Goal: Task Accomplishment & Management: Manage account settings

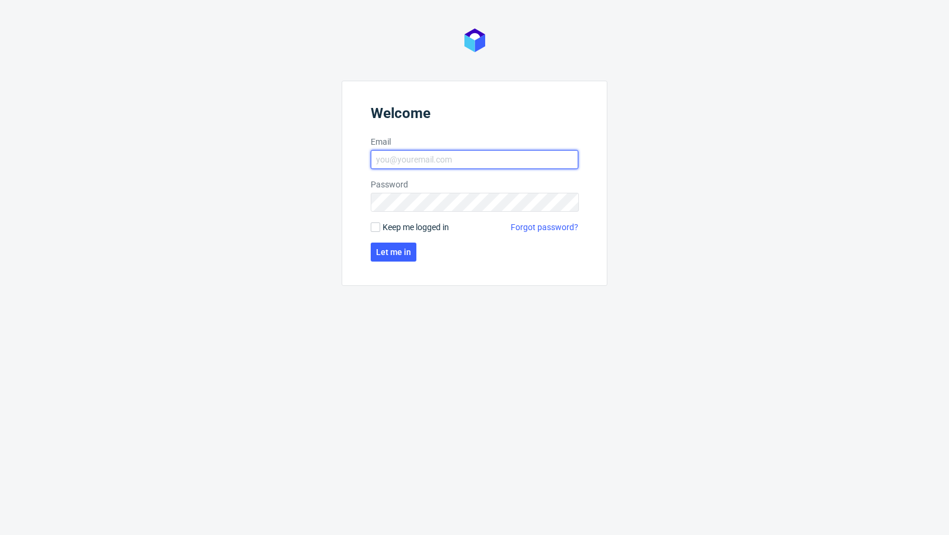
click at [395, 159] on input "Email" at bounding box center [475, 159] width 208 height 19
type input "[EMAIL_ADDRESS][PERSON_NAME][DOMAIN_NAME]"
click at [398, 248] on span "Let me in" at bounding box center [393, 252] width 35 height 8
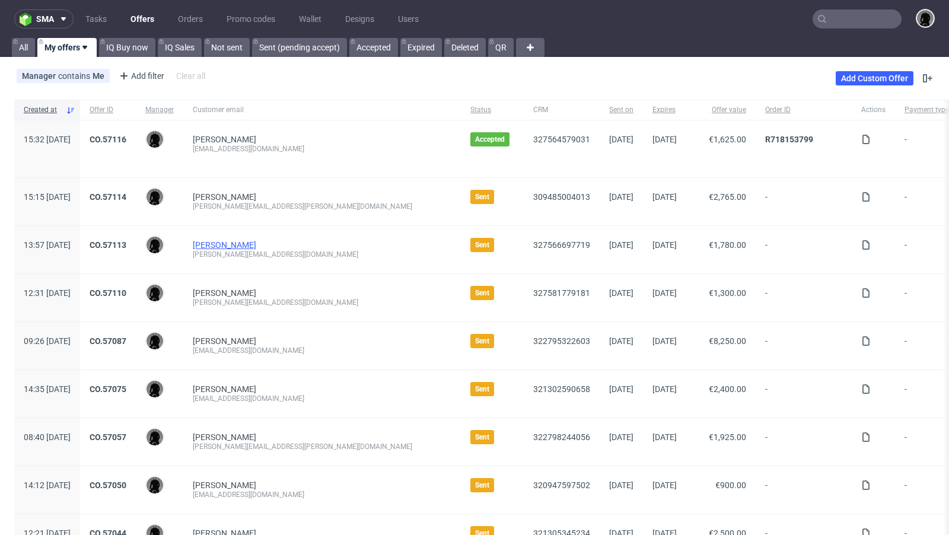
click at [247, 241] on link "[PERSON_NAME]" at bounding box center [224, 244] width 63 height 9
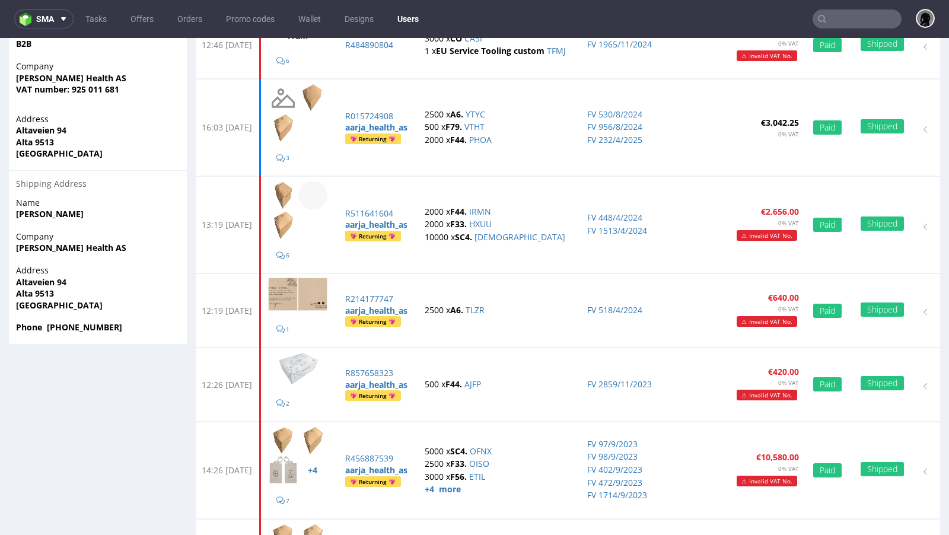
scroll to position [353, 0]
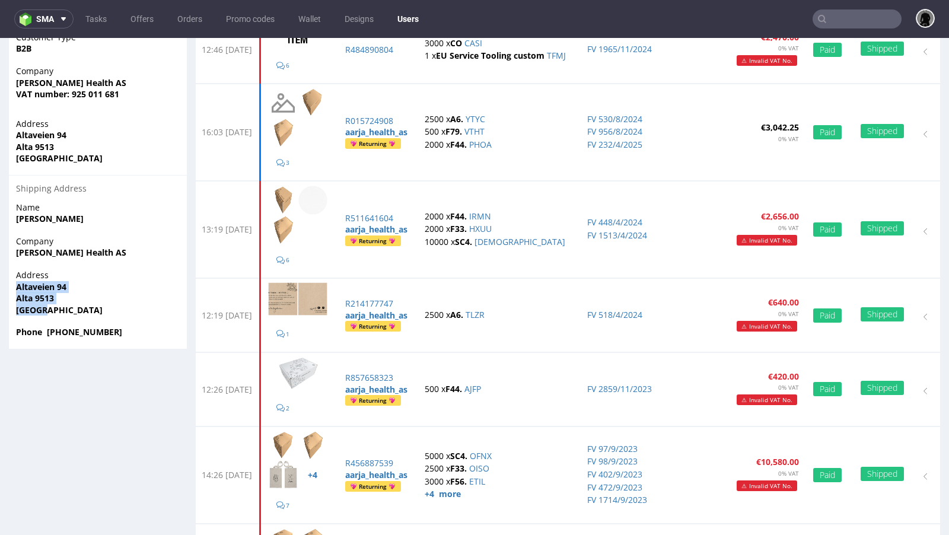
drag, startPoint x: 51, startPoint y: 309, endPoint x: 15, endPoint y: 287, distance: 42.3
click at [15, 287] on div "Address Altaveien 94 Alta 9513 Norway" at bounding box center [98, 297] width 178 height 57
copy p "Altaveien 94 Alta 9513 Norway"
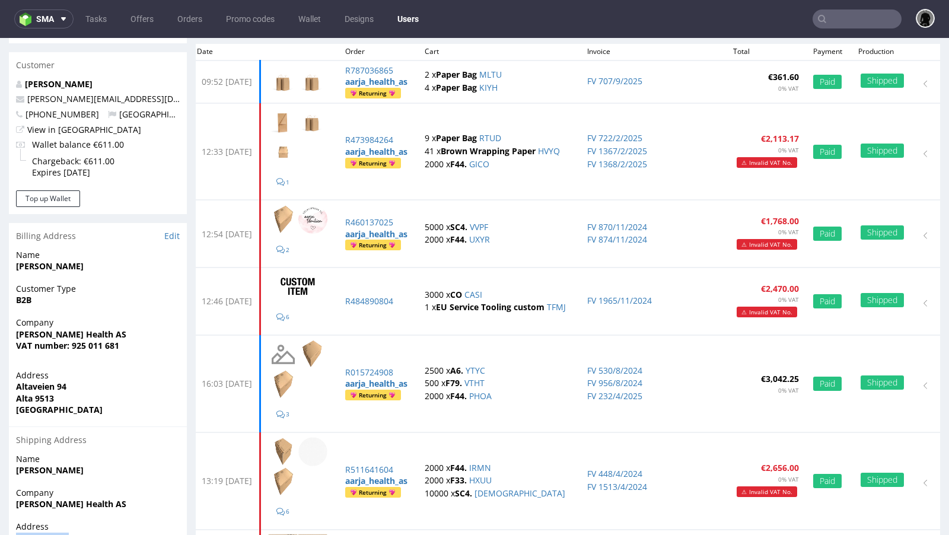
scroll to position [0, 0]
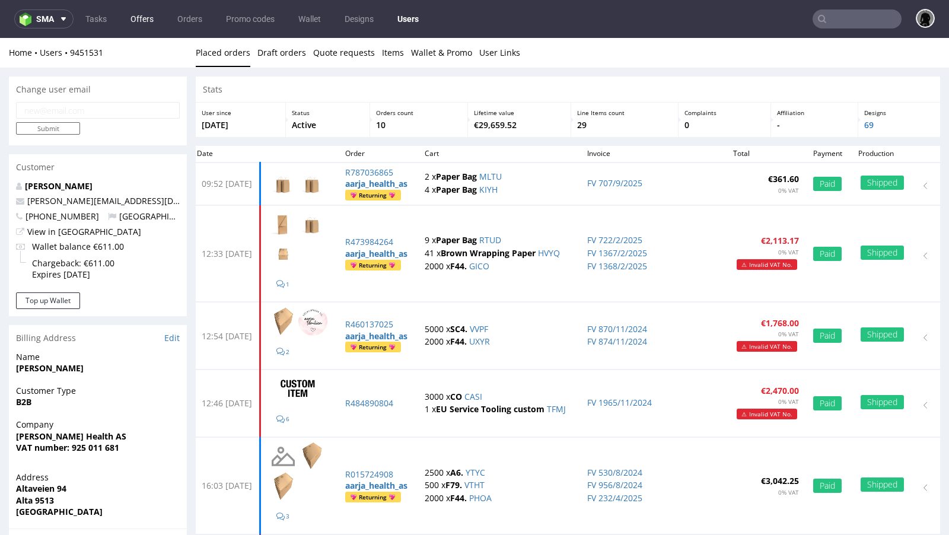
click at [143, 20] on link "Offers" at bounding box center [141, 18] width 37 height 19
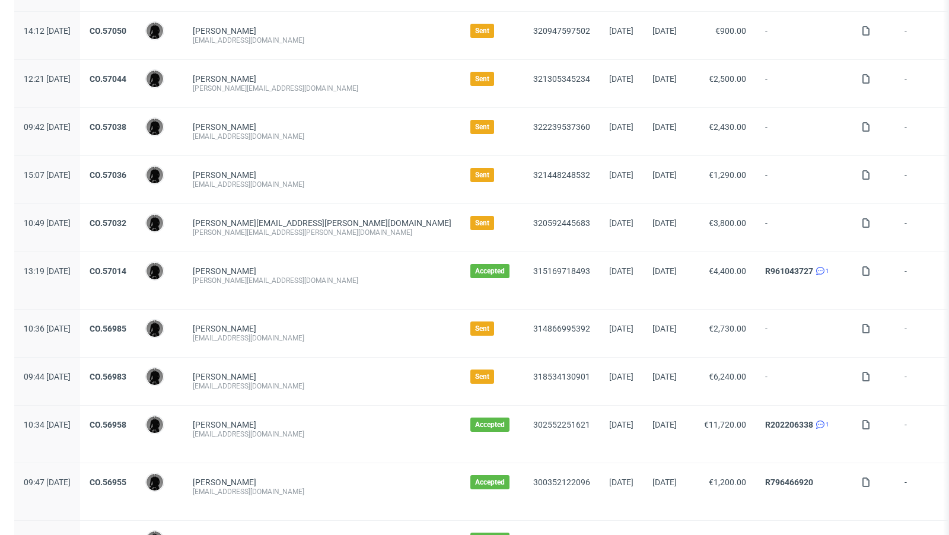
scroll to position [462, 0]
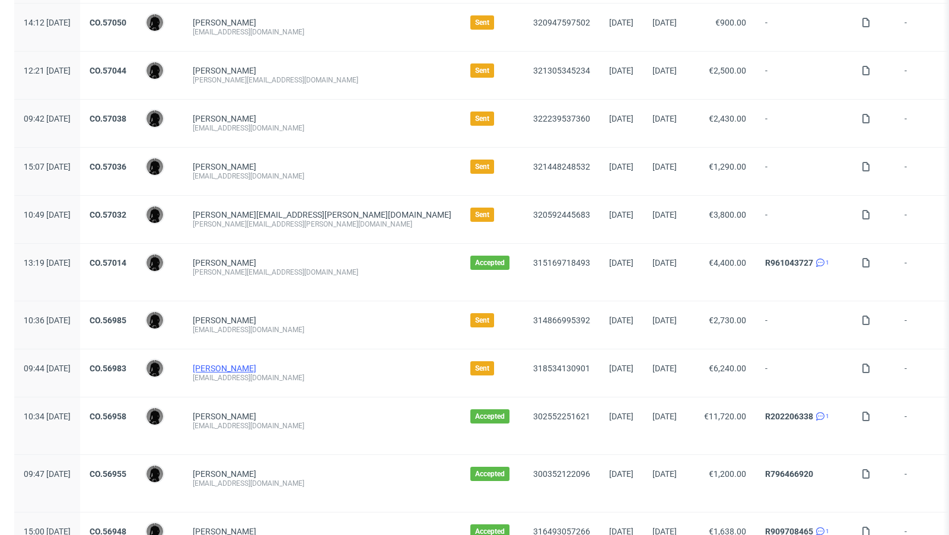
click at [244, 365] on link "[PERSON_NAME]" at bounding box center [224, 367] width 63 height 9
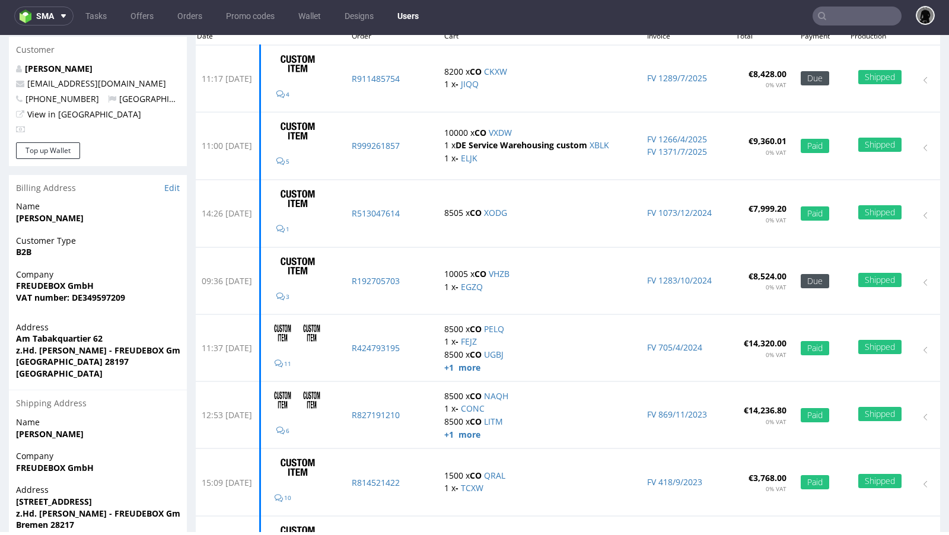
scroll to position [122, 0]
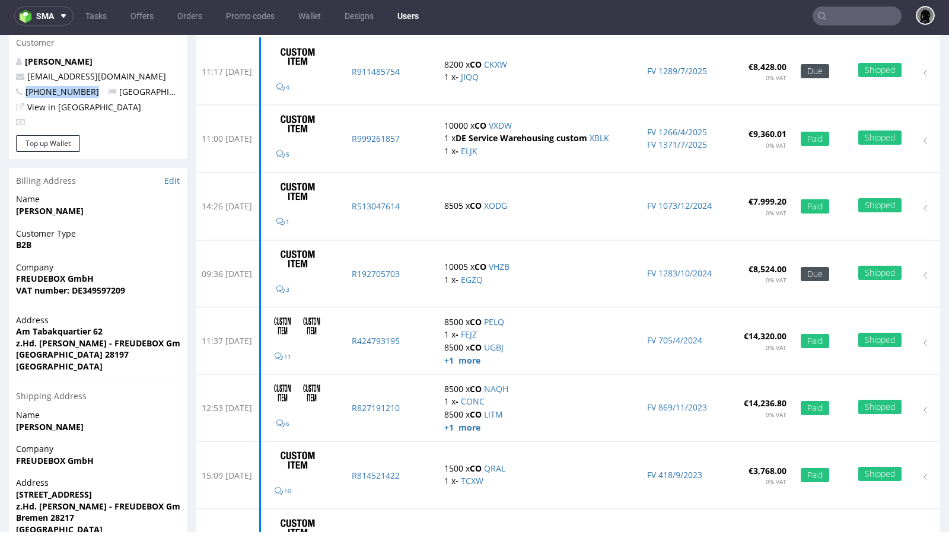
drag, startPoint x: 98, startPoint y: 91, endPoint x: 25, endPoint y: 91, distance: 72.3
click at [25, 91] on p "+4917632286265 Germany" at bounding box center [98, 92] width 164 height 12
copy span "+4917632286265"
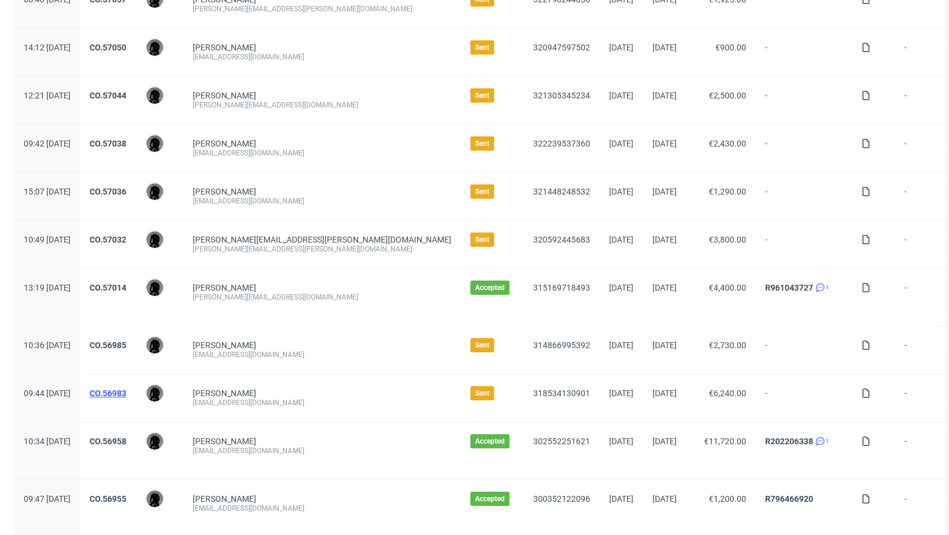
click at [126, 388] on link "CO.56983" at bounding box center [108, 392] width 37 height 9
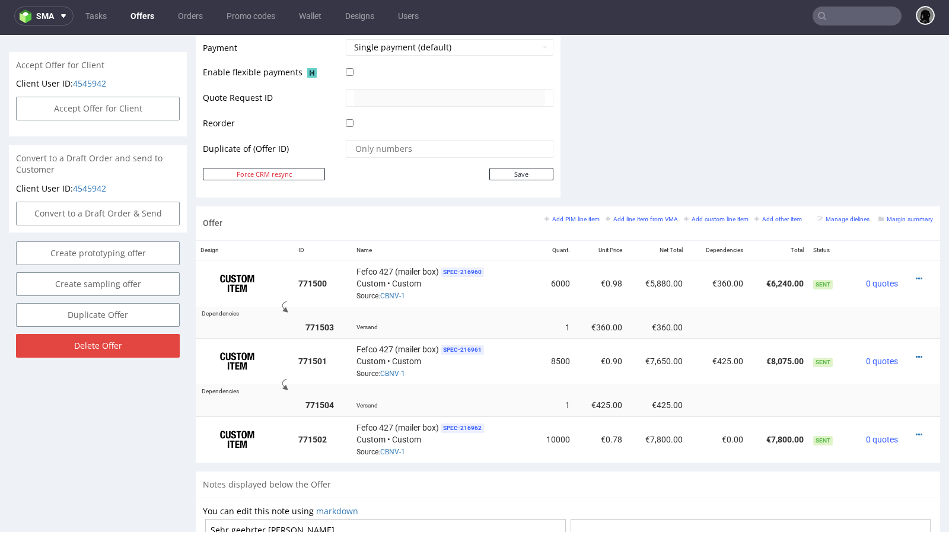
scroll to position [538, 0]
click at [915, 429] on icon at bounding box center [918, 433] width 7 height 8
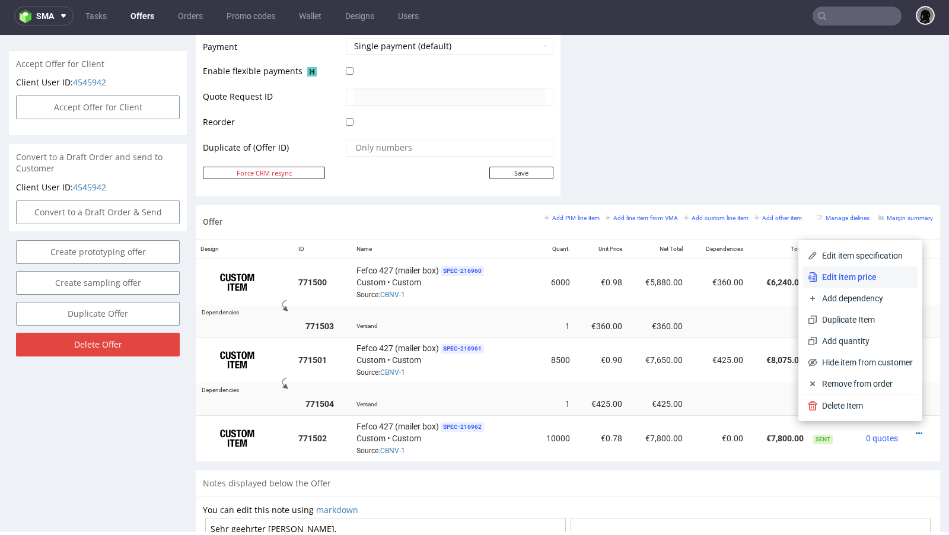
click at [840, 285] on li "Edit item price" at bounding box center [860, 276] width 114 height 21
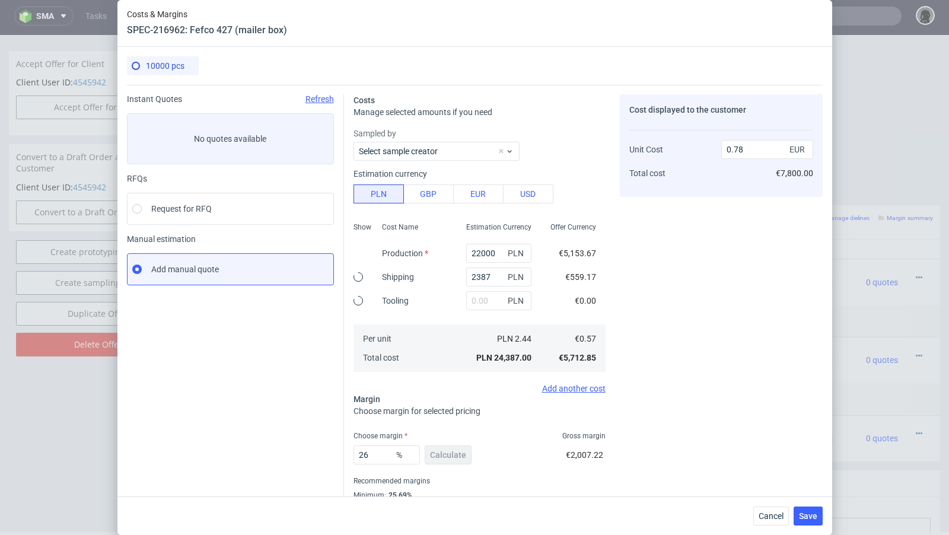
scroll to position [40, 0]
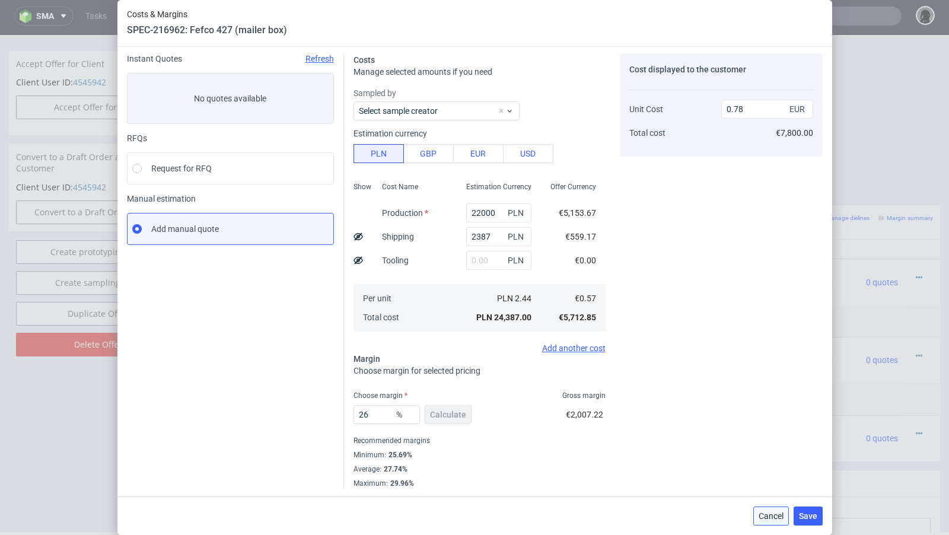
click at [765, 509] on button "Cancel" at bounding box center [771, 515] width 36 height 19
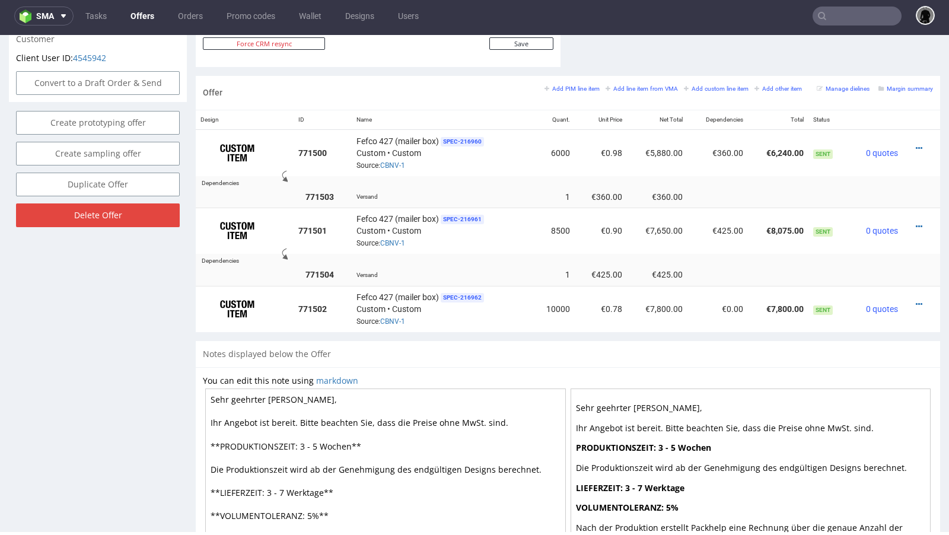
scroll to position [678, 0]
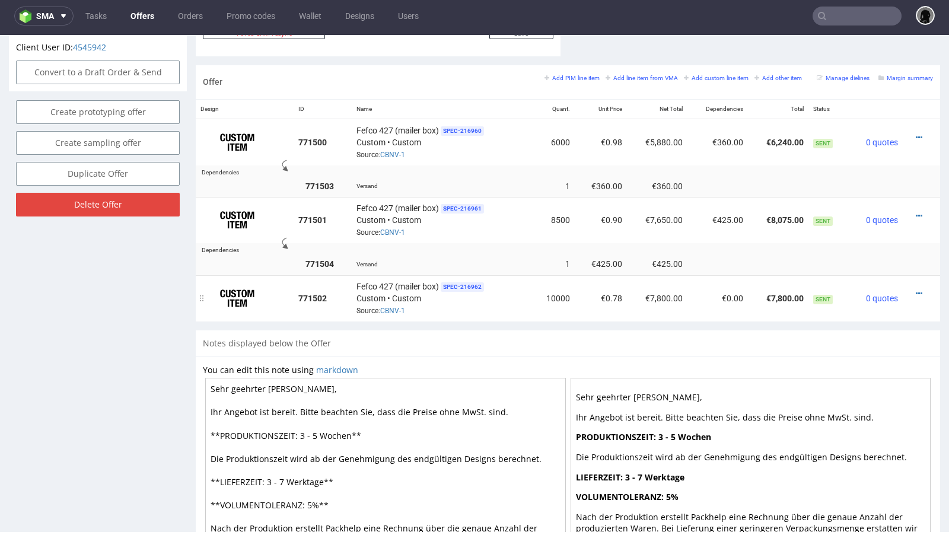
click at [911, 288] on div at bounding box center [917, 294] width 21 height 12
click at [915, 289] on icon at bounding box center [918, 293] width 7 height 8
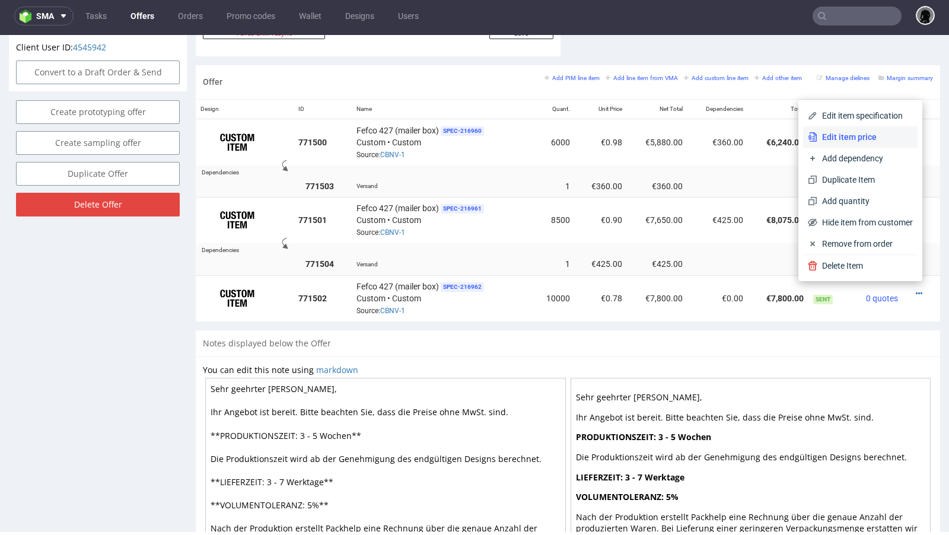
click at [845, 138] on span "Edit item price" at bounding box center [864, 137] width 95 height 12
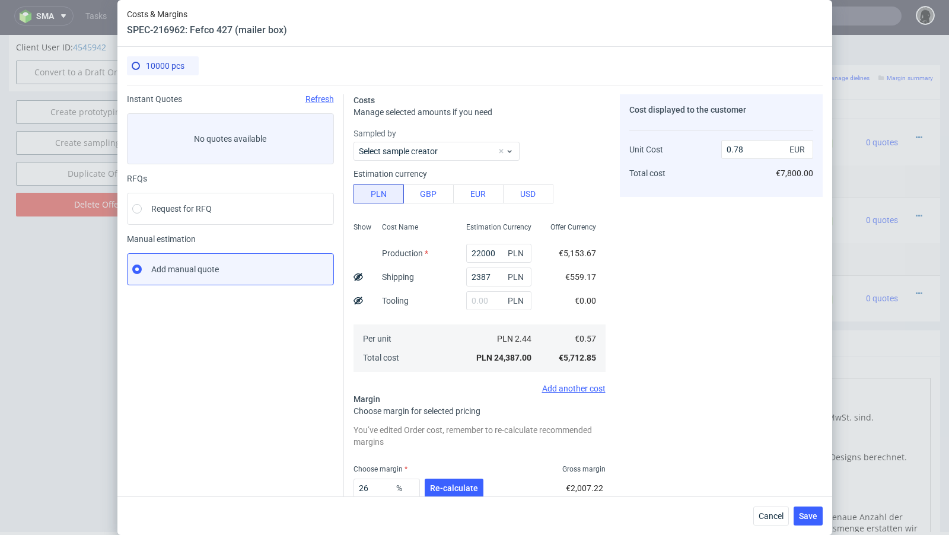
scroll to position [74, 0]
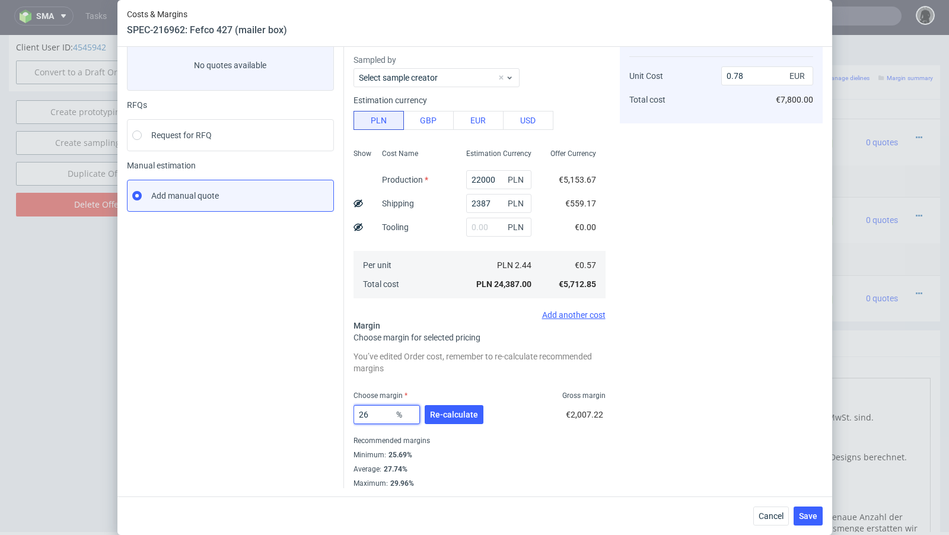
drag, startPoint x: 378, startPoint y: 417, endPoint x: 363, endPoint y: 414, distance: 15.7
click at [363, 414] on input "26" at bounding box center [386, 414] width 66 height 19
type input "24"
type input "0.76"
type input "24"
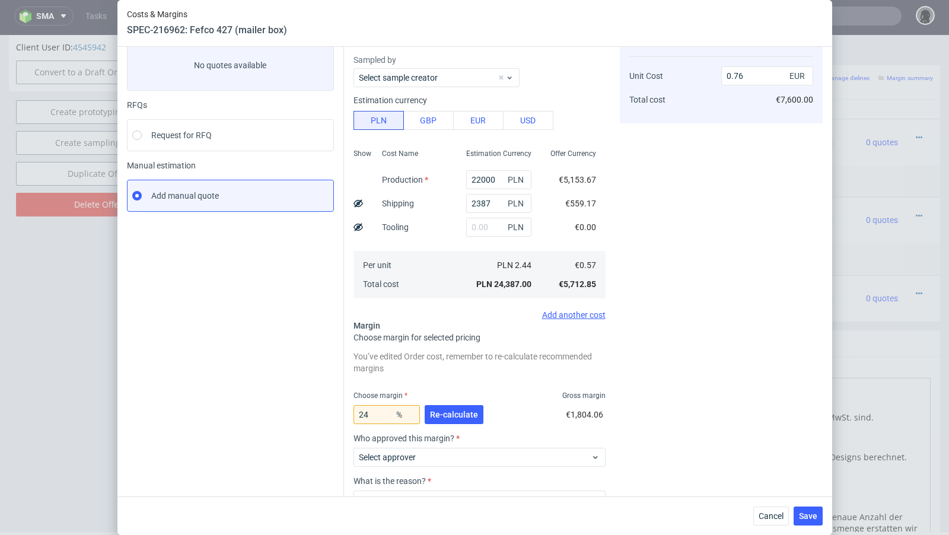
click at [237, 383] on div "Instant Quotes Refresh No quotes available RFQs Request for RFQ Manual estimati…" at bounding box center [235, 297] width 217 height 553
click at [768, 518] on span "Cancel" at bounding box center [770, 516] width 25 height 8
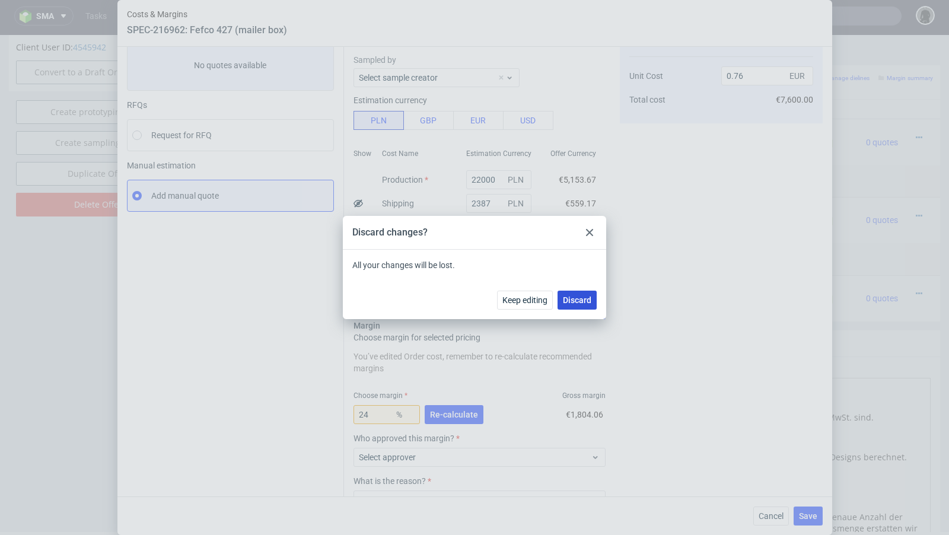
click at [578, 293] on button "Discard" at bounding box center [576, 300] width 39 height 19
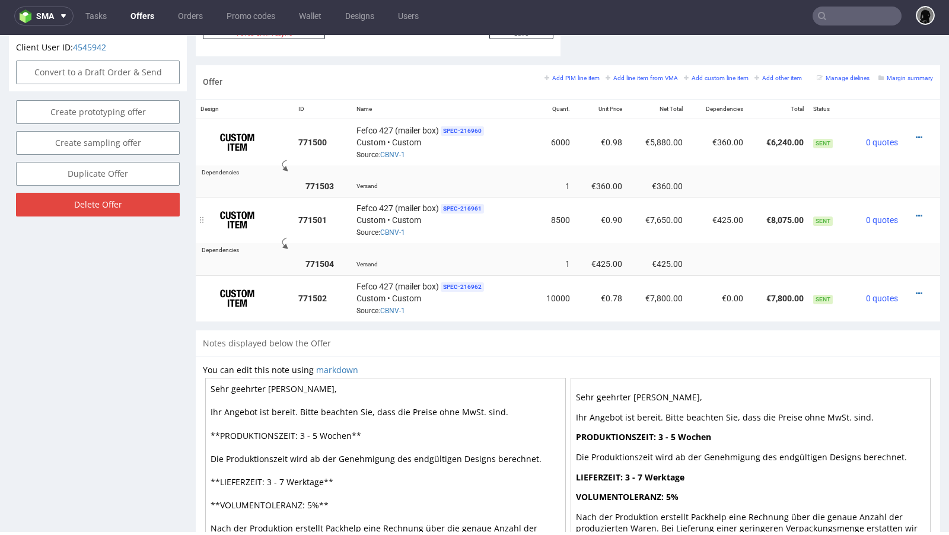
click at [462, 225] on div "Fefco 427 (mailer box) SPEC- 216961 Custom • Custom Source: CBNV-1" at bounding box center [441, 220] width 170 height 37
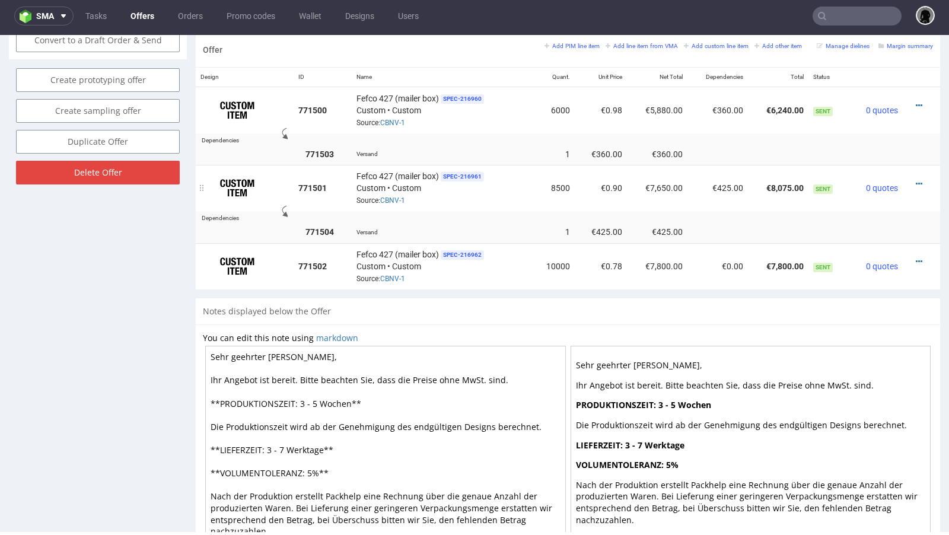
scroll to position [712, 0]
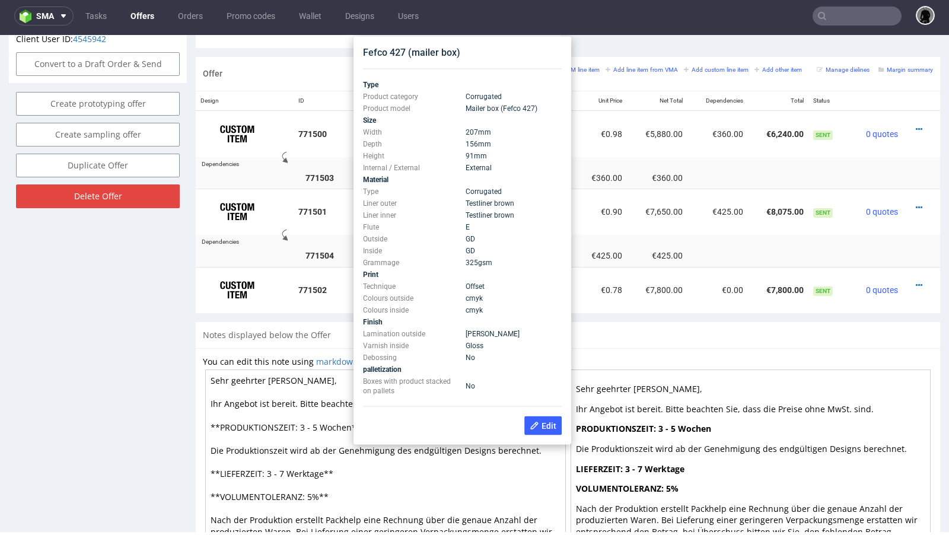
scroll to position [685, 0]
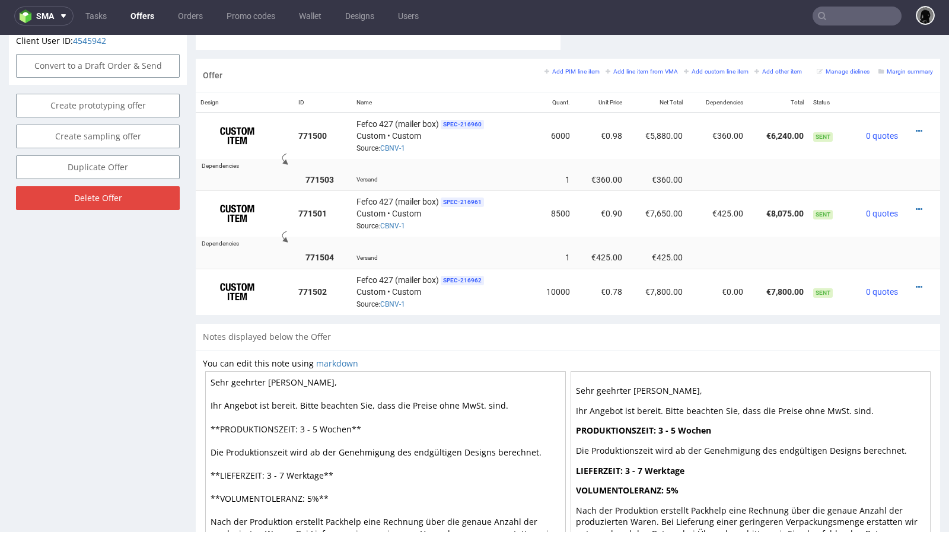
click at [749, 341] on div "Notes displayed below the Offer" at bounding box center [568, 337] width 744 height 26
click at [915, 283] on icon at bounding box center [918, 287] width 7 height 8
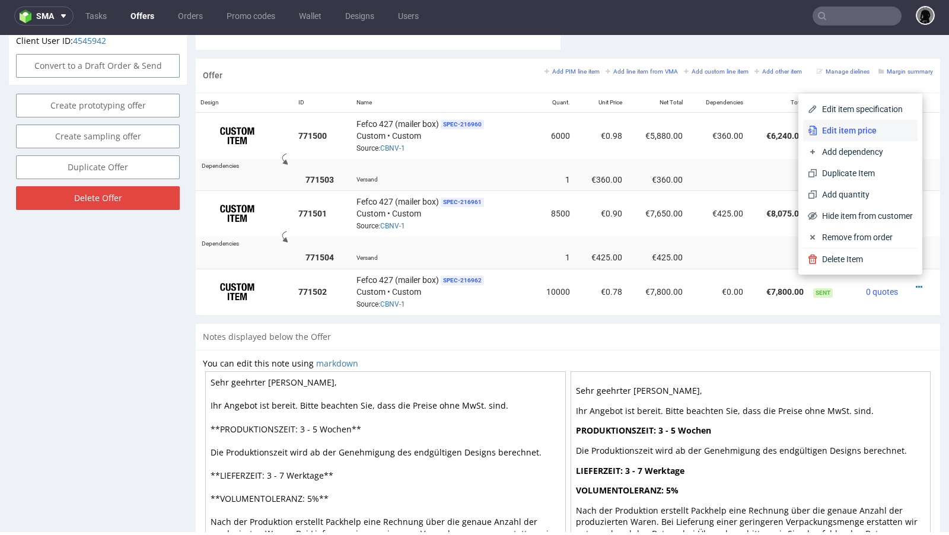
click at [837, 133] on span "Edit item price" at bounding box center [864, 131] width 95 height 12
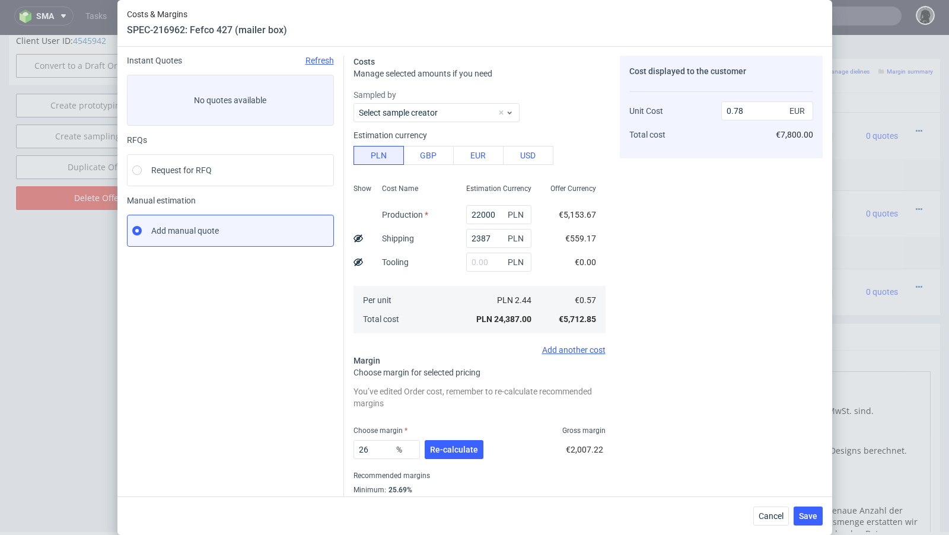
scroll to position [74, 0]
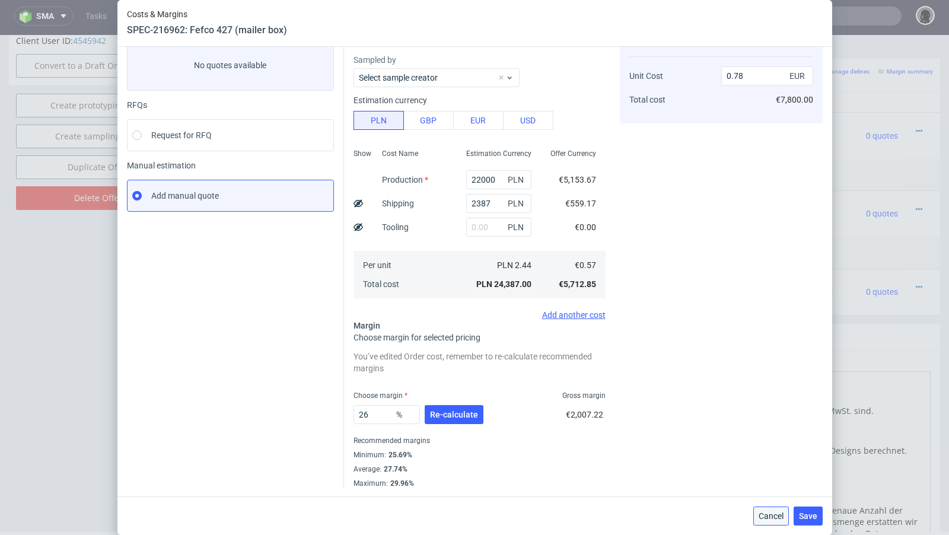
click at [762, 516] on span "Cancel" at bounding box center [770, 516] width 25 height 8
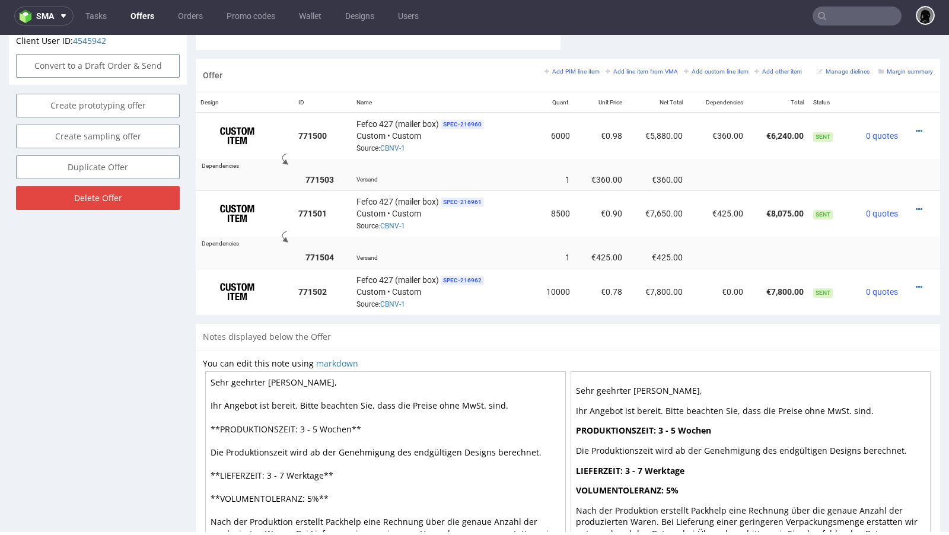
click at [489, 324] on div "Notes displayed below the Offer" at bounding box center [568, 337] width 744 height 26
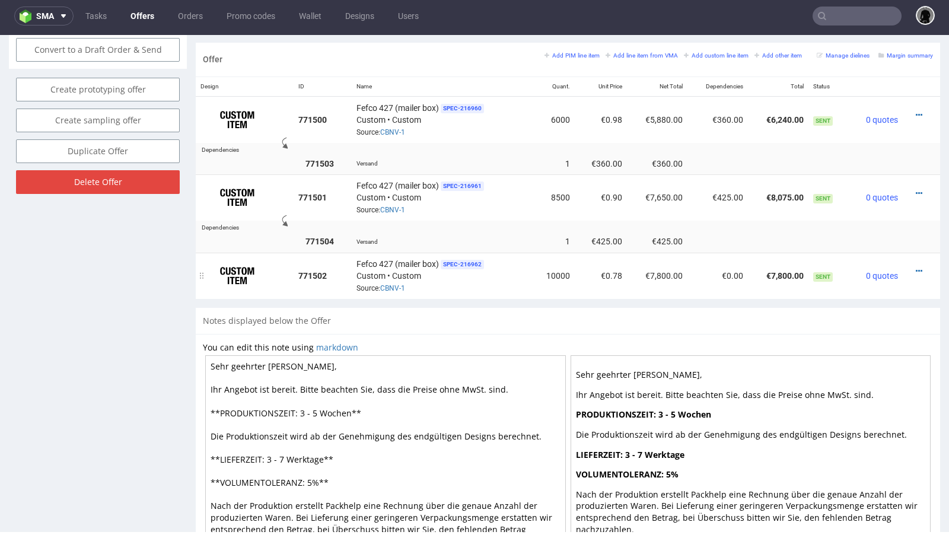
scroll to position [703, 0]
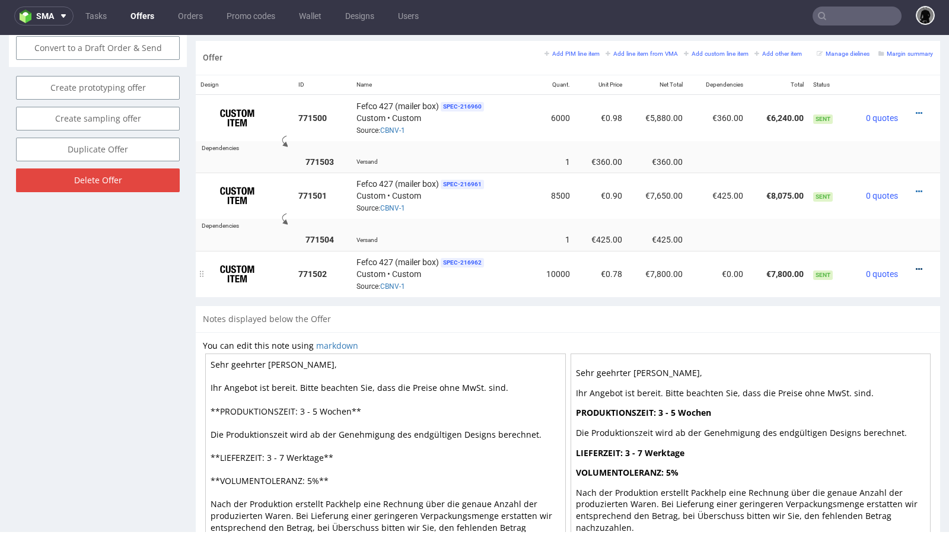
click at [915, 265] on icon at bounding box center [918, 269] width 7 height 8
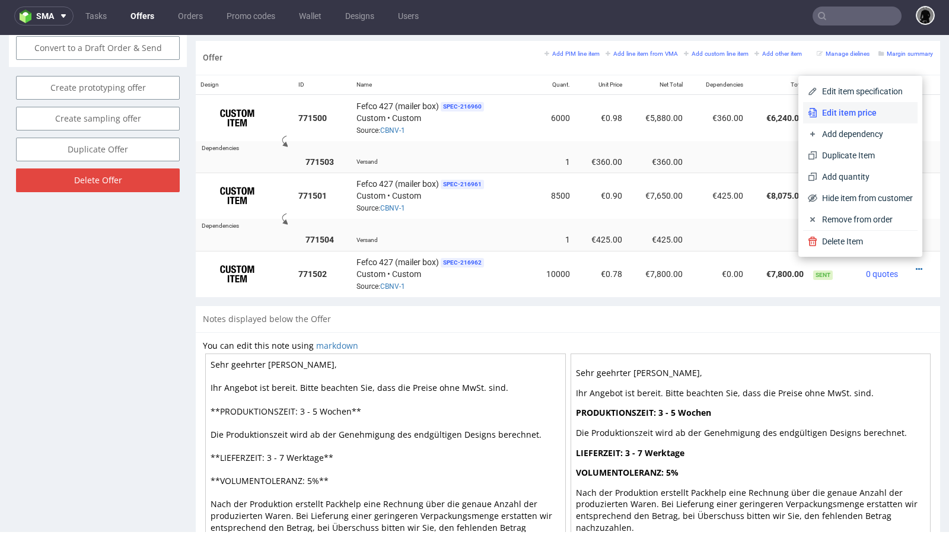
click at [837, 114] on span "Edit item price" at bounding box center [864, 113] width 95 height 12
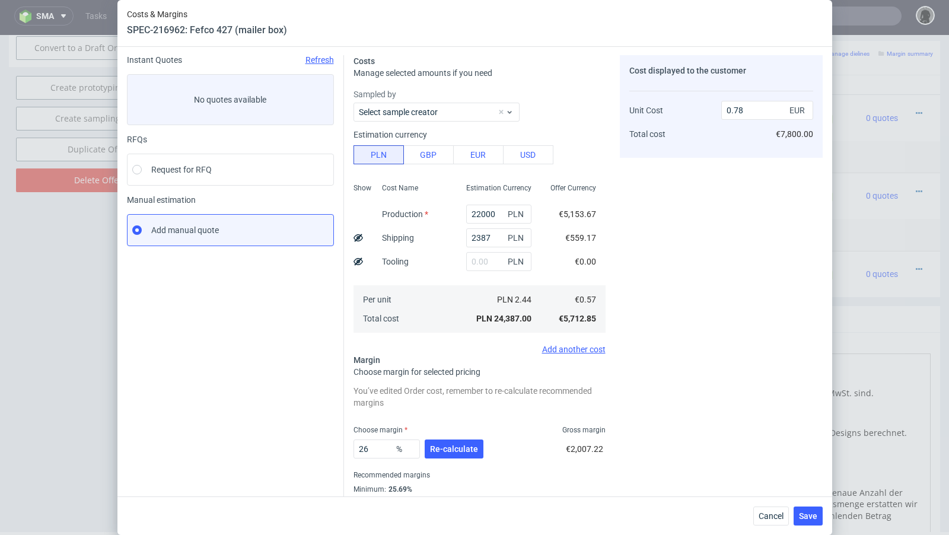
scroll to position [74, 0]
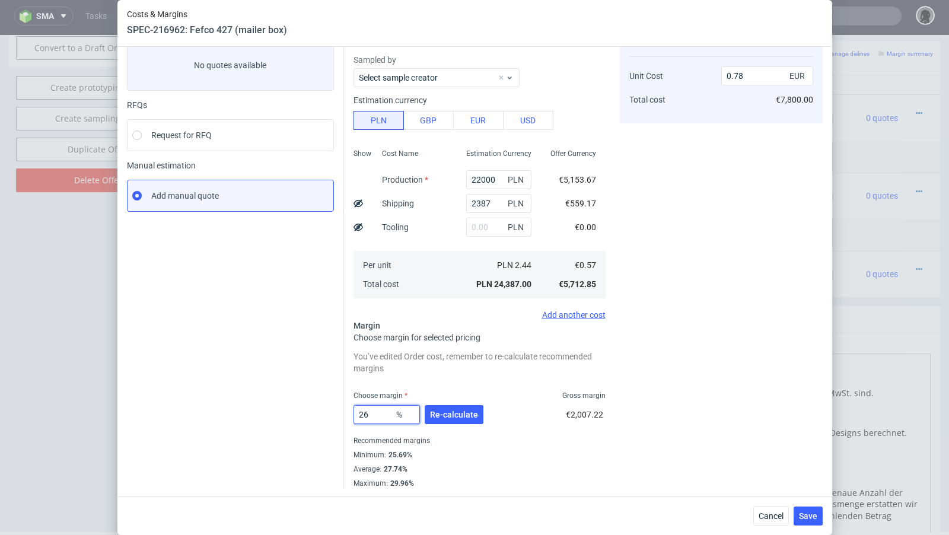
drag, startPoint x: 374, startPoint y: 416, endPoint x: 364, endPoint y: 416, distance: 10.1
click at [364, 416] on input "26" at bounding box center [386, 414] width 66 height 19
type input "24"
type input "0.76"
type input "24"
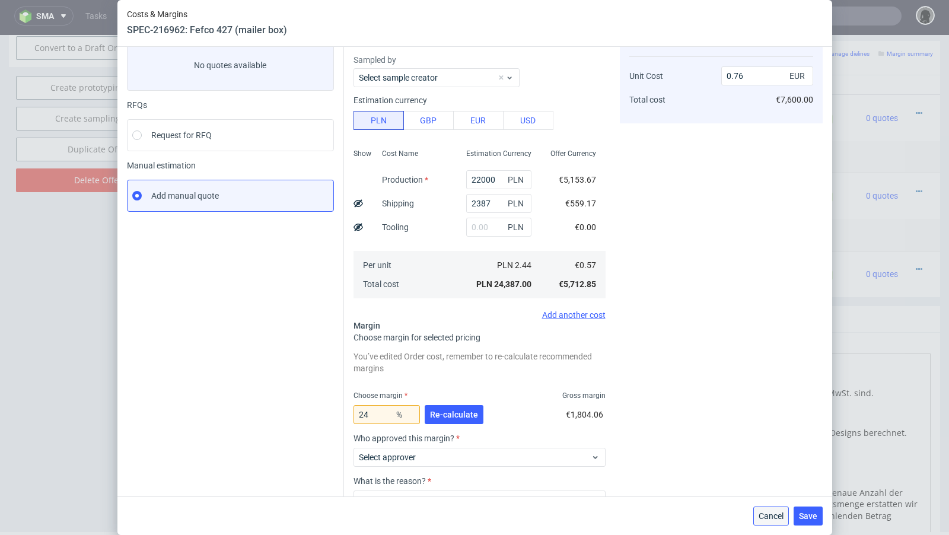
click at [766, 513] on span "Cancel" at bounding box center [770, 516] width 25 height 8
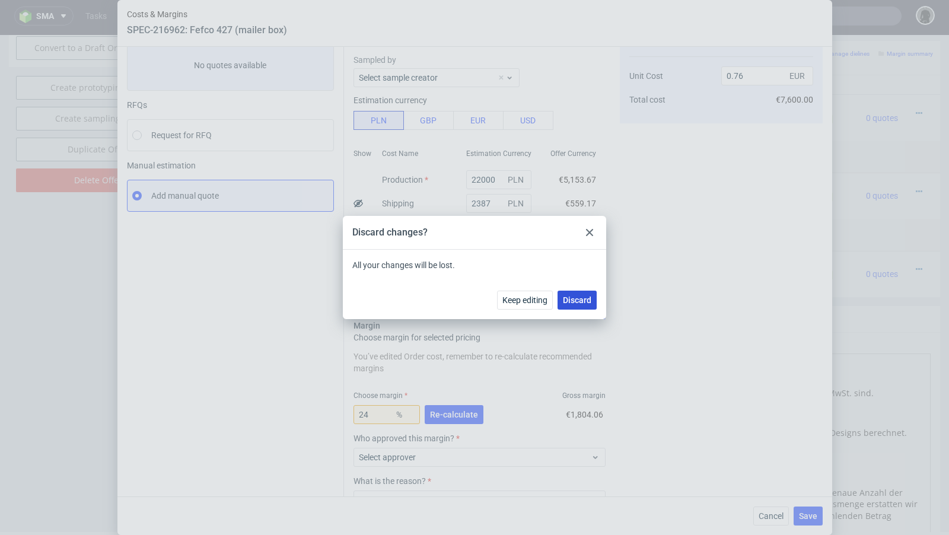
click at [574, 298] on span "Discard" at bounding box center [577, 300] width 28 height 8
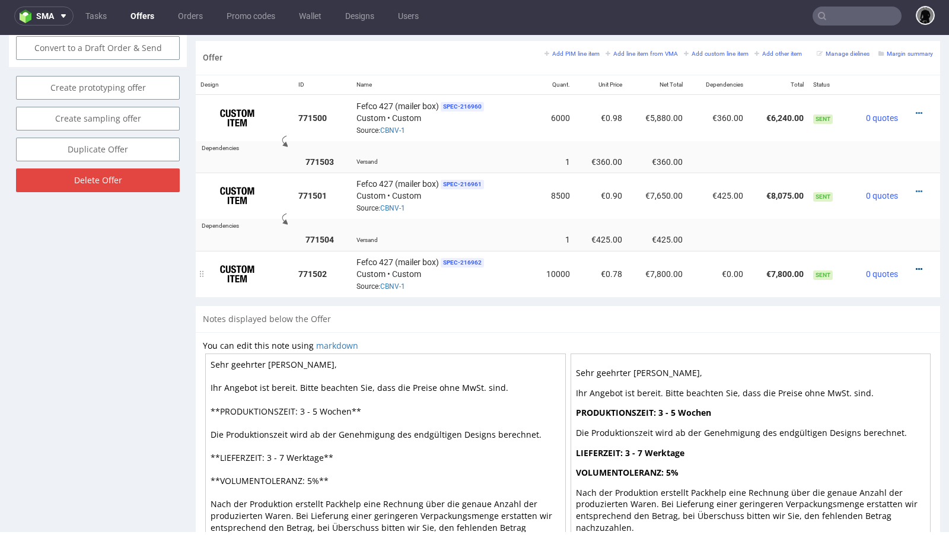
click at [915, 265] on icon at bounding box center [918, 269] width 7 height 8
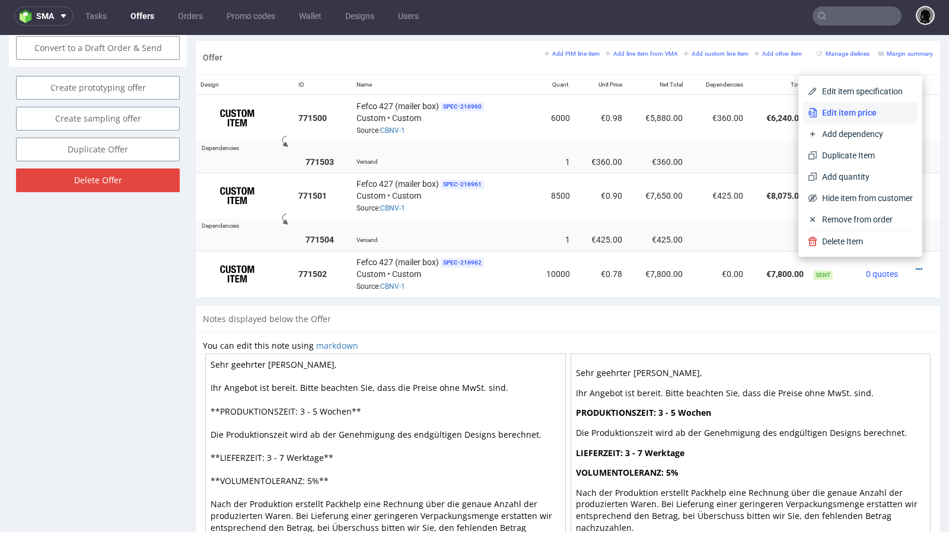
click at [832, 114] on span "Edit item price" at bounding box center [864, 113] width 95 height 12
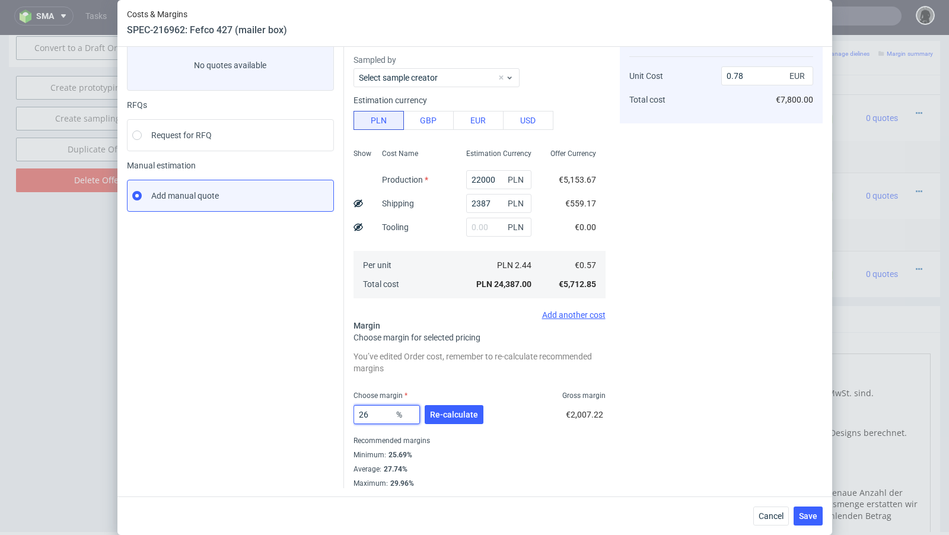
click at [385, 413] on input "26" at bounding box center [386, 414] width 66 height 19
type input "24"
type input "0.76"
type input "24"
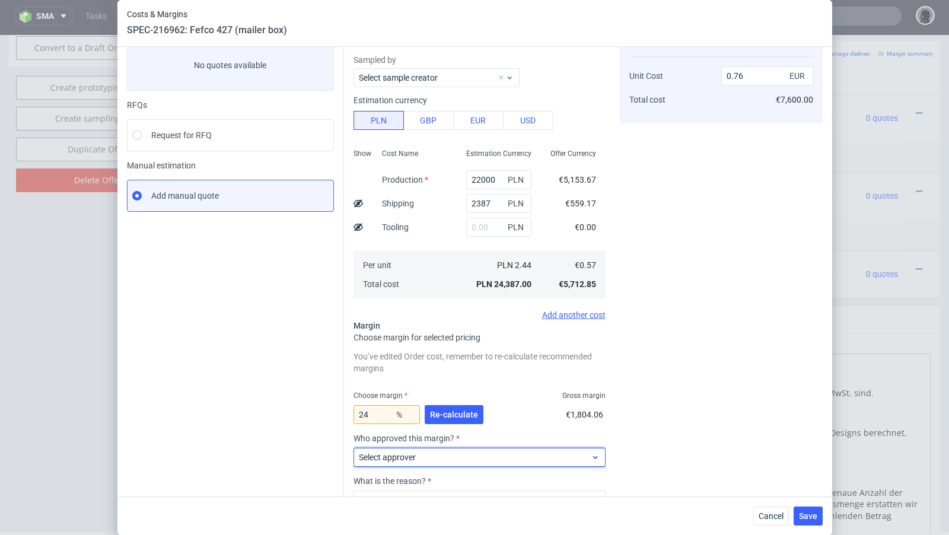
click at [397, 458] on label "Select approver" at bounding box center [387, 456] width 57 height 9
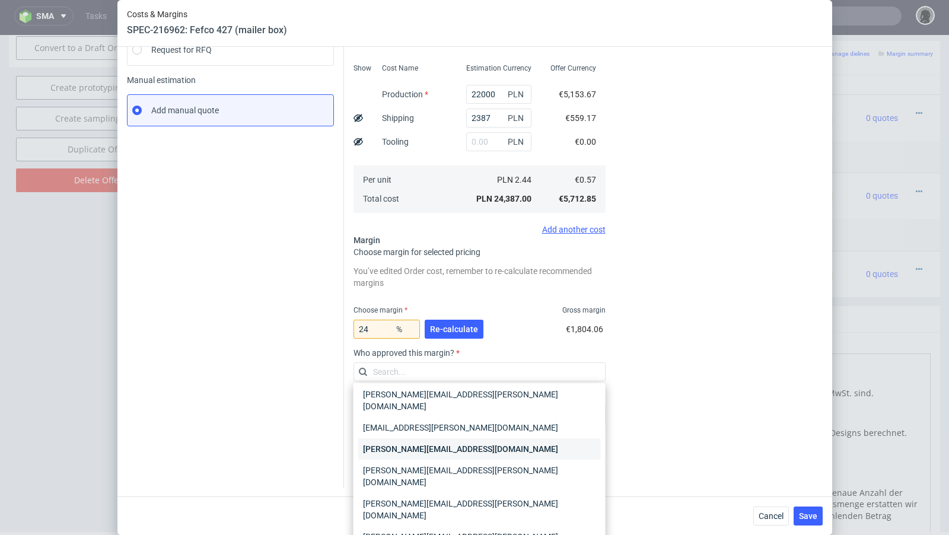
scroll to position [45, 0]
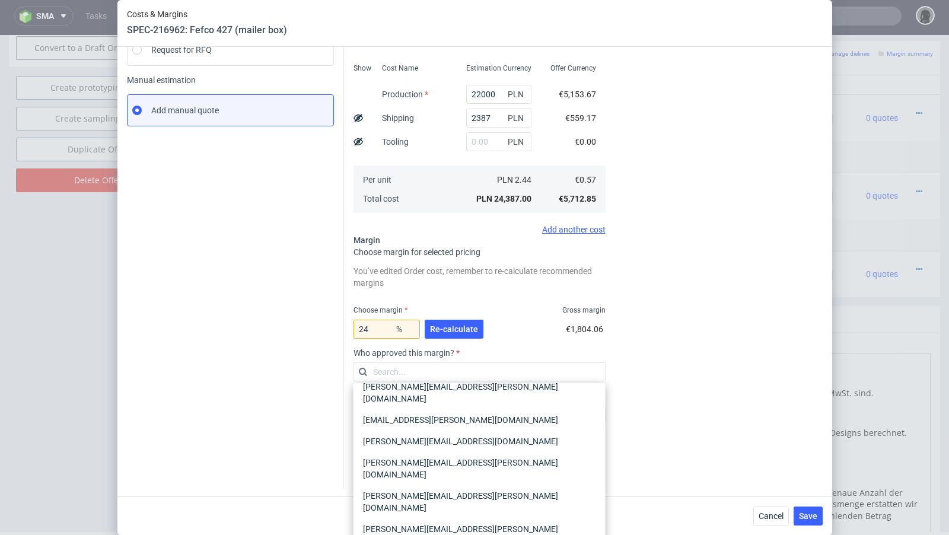
click at [276, 391] on div "Instant Quotes Refresh No quotes available RFQs Request for RFQ Manual estimati…" at bounding box center [235, 211] width 217 height 553
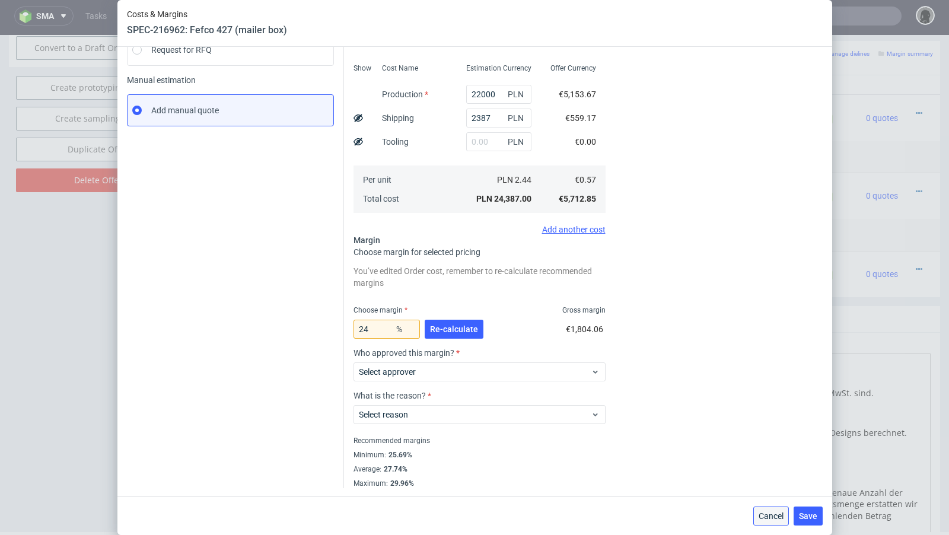
click at [771, 512] on span "Cancel" at bounding box center [770, 516] width 25 height 8
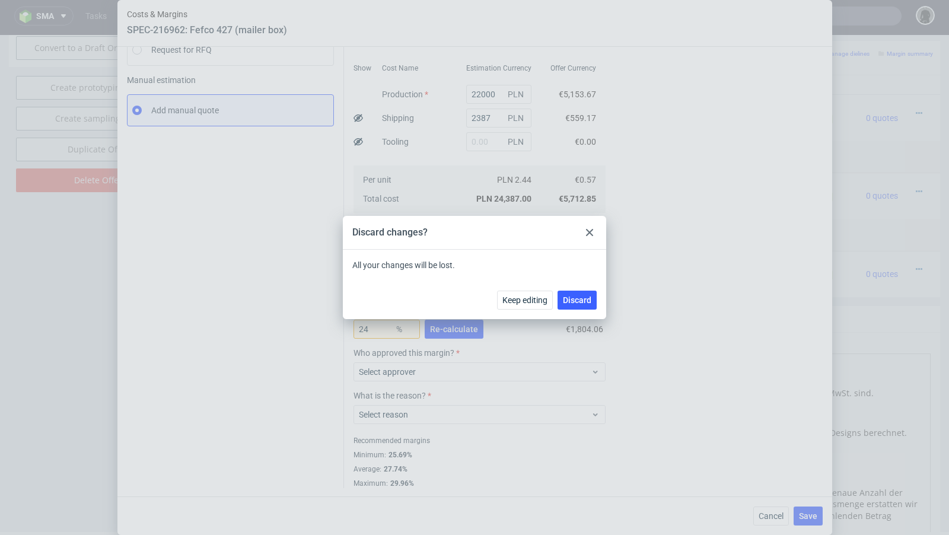
click at [570, 286] on div "Keep editing Discard" at bounding box center [474, 299] width 263 height 39
click at [576, 296] on span "Discard" at bounding box center [577, 300] width 28 height 8
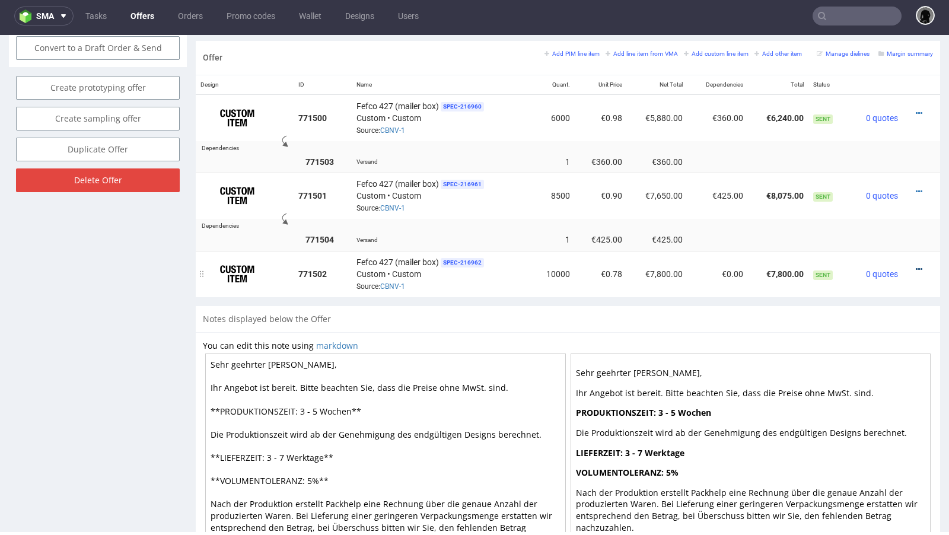
click at [915, 265] on icon at bounding box center [918, 269] width 7 height 8
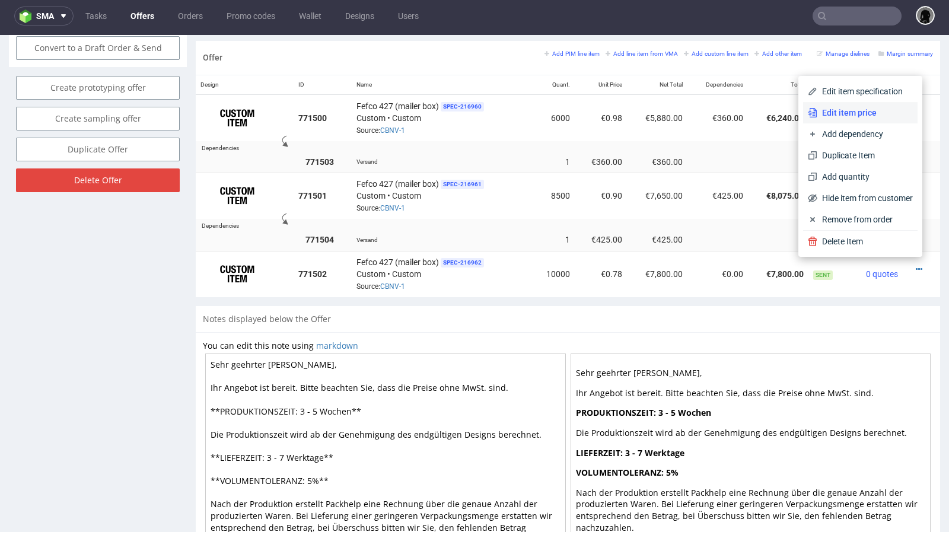
click at [848, 115] on span "Edit item price" at bounding box center [864, 113] width 95 height 12
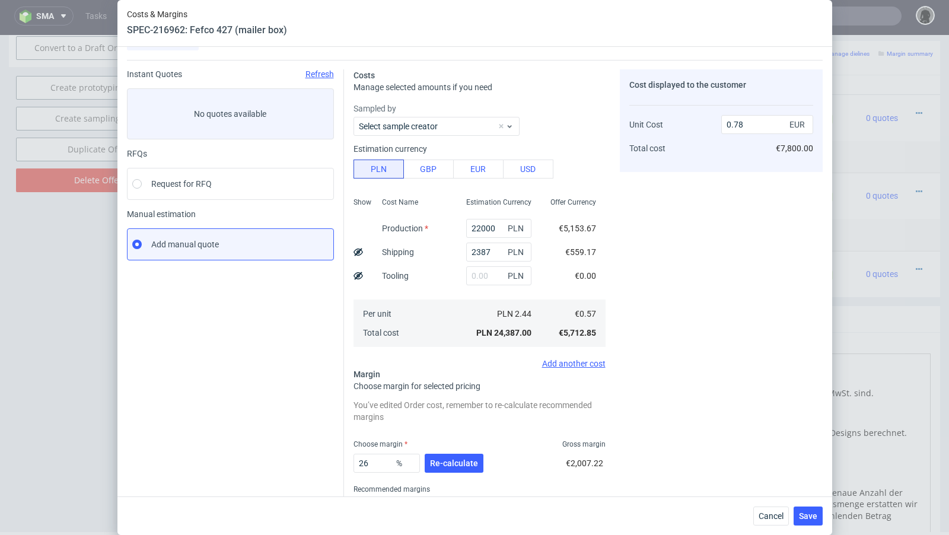
scroll to position [74, 0]
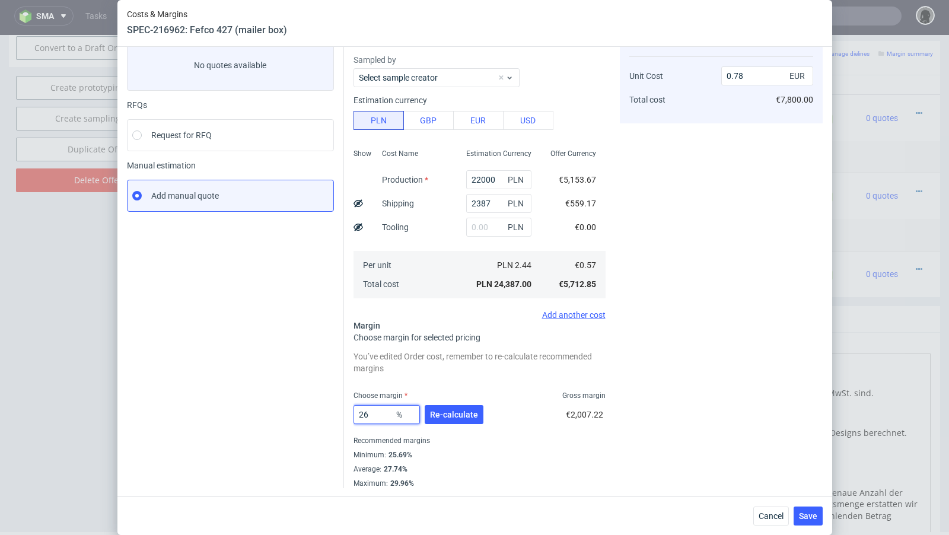
drag, startPoint x: 381, startPoint y: 414, endPoint x: 364, endPoint y: 412, distance: 17.3
click at [364, 412] on input "26" at bounding box center [386, 414] width 66 height 19
type input "24"
type input "0.76"
click at [448, 413] on span "Re-calculate" at bounding box center [454, 414] width 48 height 8
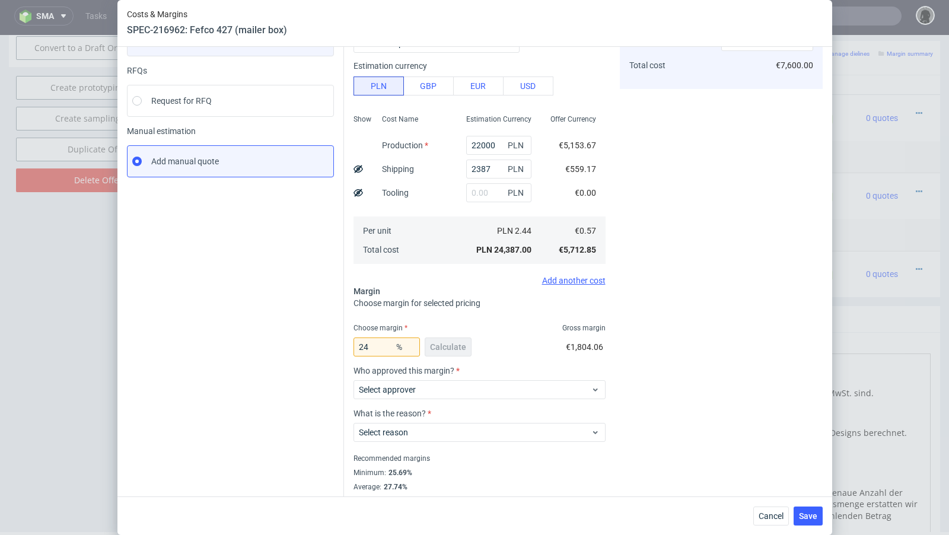
scroll to position [107, 0]
click at [386, 340] on input "24" at bounding box center [386, 347] width 66 height 19
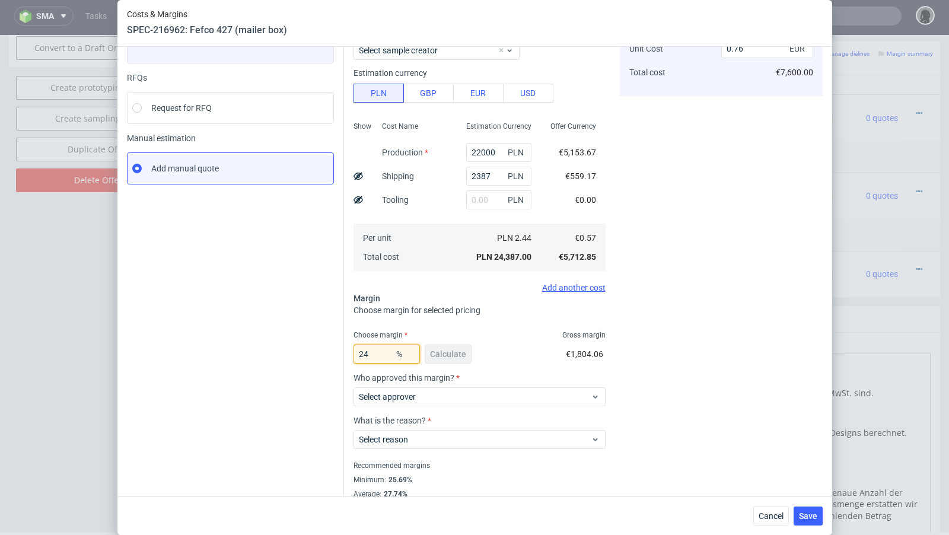
scroll to position [89, 0]
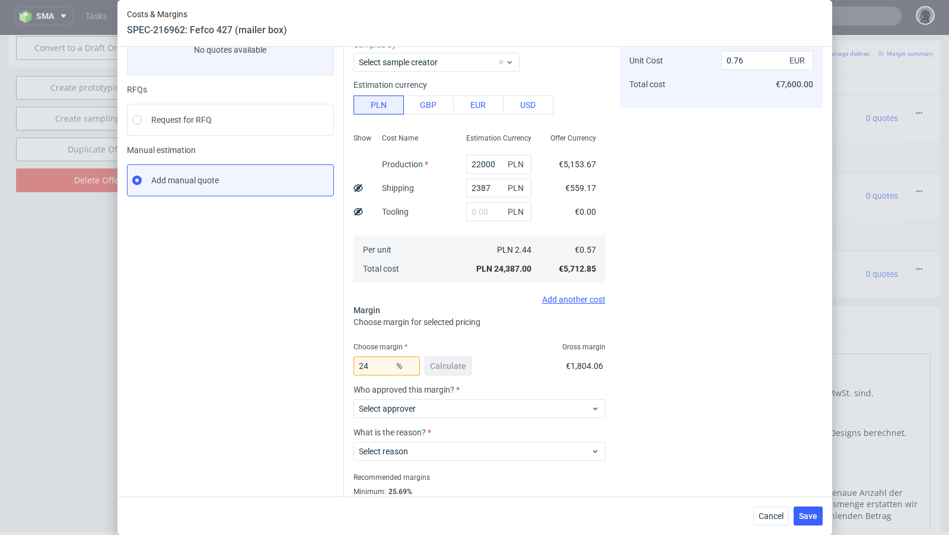
click at [312, 344] on div "Instant Quotes Refresh No quotes available RFQs Request for RFQ Manual estimati…" at bounding box center [235, 264] width 217 height 519
click at [378, 364] on input "24" at bounding box center [386, 365] width 66 height 19
type input "24.8"
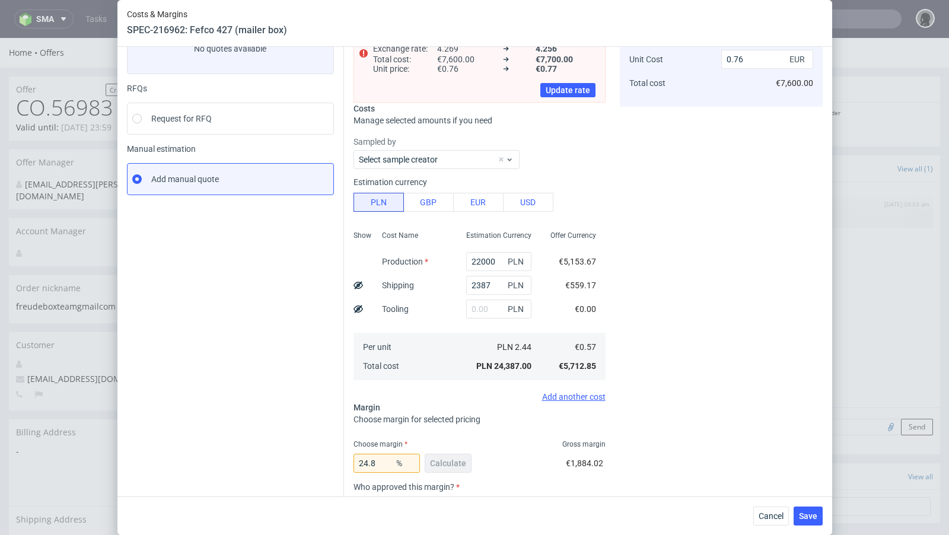
scroll to position [105, 0]
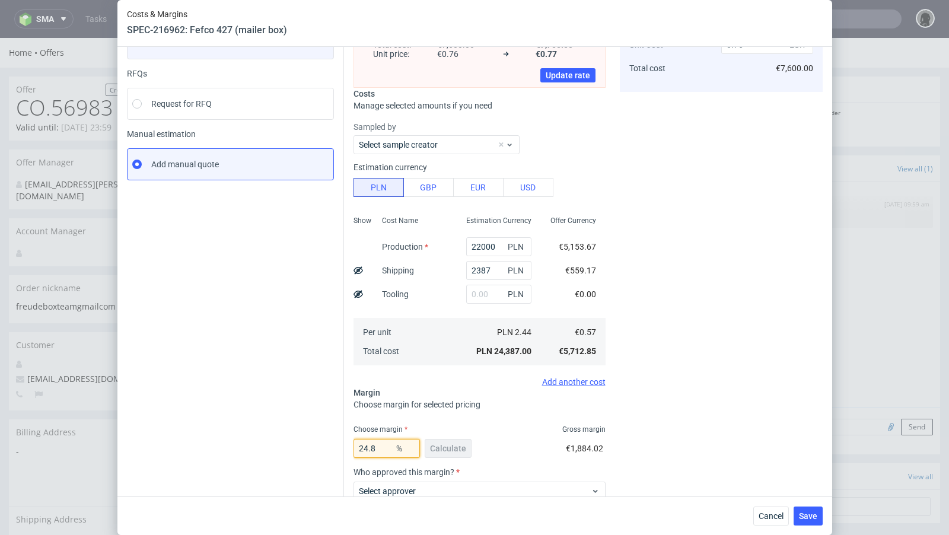
click at [382, 446] on input "24.8" at bounding box center [386, 448] width 66 height 19
click at [271, 406] on div "Instant Quotes Refresh No quotes available RFQs Request for RFQ Manual estimati…" at bounding box center [235, 298] width 217 height 618
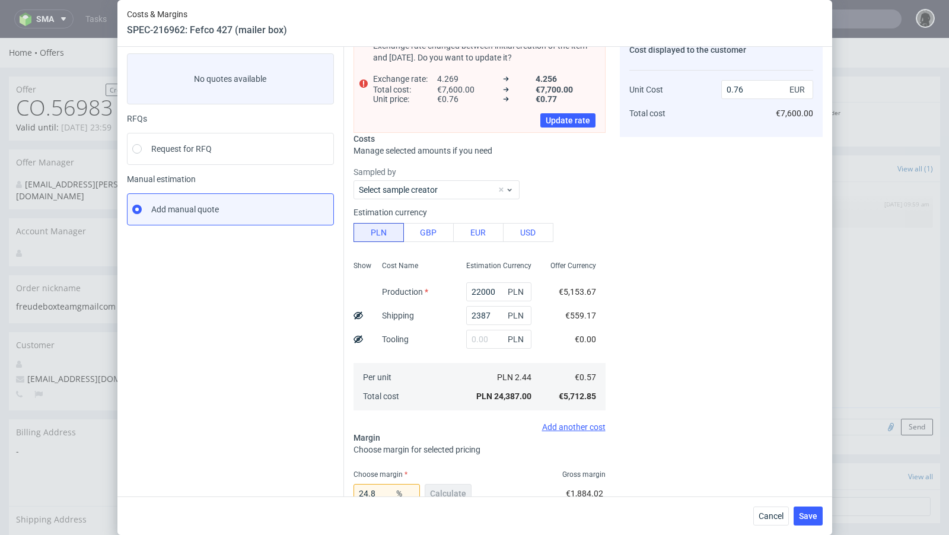
scroll to position [58, 0]
click at [775, 516] on span "Cancel" at bounding box center [770, 516] width 25 height 8
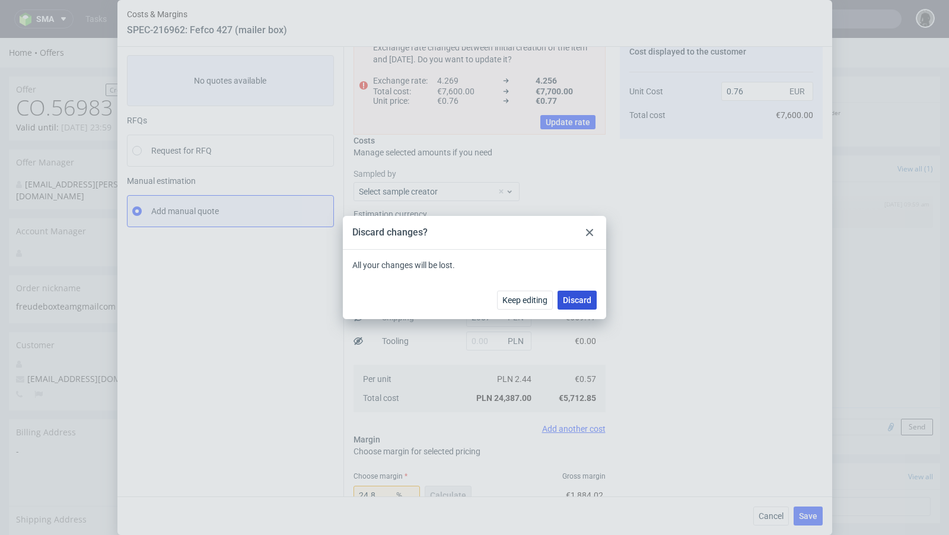
click at [582, 301] on span "Discard" at bounding box center [577, 300] width 28 height 8
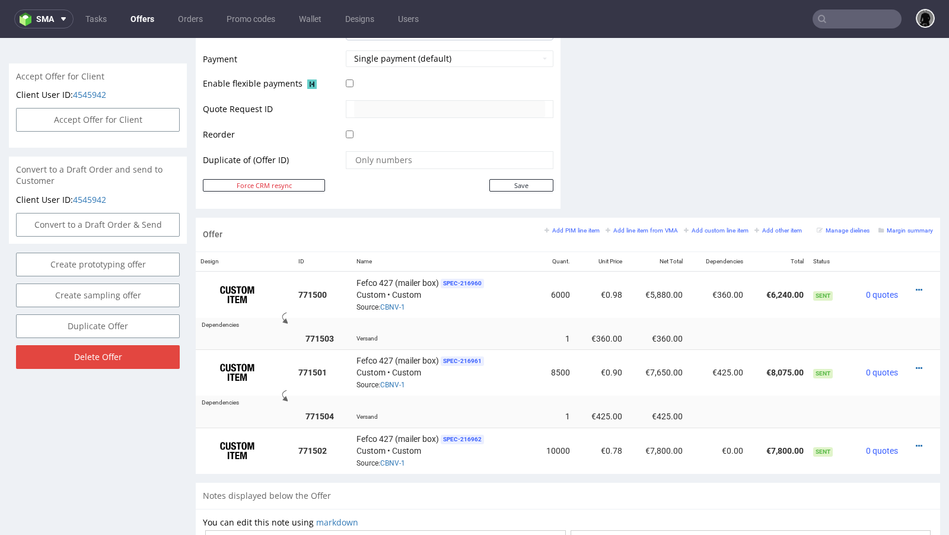
scroll to position [531, 0]
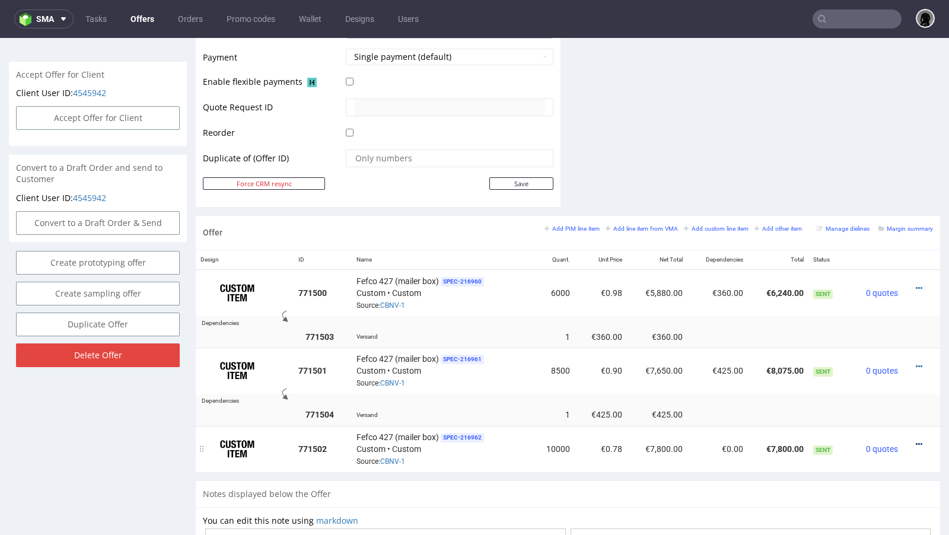
click at [915, 440] on icon at bounding box center [918, 444] width 7 height 8
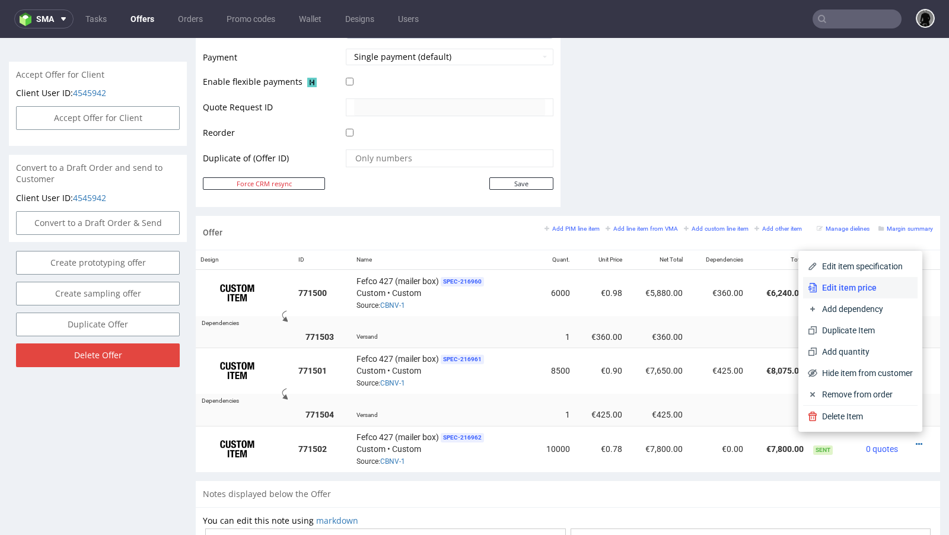
click at [860, 291] on span "Edit item price" at bounding box center [864, 288] width 95 height 12
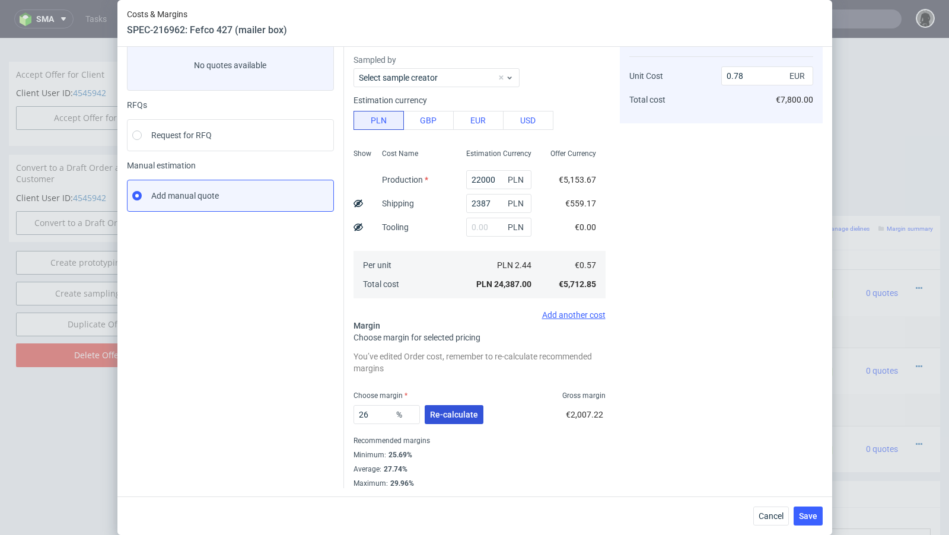
click at [455, 421] on button "Re-calculate" at bounding box center [454, 414] width 59 height 19
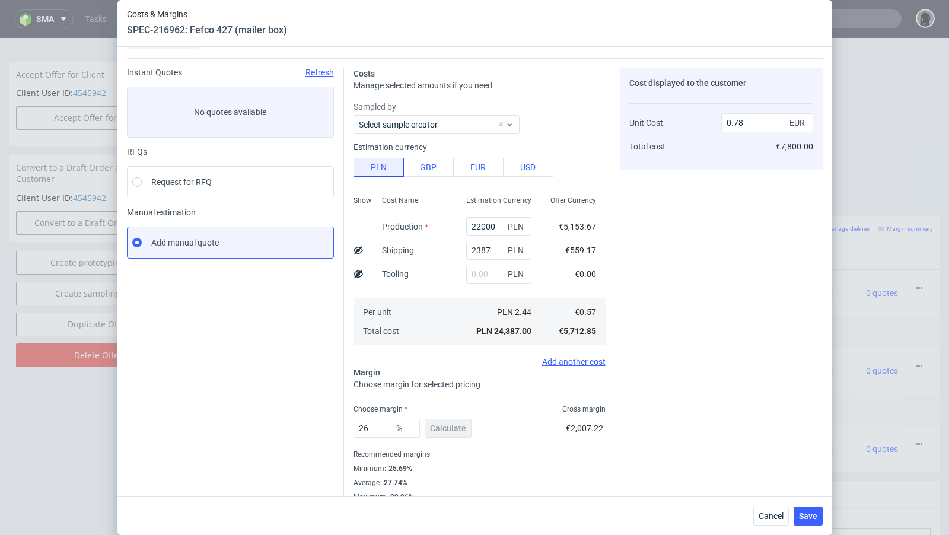
scroll to position [40, 0]
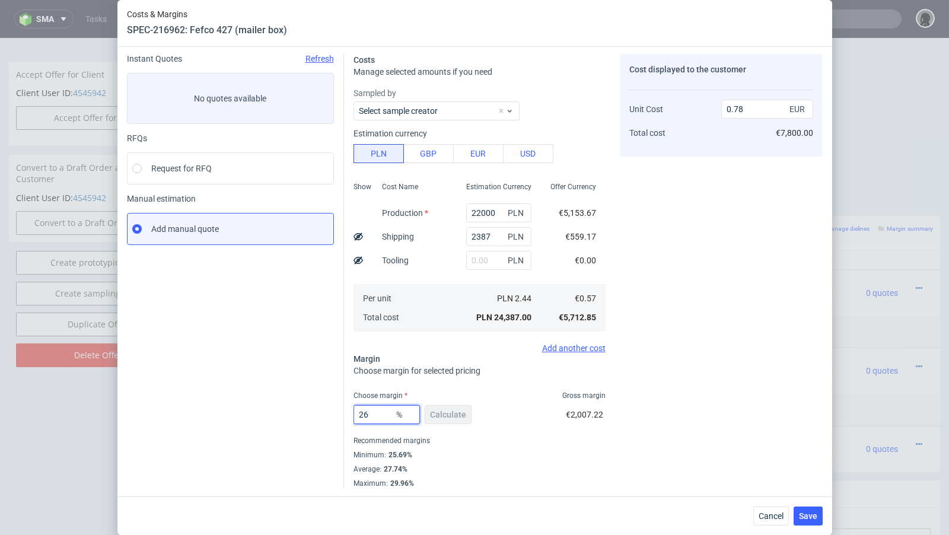
click at [372, 413] on input "26" at bounding box center [386, 414] width 66 height 19
type input "25"
type input "0.77"
type input "24"
type input "0.76"
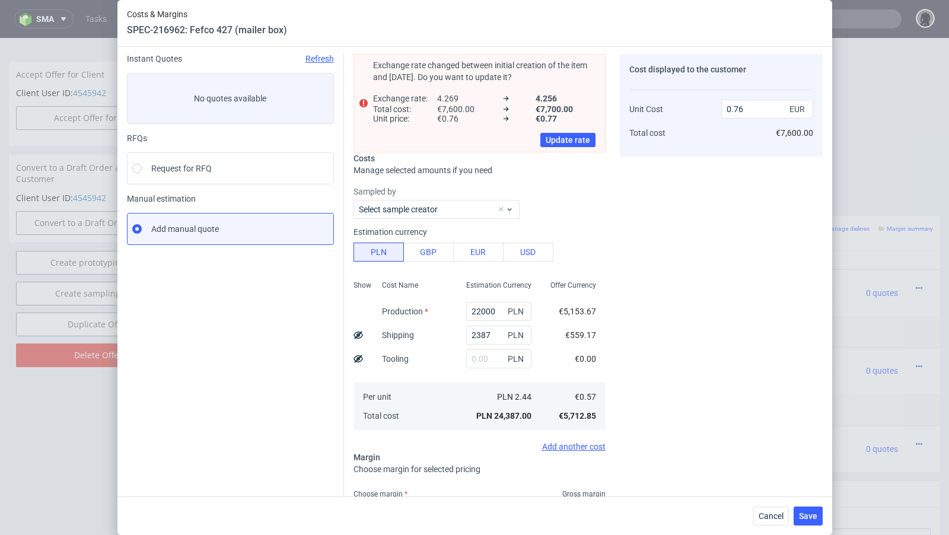
scroll to position [60, 0]
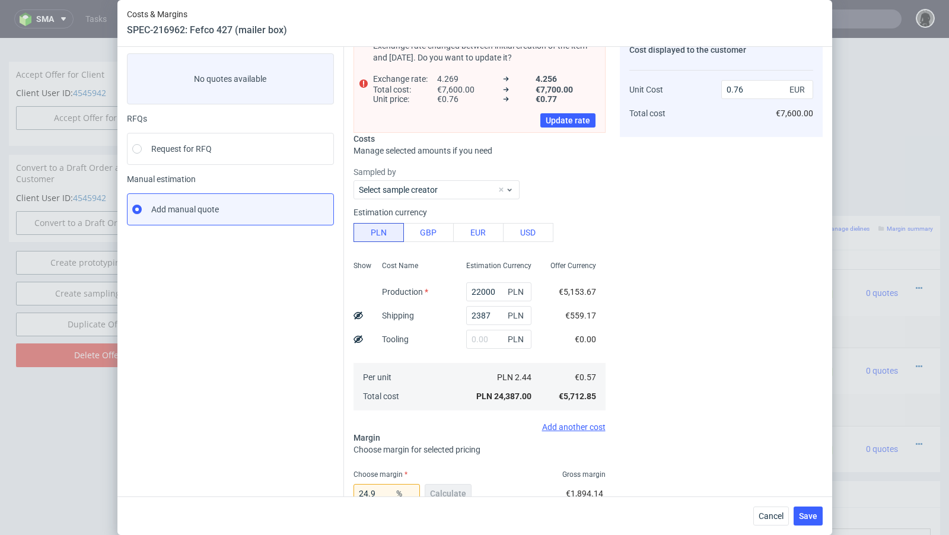
click at [282, 369] on div "Instant Quotes Refresh No quotes available RFQs Request for RFQ Manual estimati…" at bounding box center [235, 343] width 217 height 618
click at [388, 487] on input "24.9" at bounding box center [386, 493] width 66 height 19
type input "24.99"
type input "0.77"
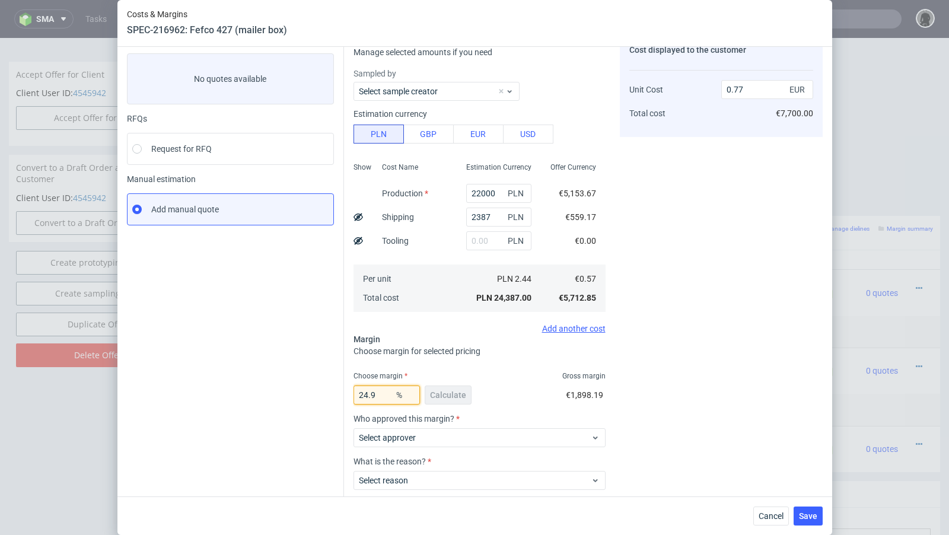
type input "24.92"
type input "0.76"
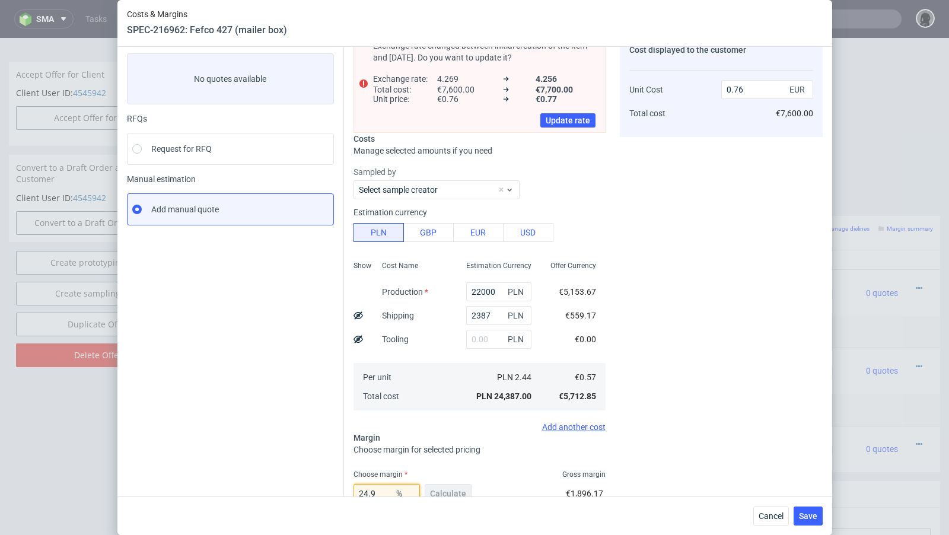
type input "24.93"
type input "0.77"
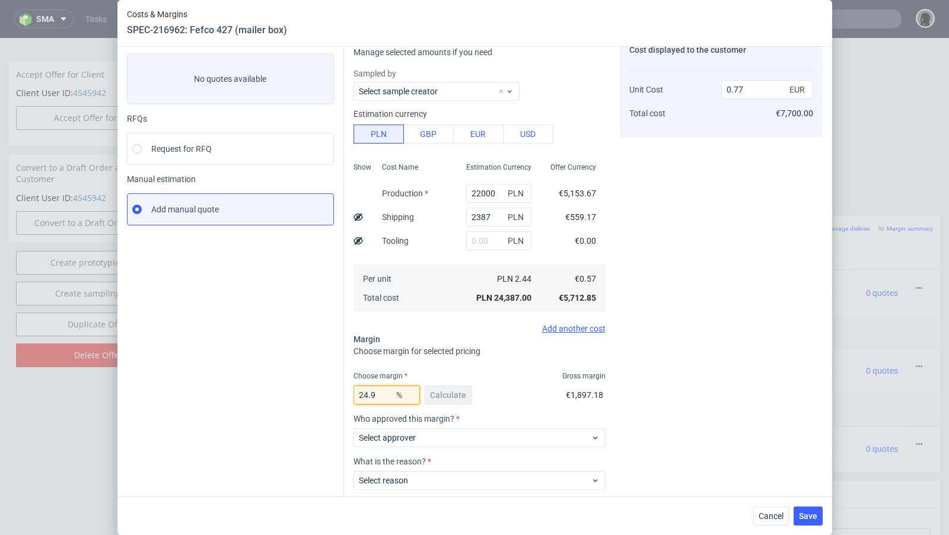
type input "24.92"
type input "0.76"
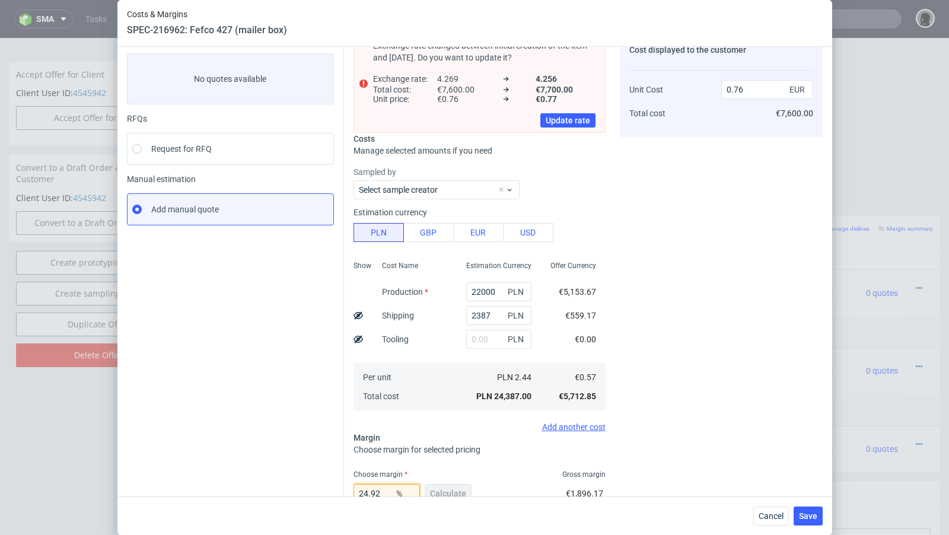
type input "24.92"
click at [278, 439] on div "Instant Quotes Refresh No quotes available RFQs Request for RFQ Manual estimati…" at bounding box center [235, 343] width 217 height 618
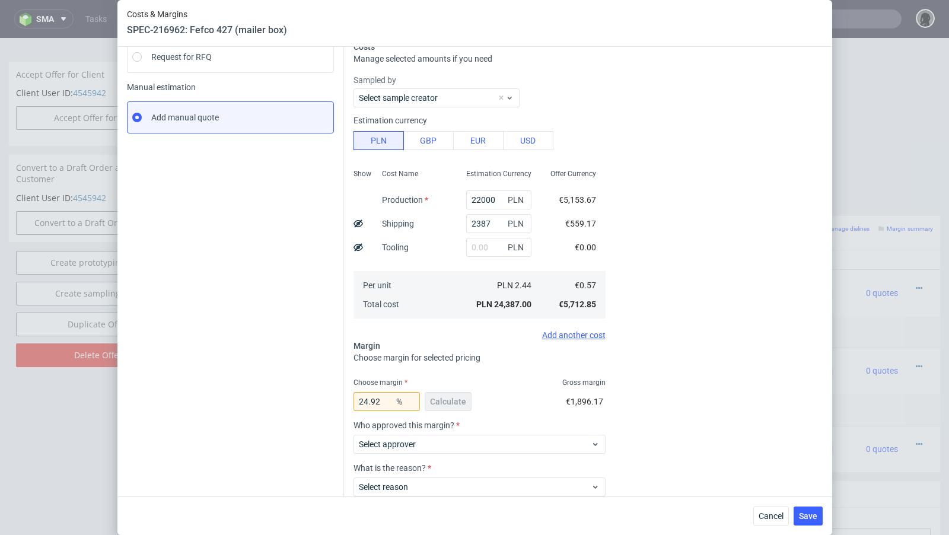
scroll to position [177, 0]
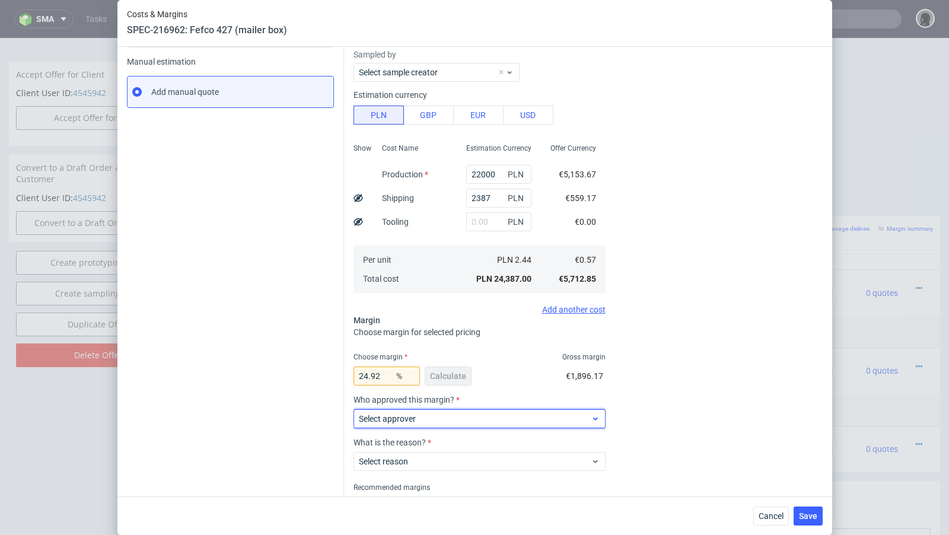
click at [410, 416] on label "Select approver" at bounding box center [387, 418] width 57 height 9
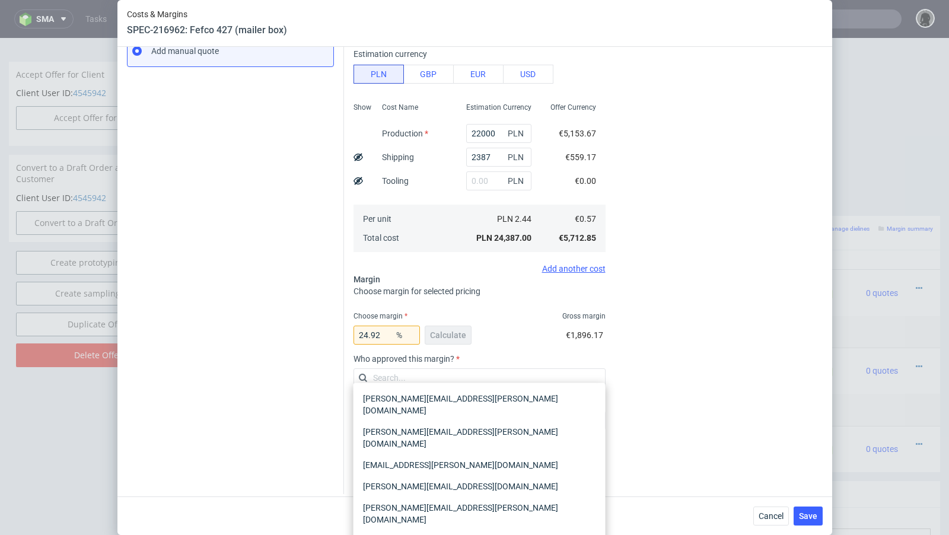
scroll to position [224, 0]
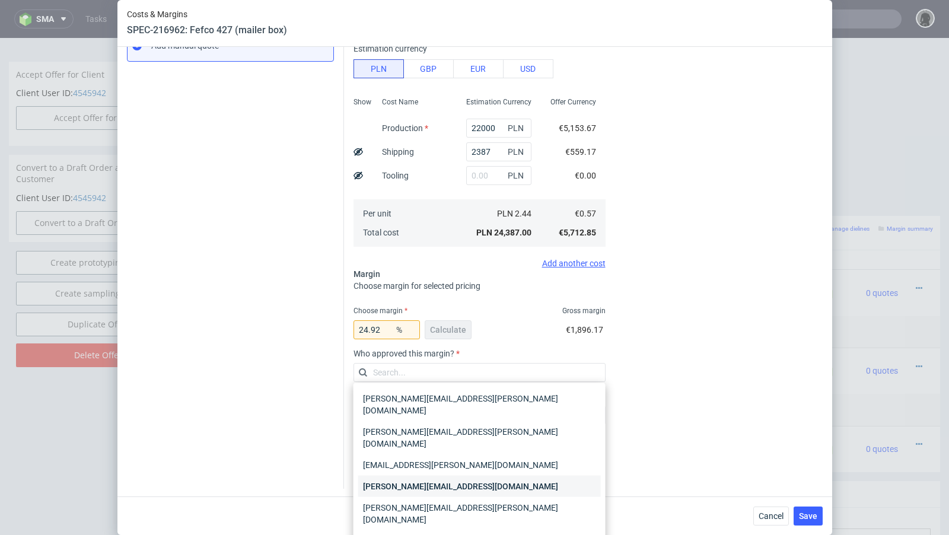
click at [397, 476] on div "[PERSON_NAME][EMAIL_ADDRESS][DOMAIN_NAME]" at bounding box center [479, 486] width 243 height 21
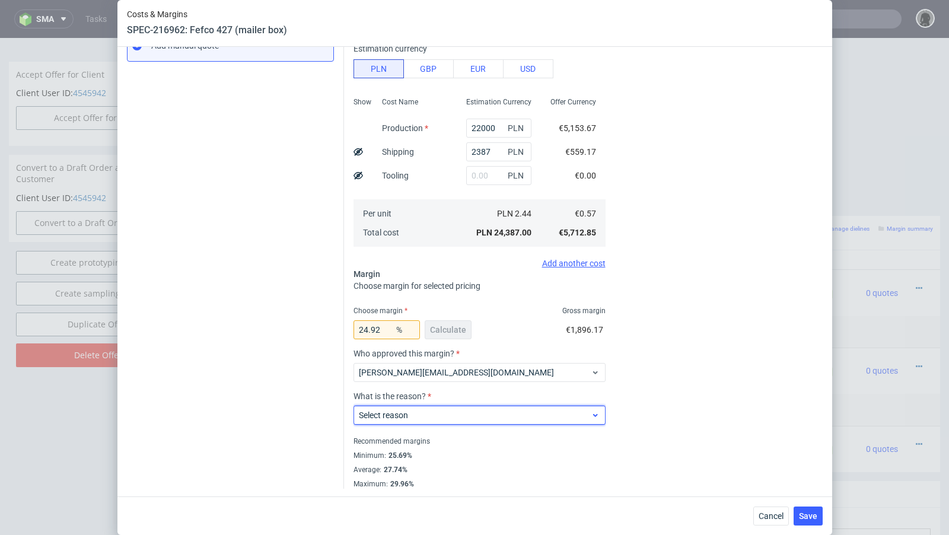
click at [403, 411] on label "Select reason" at bounding box center [383, 414] width 49 height 9
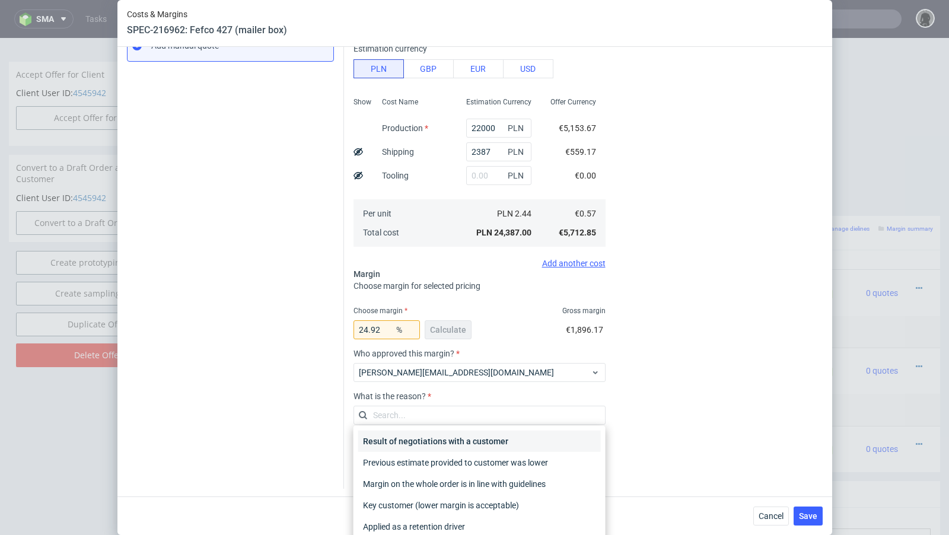
click at [410, 436] on div "Result of negotiations with a customer" at bounding box center [479, 440] width 243 height 21
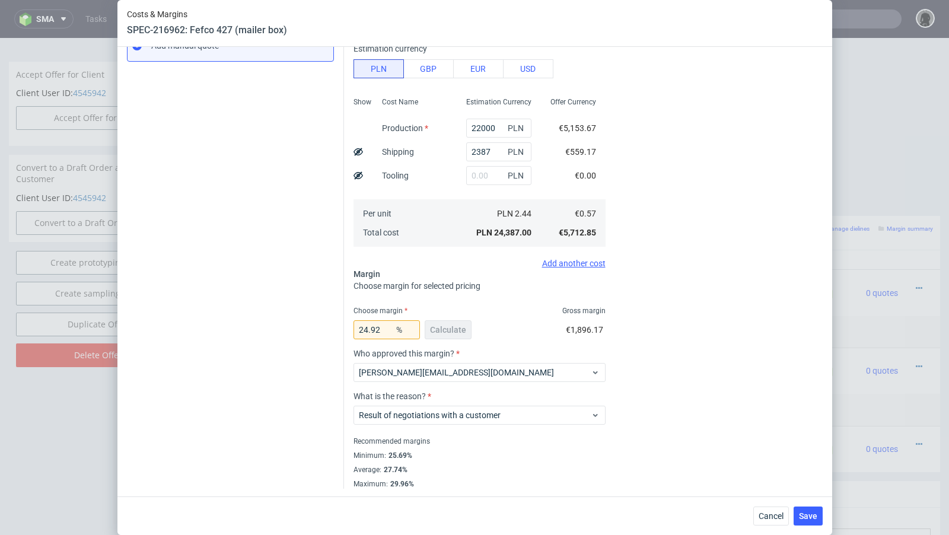
click at [275, 387] on div "Instant Quotes Refresh No quotes available RFQs Request for RFQ Manual estimati…" at bounding box center [235, 180] width 217 height 618
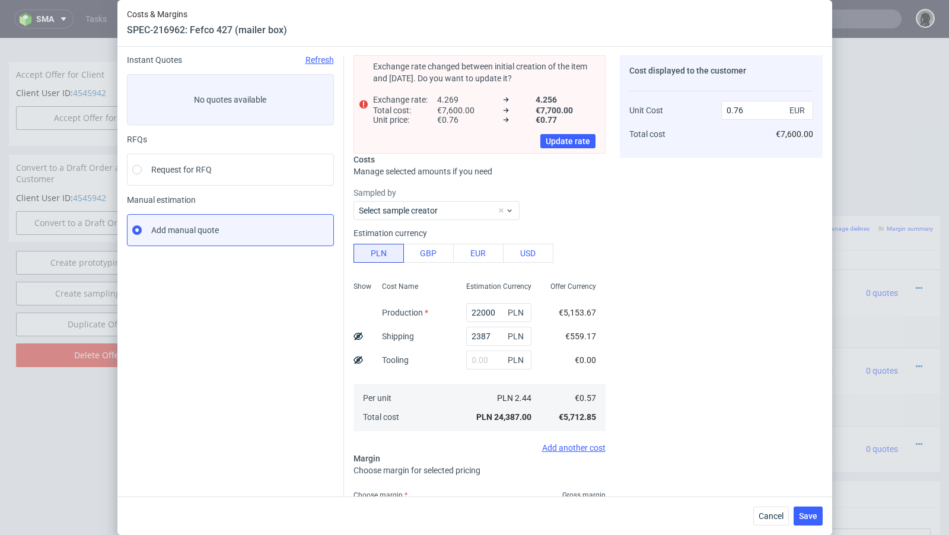
scroll to position [0, 0]
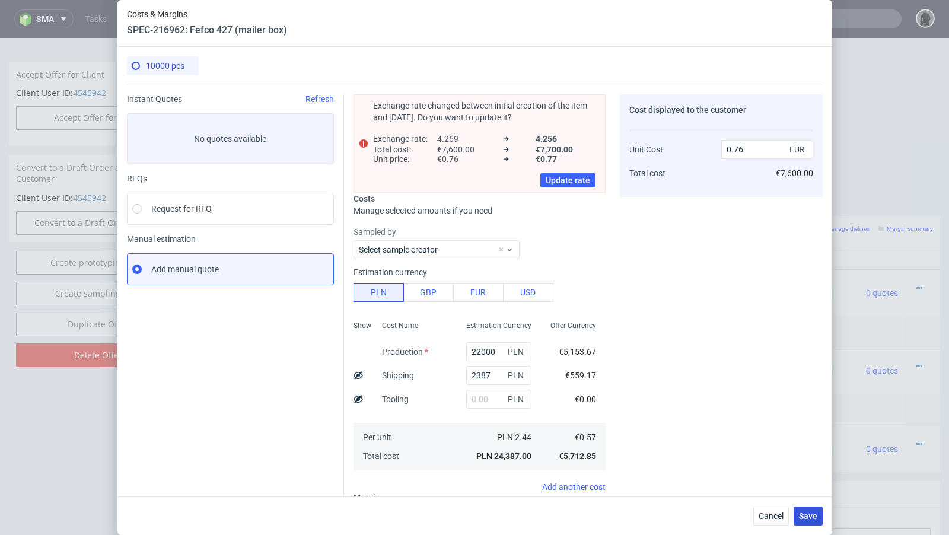
click at [810, 507] on button "Save" at bounding box center [807, 515] width 29 height 19
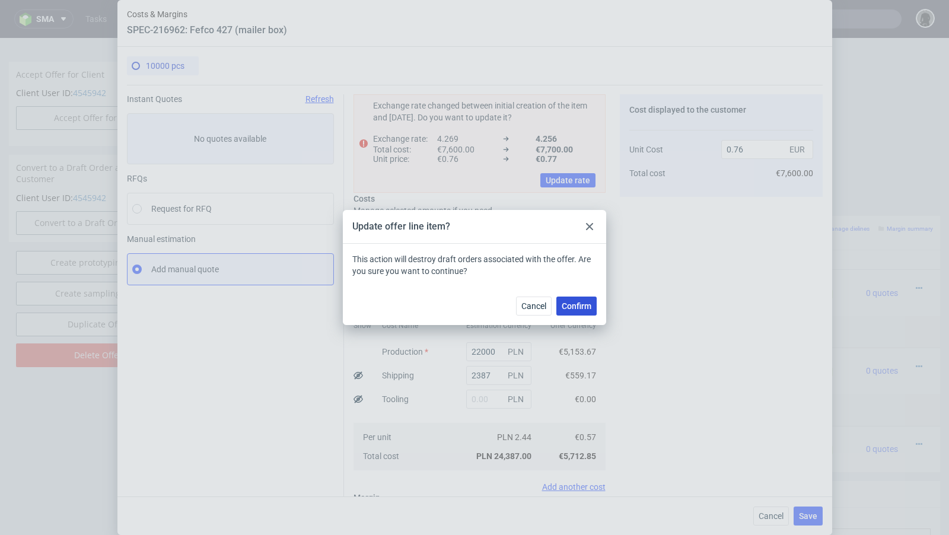
click at [574, 308] on span "Confirm" at bounding box center [576, 306] width 30 height 8
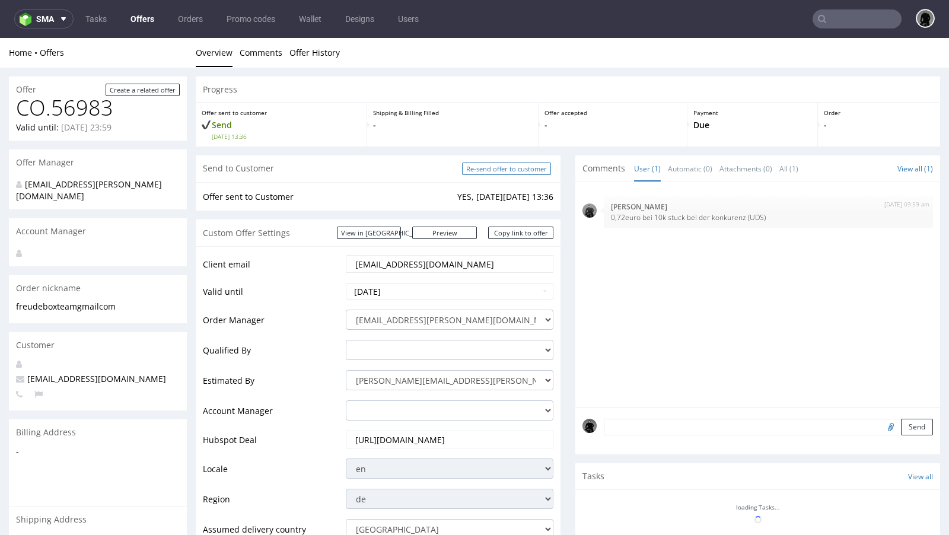
click at [509, 167] on input "Re-send offer to customer" at bounding box center [506, 168] width 89 height 12
type input "In progress..."
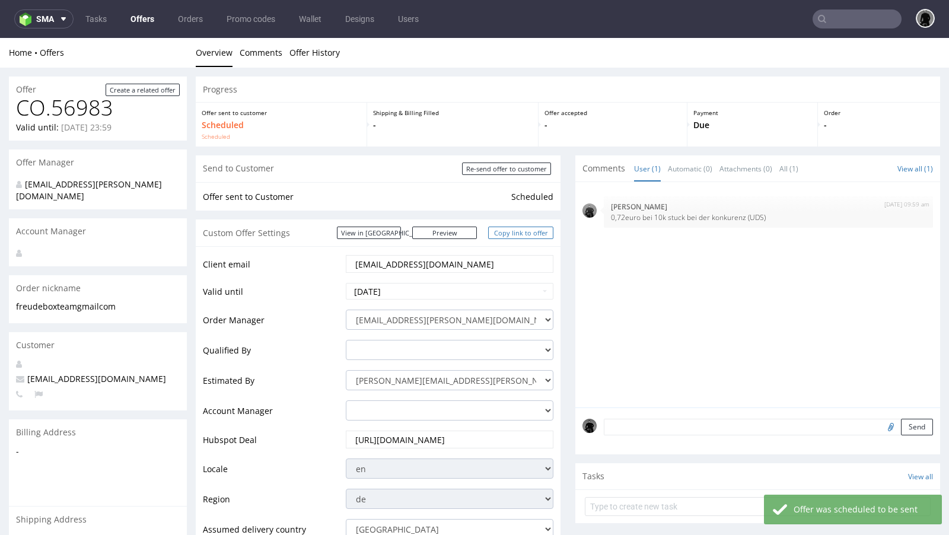
click at [512, 234] on link "Copy link to offer" at bounding box center [520, 232] width 65 height 12
click at [515, 235] on link "Copy link to offer" at bounding box center [520, 232] width 65 height 12
click at [515, 229] on link "Copy link to offer" at bounding box center [520, 232] width 65 height 12
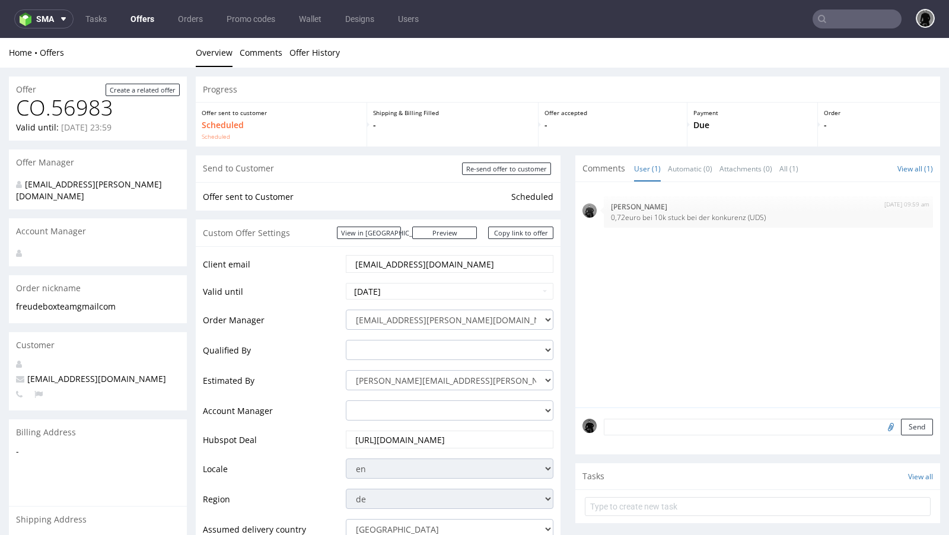
click at [140, 21] on link "Offers" at bounding box center [142, 18] width 38 height 19
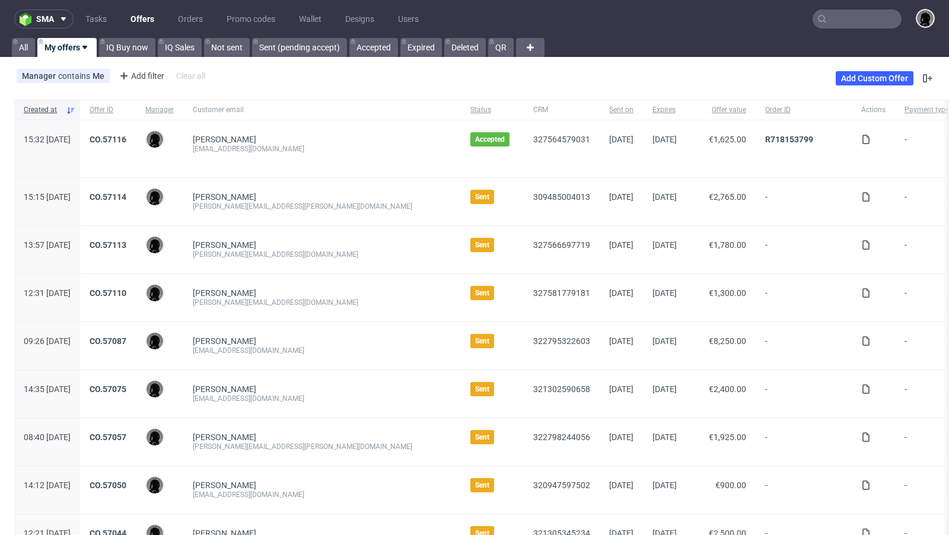
click at [468, 76] on div "Manager contains Me Add filter Hide filters Clear all Add Custom Offer" at bounding box center [474, 78] width 949 height 33
click at [464, 74] on div "Manager contains Me Add filter Hide filters Clear all Add Custom Offer" at bounding box center [474, 78] width 949 height 33
click at [429, 72] on div "Manager contains Me Add filter Hide filters Clear all Add Custom Offer" at bounding box center [474, 78] width 949 height 33
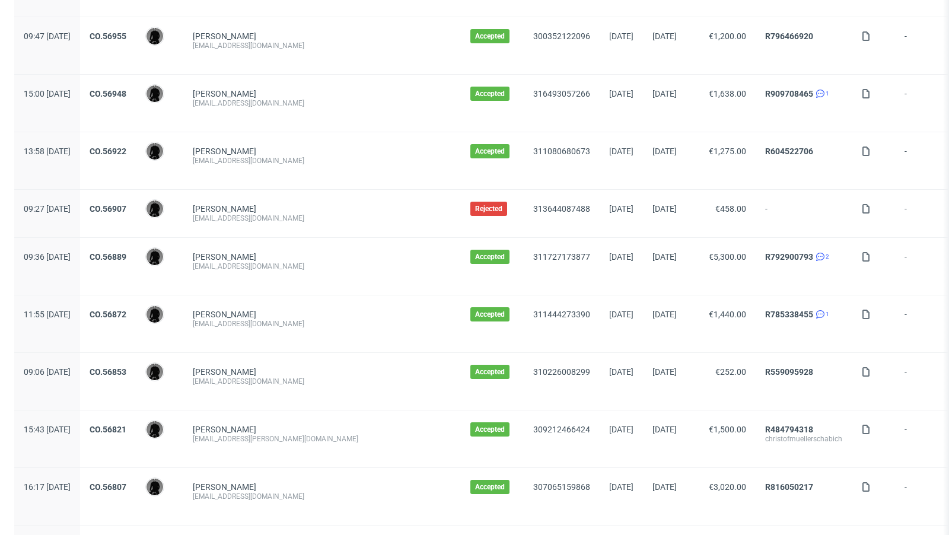
scroll to position [1198, 0]
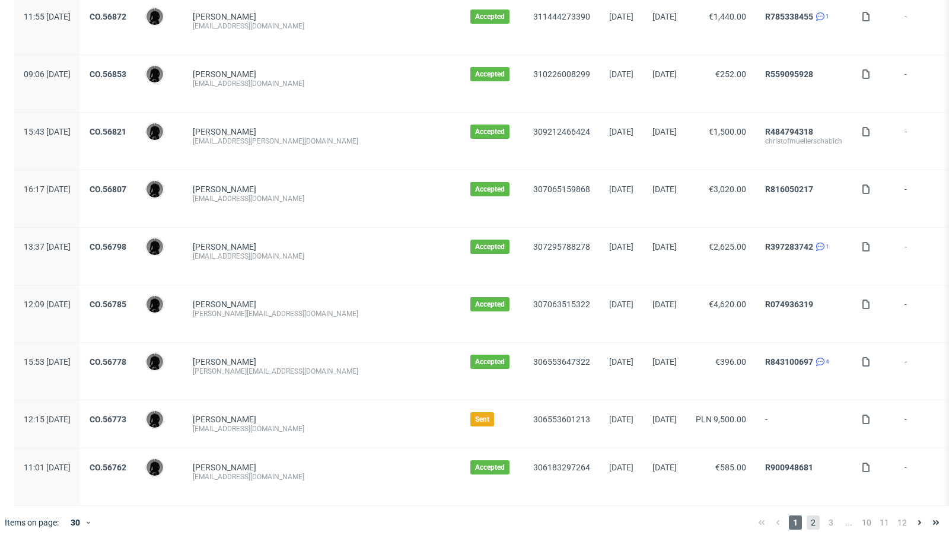
click at [806, 515] on span "2" at bounding box center [812, 522] width 13 height 14
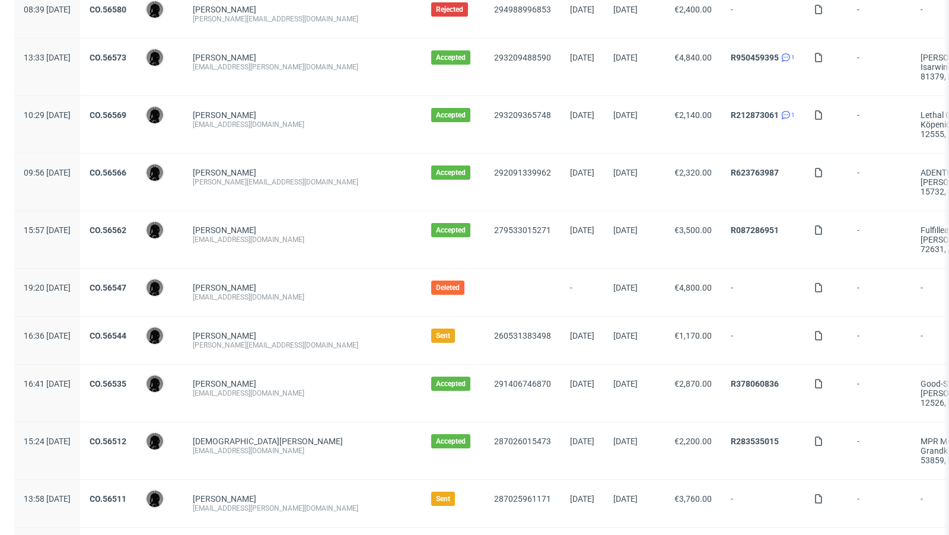
scroll to position [1236, 0]
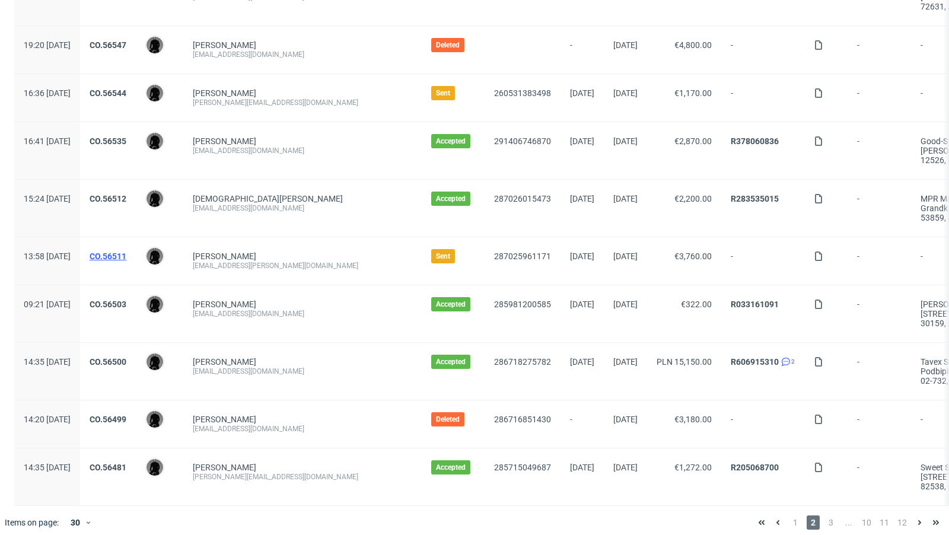
click at [126, 251] on link "CO.56511" at bounding box center [108, 255] width 37 height 9
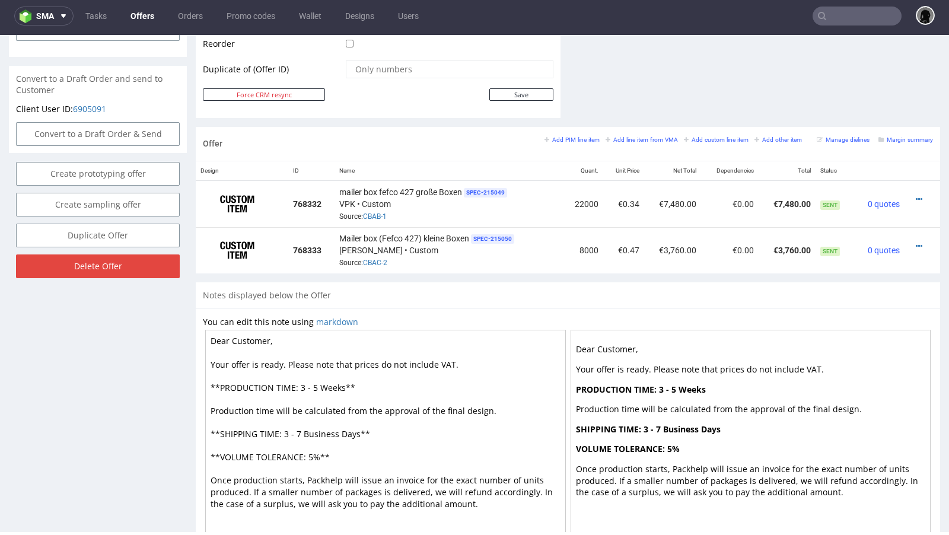
scroll to position [594, 0]
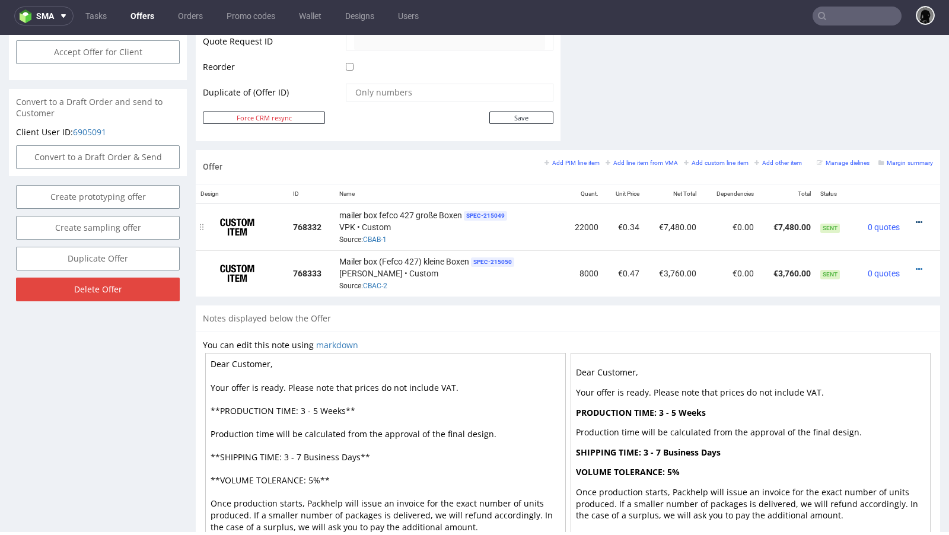
click at [915, 218] on icon at bounding box center [918, 222] width 7 height 8
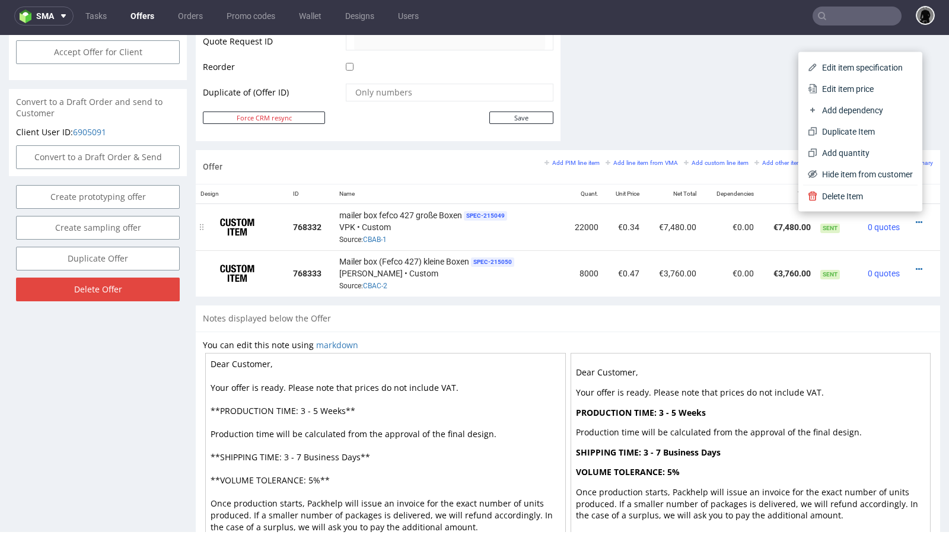
click at [544, 237] on div "mailer box fefco 427 große Boxen SPEC- 215049 VPK • Custom Source: CBAB-1" at bounding box center [448, 227] width 219 height 37
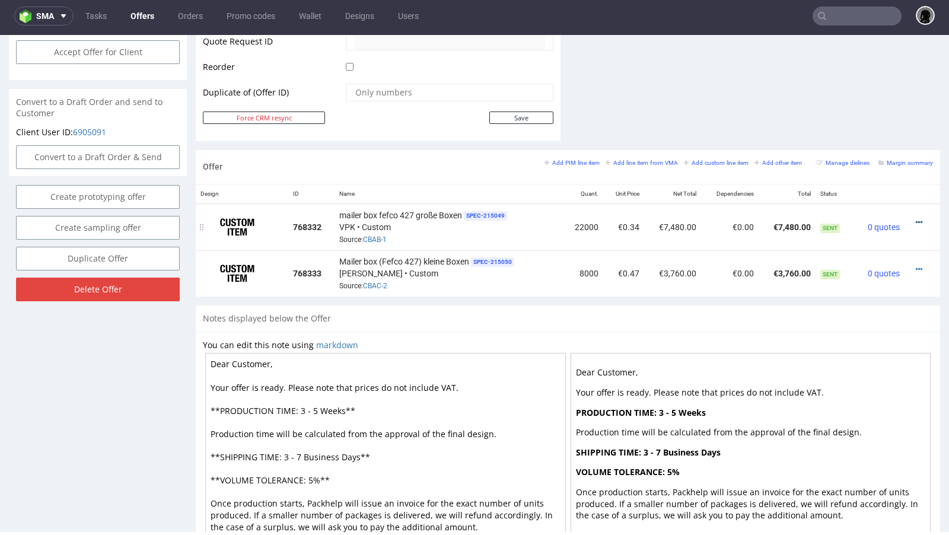
click at [915, 218] on icon at bounding box center [918, 222] width 7 height 8
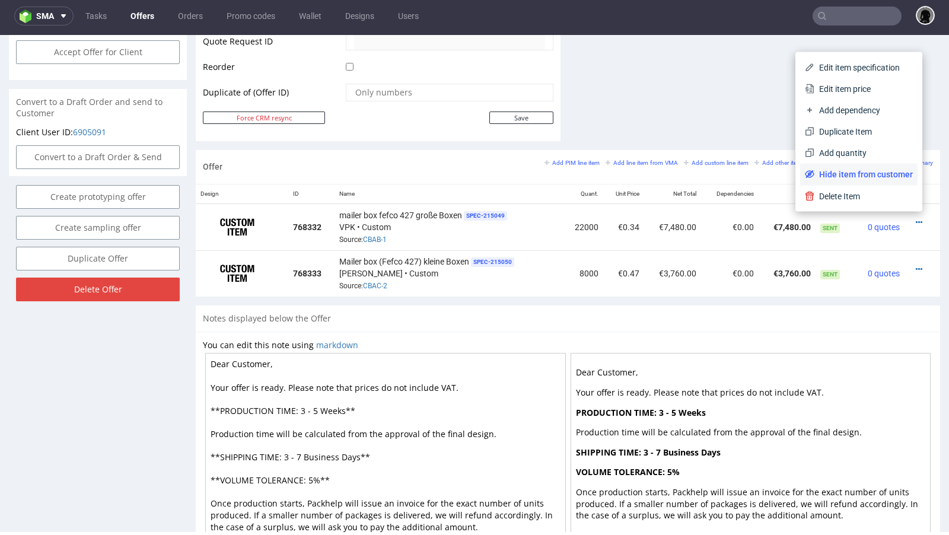
click at [839, 170] on span "Hide item from customer" at bounding box center [863, 174] width 98 height 12
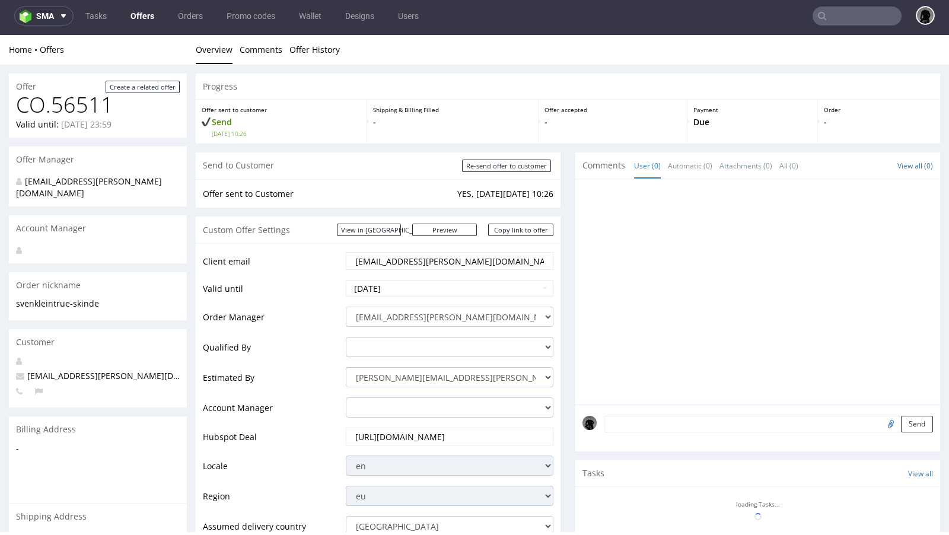
scroll to position [478, 0]
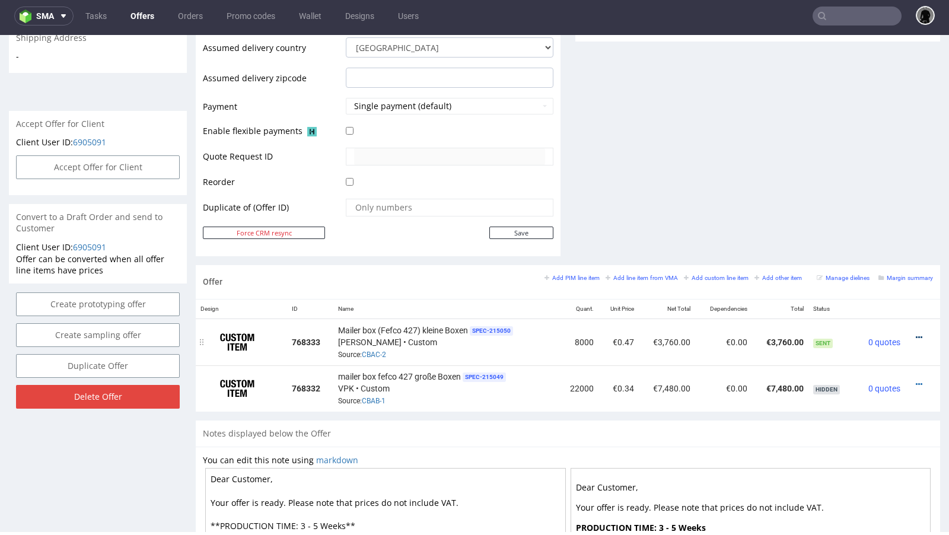
click at [915, 333] on icon at bounding box center [918, 337] width 7 height 8
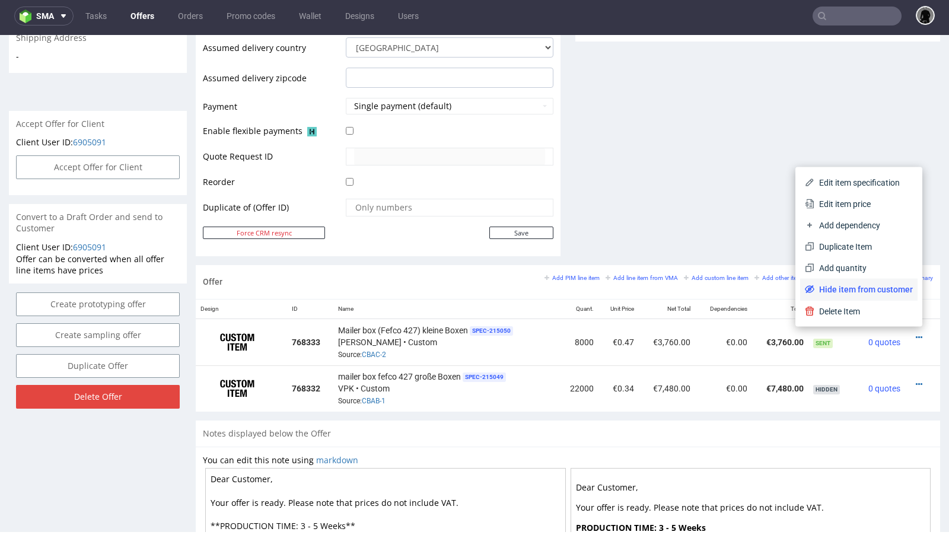
click at [862, 283] on li "Hide item from customer" at bounding box center [858, 289] width 117 height 21
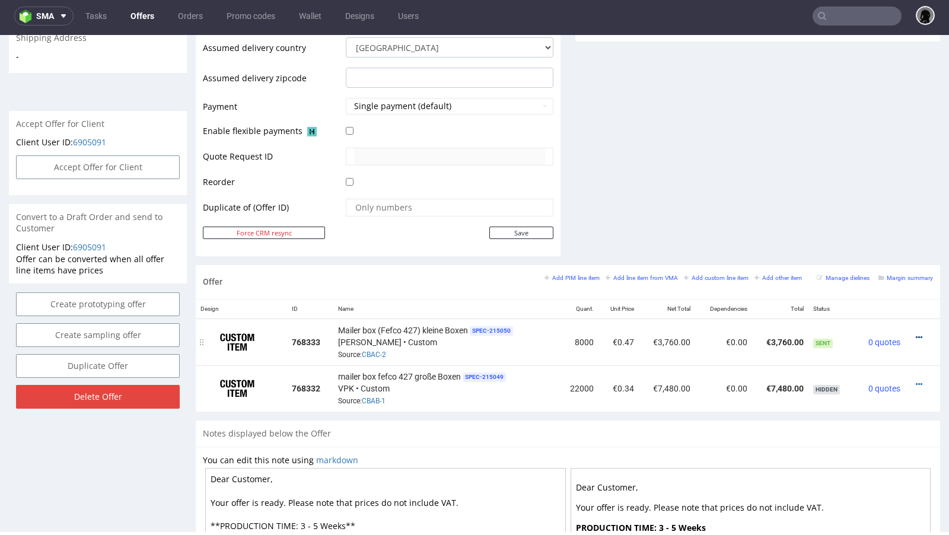
click at [915, 334] on icon at bounding box center [918, 337] width 7 height 8
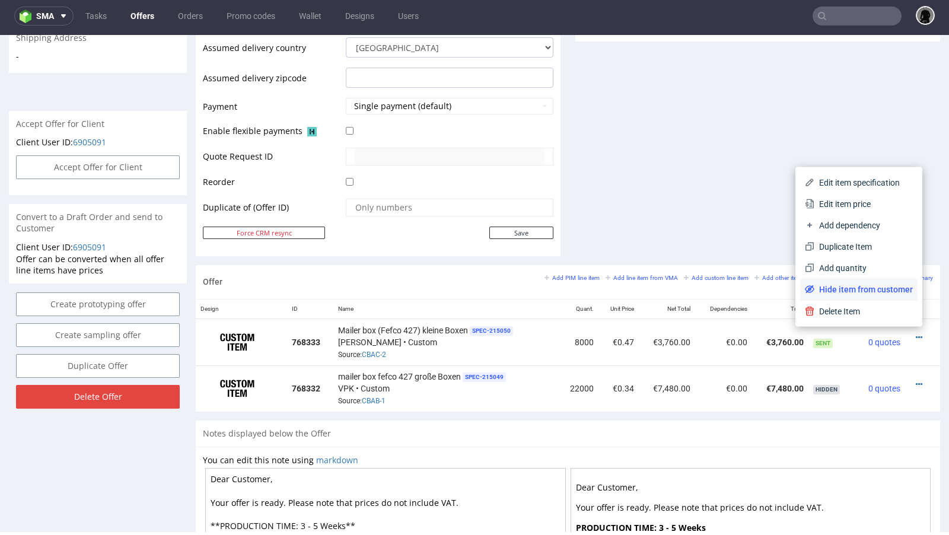
click at [862, 291] on span "Hide item from customer" at bounding box center [863, 289] width 98 height 12
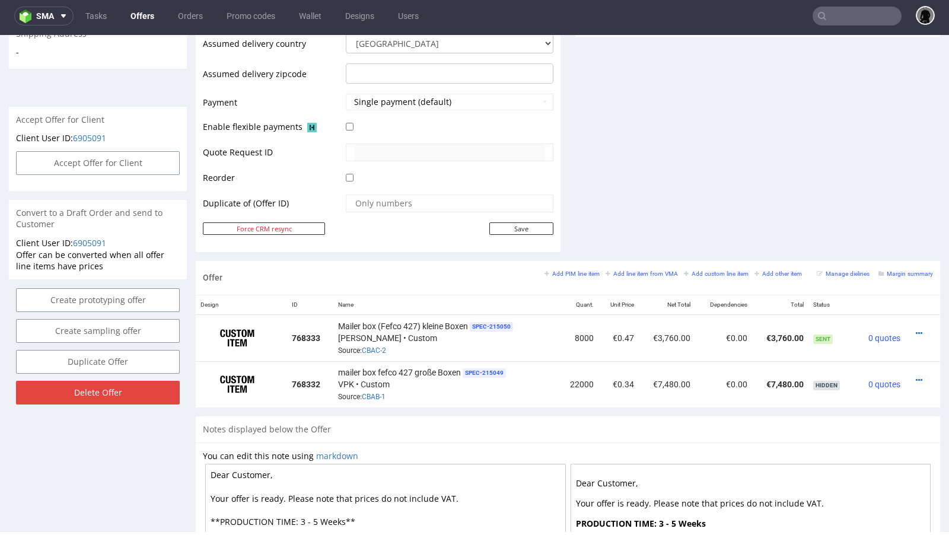
scroll to position [500, 0]
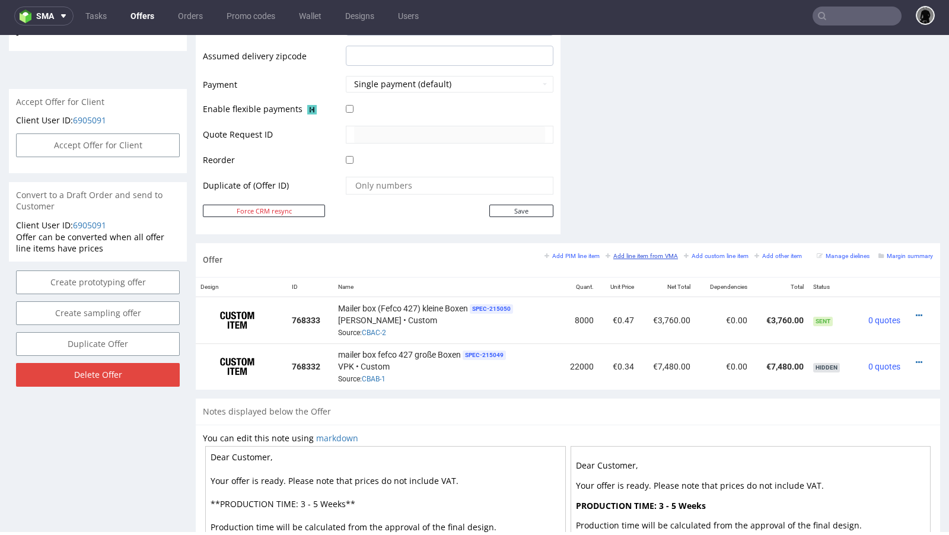
click at [618, 251] on link "Add line item from VMA" at bounding box center [641, 255] width 72 height 8
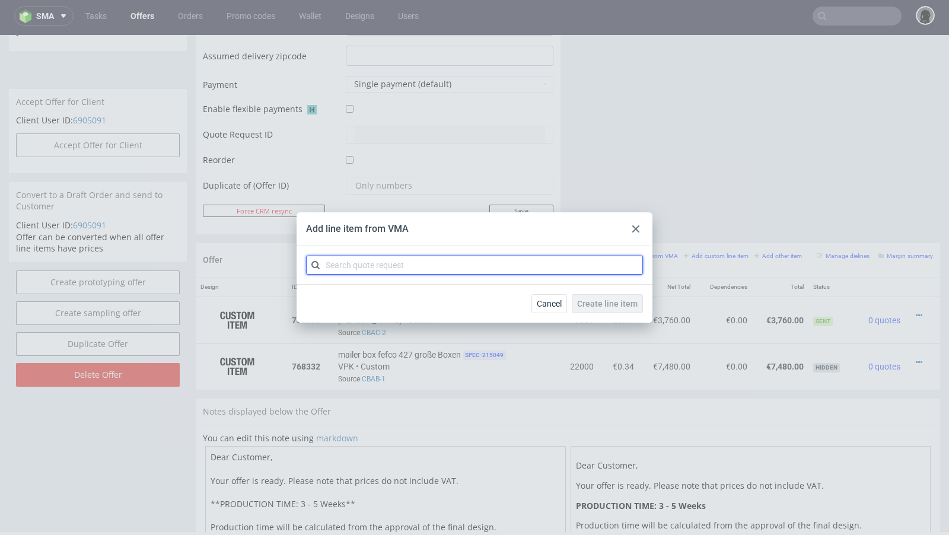
click at [382, 264] on input "text" at bounding box center [474, 265] width 337 height 19
paste input "CBSN"
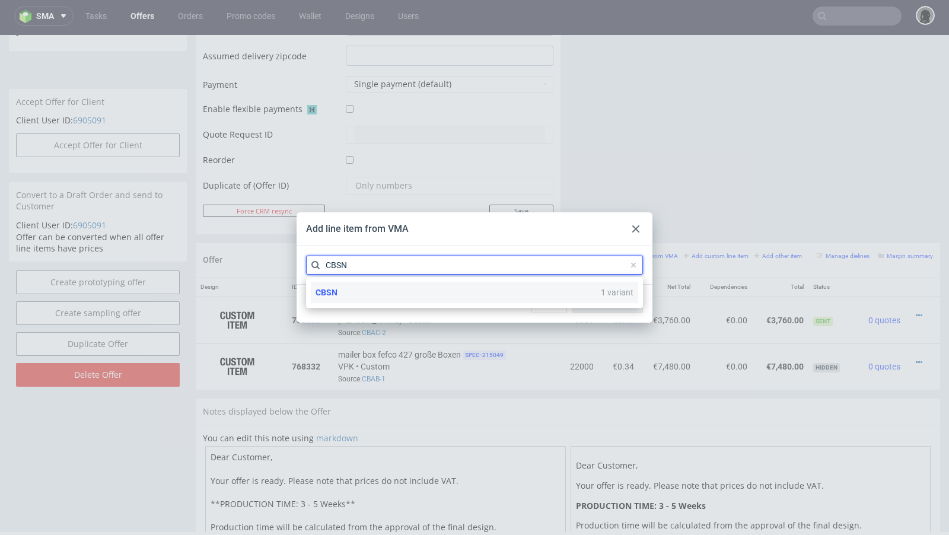
type input "CBSN"
click at [366, 291] on div "CBSN 1 variant" at bounding box center [474, 292] width 327 height 21
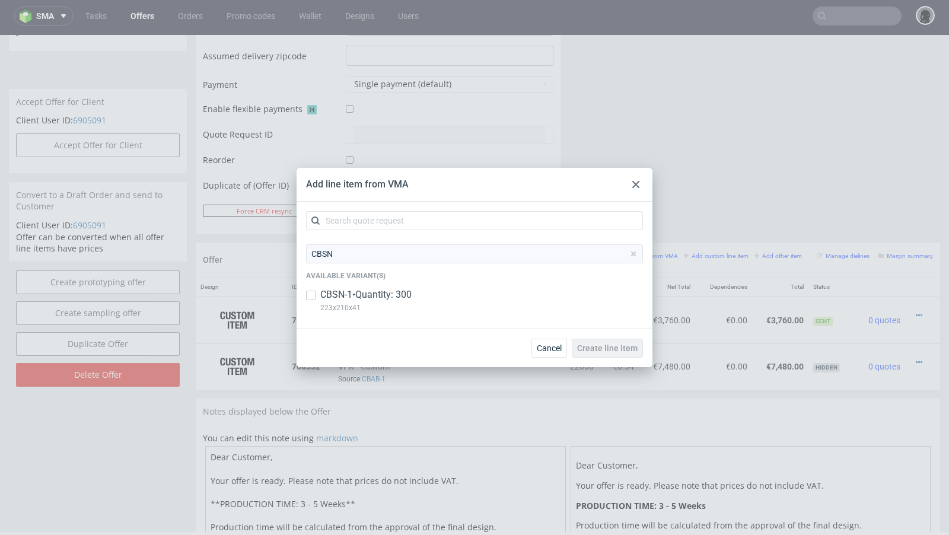
click at [356, 292] on p "CBSN-1 • Quantity: 300" at bounding box center [365, 294] width 91 height 13
checkbox input "true"
click at [596, 347] on span "Create line item" at bounding box center [607, 348] width 60 height 8
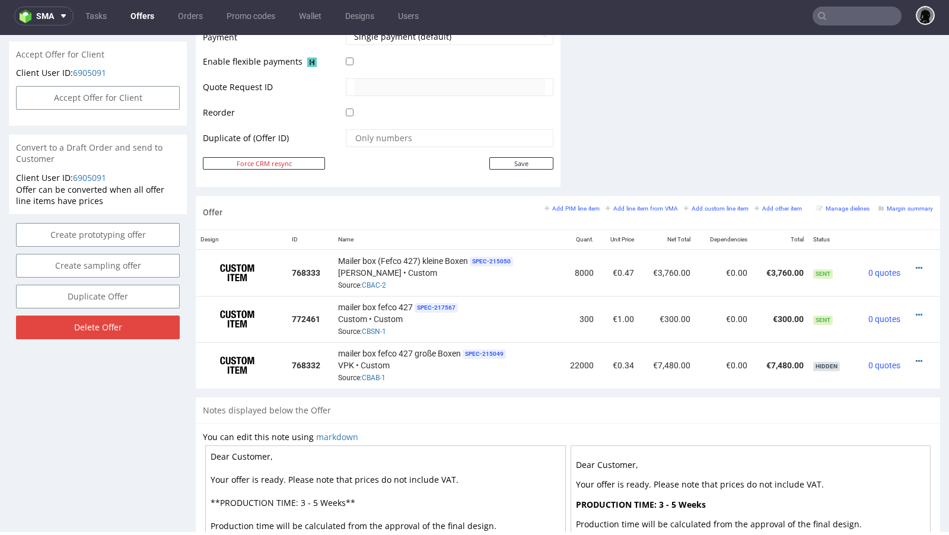
scroll to position [550, 0]
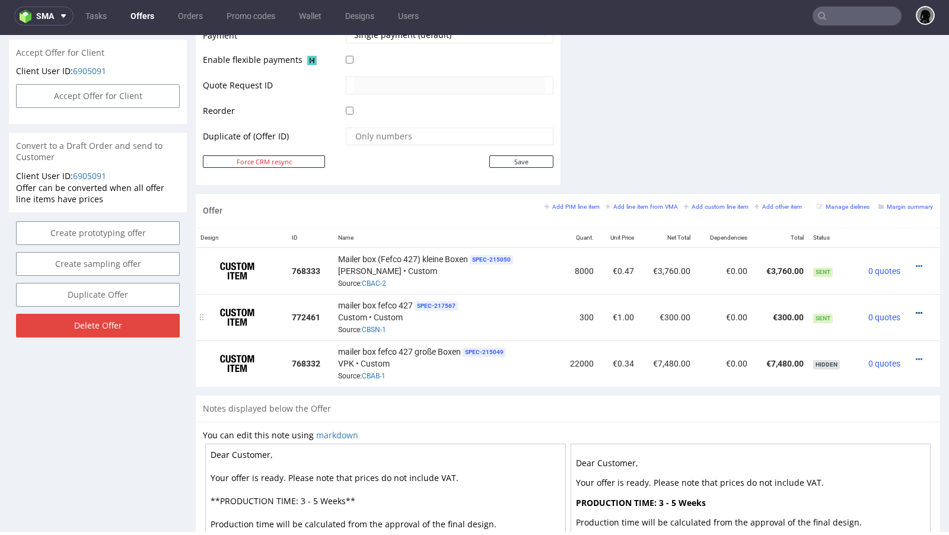
click at [915, 309] on icon at bounding box center [918, 313] width 7 height 8
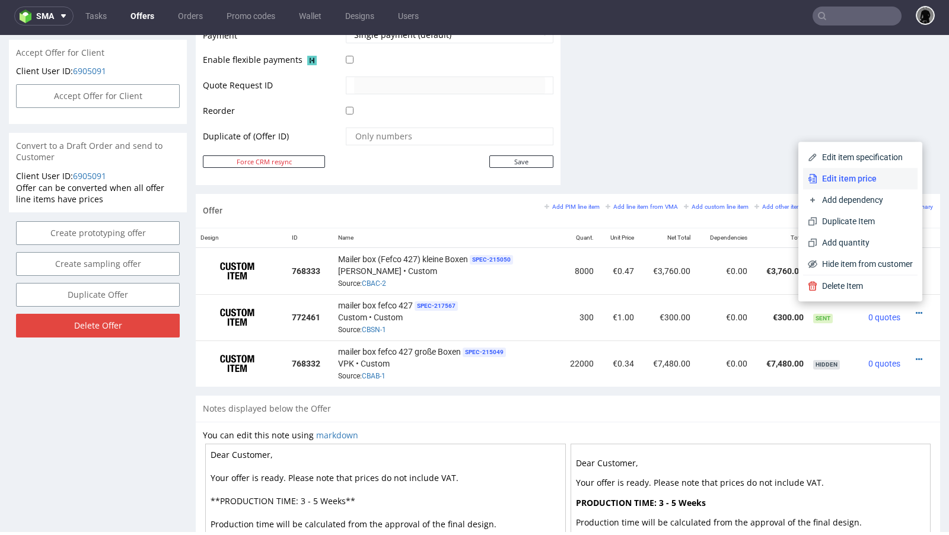
click at [843, 171] on li "Edit item price" at bounding box center [860, 178] width 114 height 21
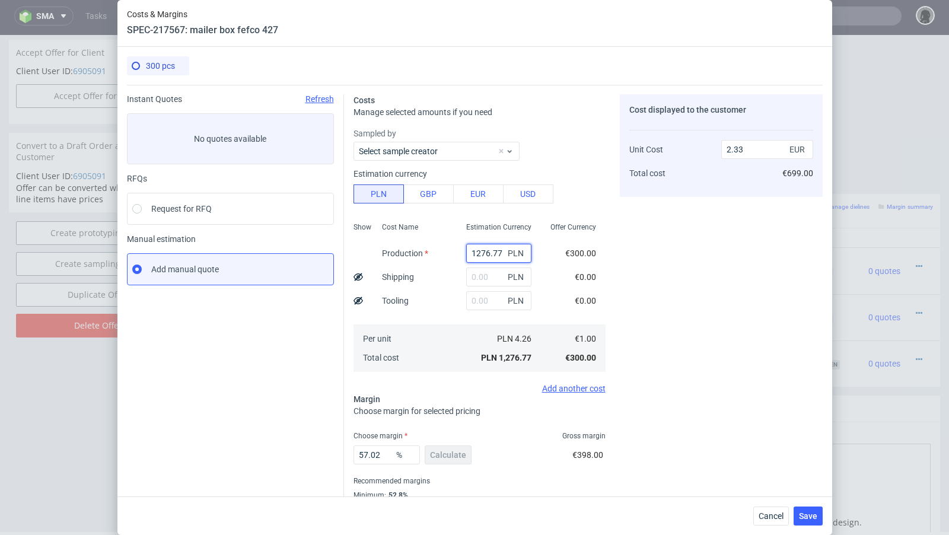
click at [484, 253] on input "1276.77" at bounding box center [498, 253] width 65 height 19
paste input "2337.00"
type input "2337"
type input "4.26"
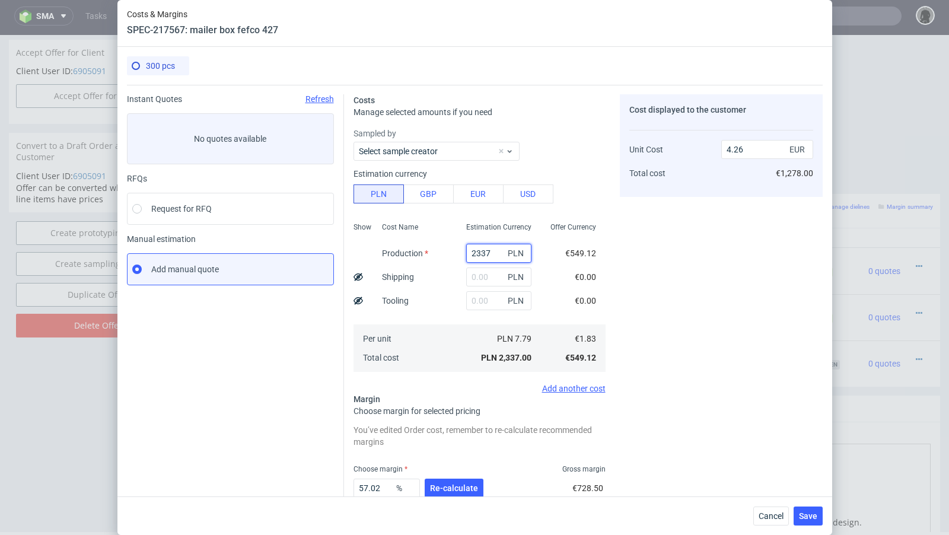
type input "2337"
click at [476, 275] on input "text" at bounding box center [498, 276] width 65 height 19
paste input "323"
type input "323"
type input "4.84"
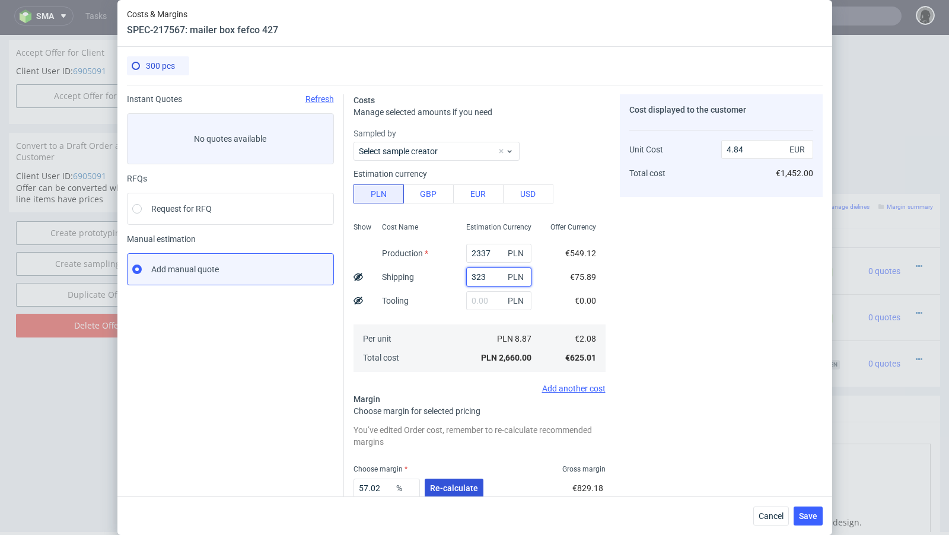
type input "323"
click at [445, 484] on span "Re-calculate" at bounding box center [454, 488] width 48 height 8
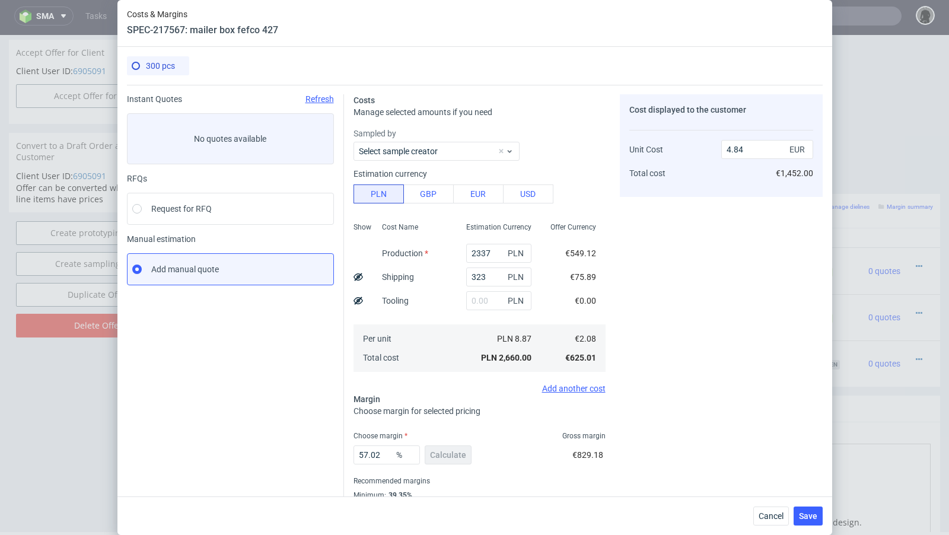
scroll to position [40, 0]
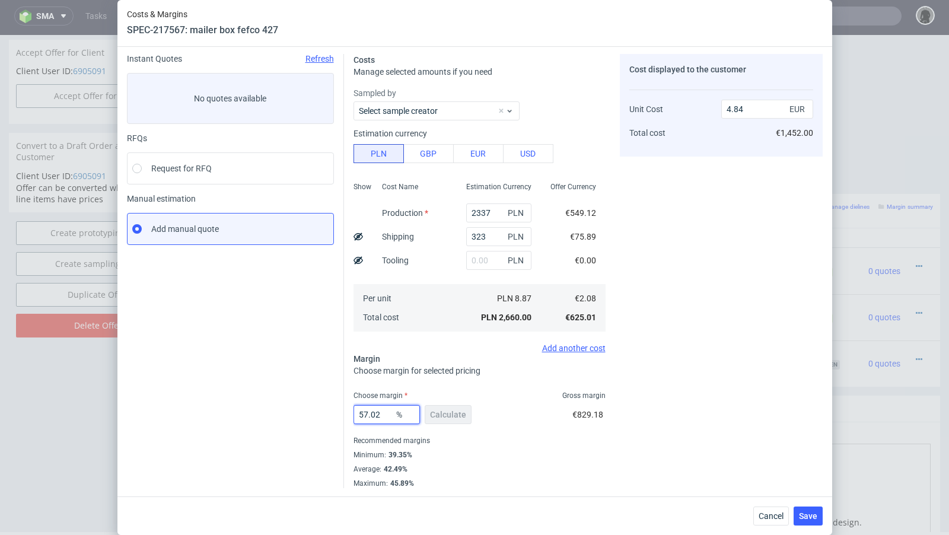
drag, startPoint x: 387, startPoint y: 417, endPoint x: 302, endPoint y: 410, distance: 84.5
click at [302, 410] on div "Instant Quotes Refresh No quotes available RFQs Request for RFQ Manual estimati…" at bounding box center [474, 266] width 695 height 444
type input "42"
type input "3.59"
click at [264, 391] on div "Instant Quotes Refresh No quotes available RFQs Request for RFQ Manual estimati…" at bounding box center [235, 271] width 217 height 434
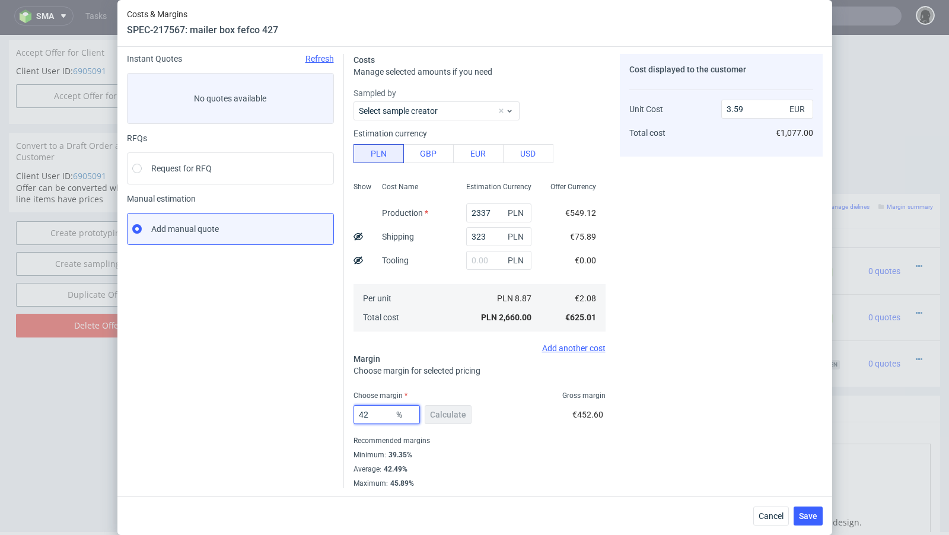
click at [379, 415] on input "42" at bounding box center [386, 414] width 66 height 19
type input "40"
type input "3.47"
type input "41"
type input "3.53"
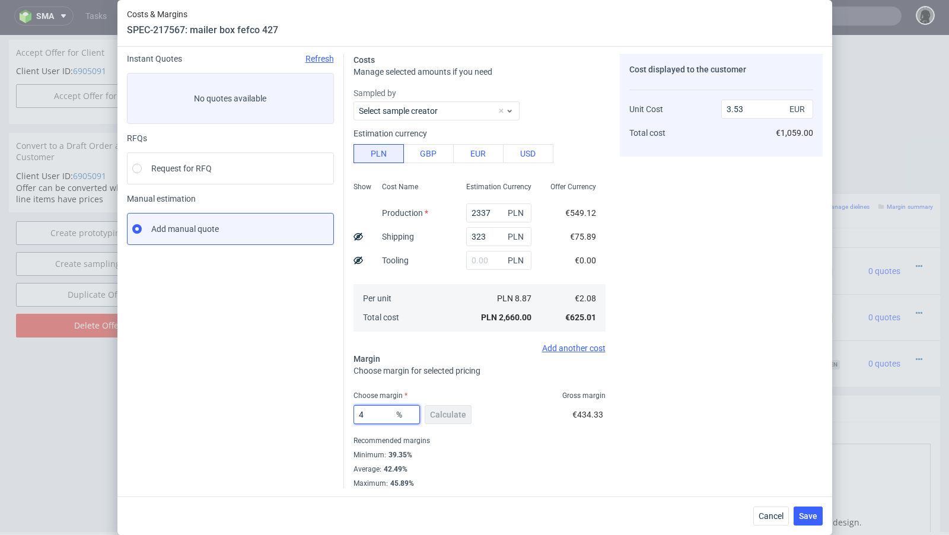
type input "42"
type input "3.59"
type input "42.4"
type input "3.61"
type input "42.2"
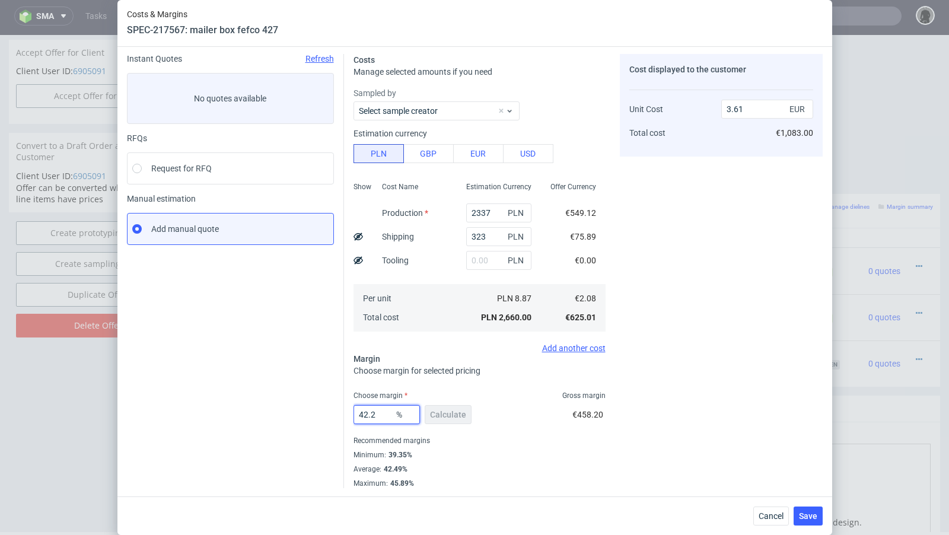
type input "3.6"
type input "42"
type input "3.59"
type input "42.5"
type input "3.62"
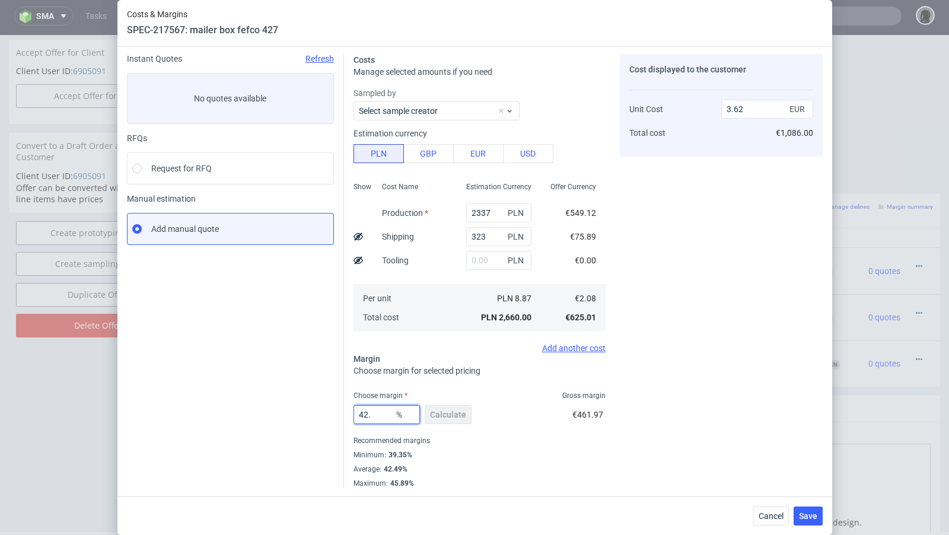
type input "42.4"
type input "3.61"
type input "42.2"
type input "3.6"
type input "42"
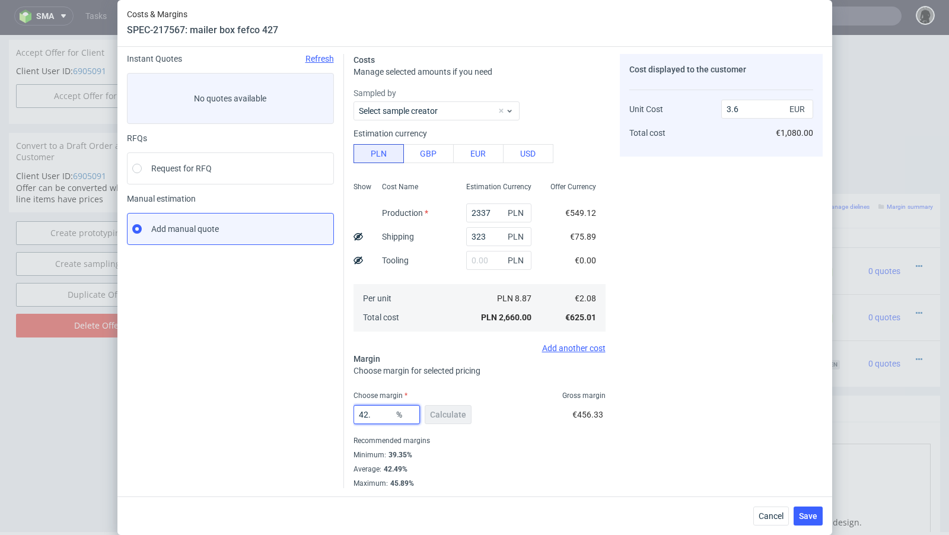
type input "3.59"
type input "42.2"
type input "3.6"
type input "42.5"
type input "3.62"
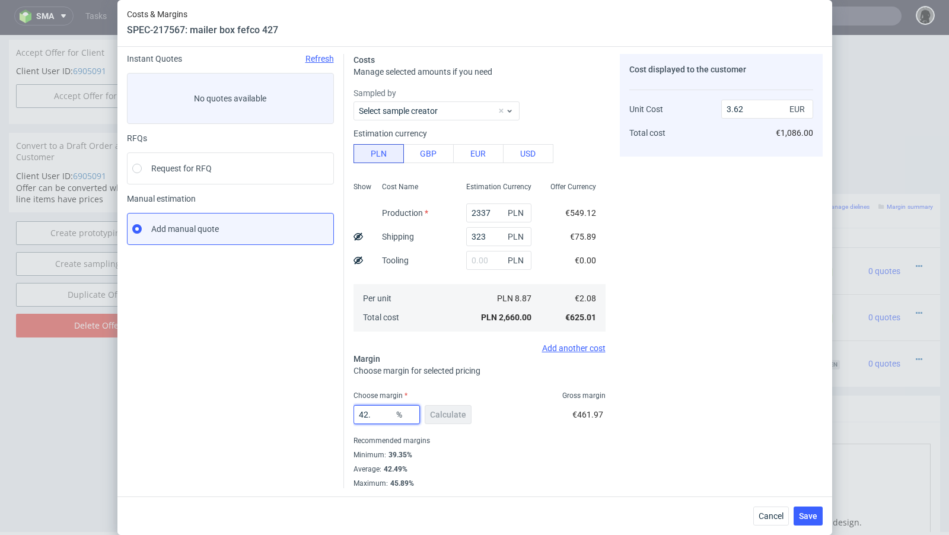
type input "42.4"
type input "3.61"
type input "42.2"
type input "3.6"
type input "42.27"
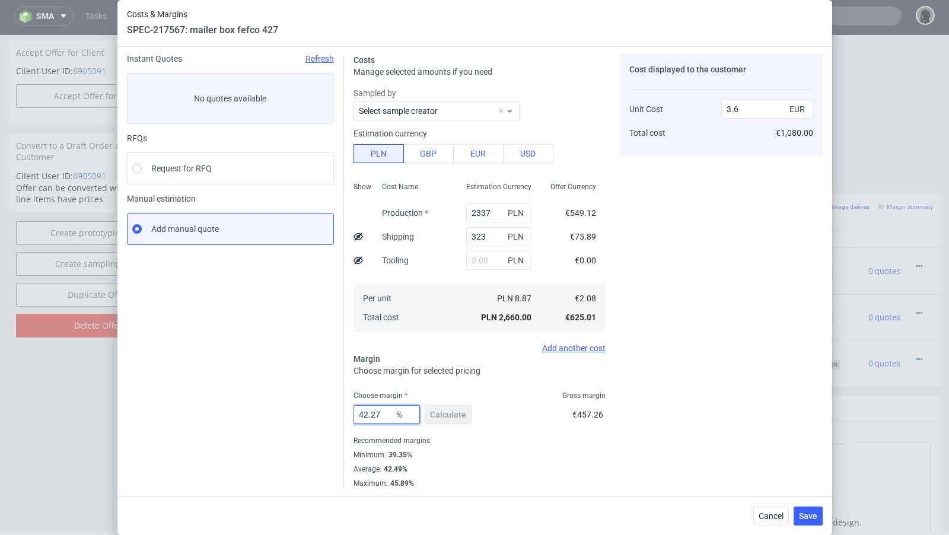
type input "3.61"
type input "42.25"
type input "3.6"
type input "42.25"
click at [308, 375] on div "Instant Quotes Refresh No quotes available RFQs Request for RFQ Manual estimati…" at bounding box center [235, 271] width 217 height 434
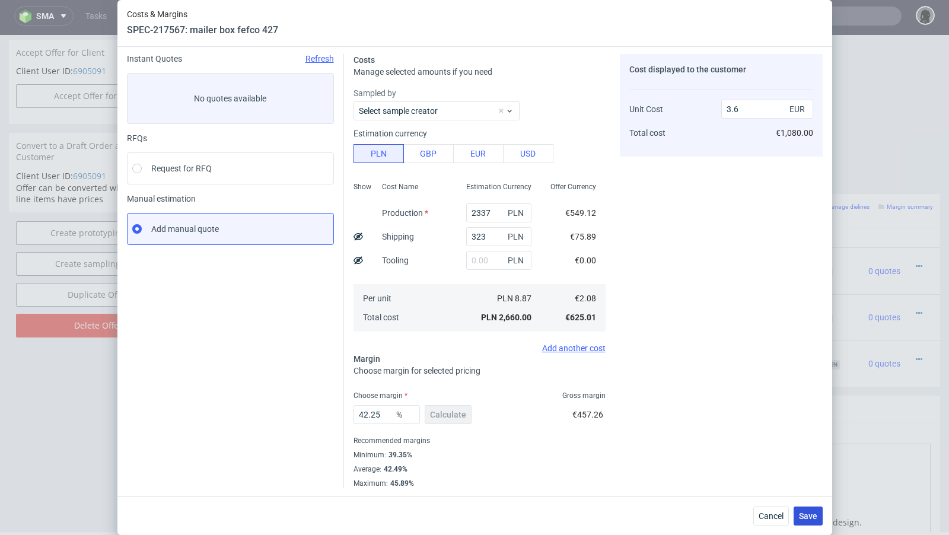
click at [813, 515] on span "Save" at bounding box center [808, 516] width 18 height 8
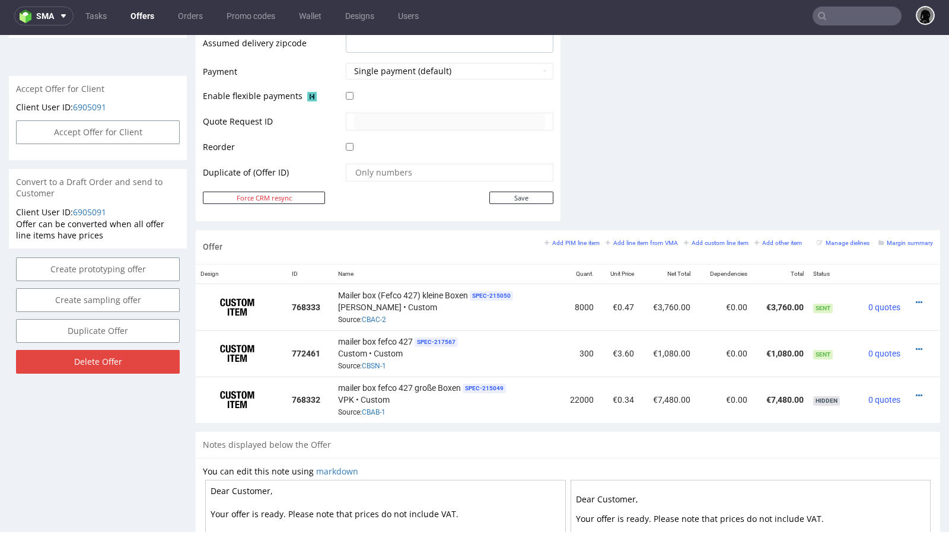
scroll to position [515, 0]
click at [915, 297] on icon at bounding box center [918, 301] width 7 height 8
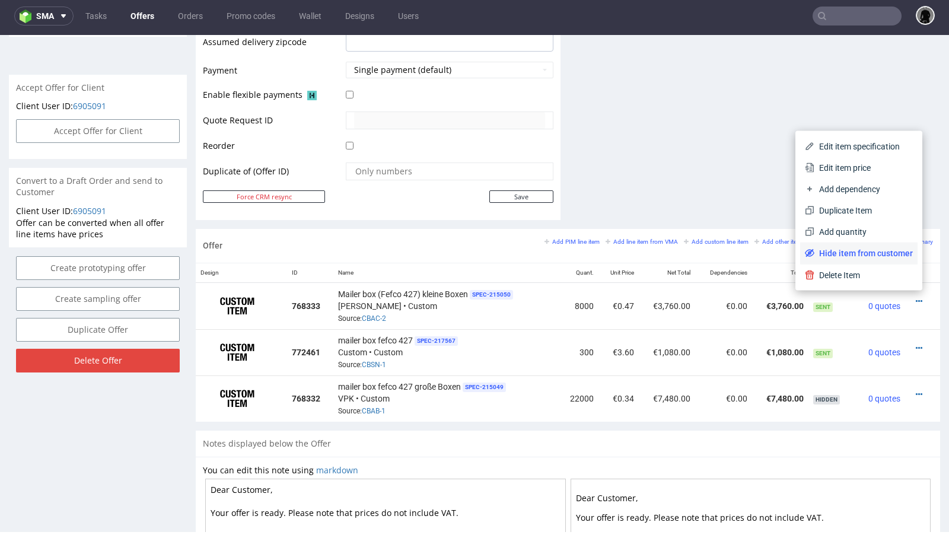
click at [849, 250] on span "Hide item from customer" at bounding box center [863, 253] width 98 height 12
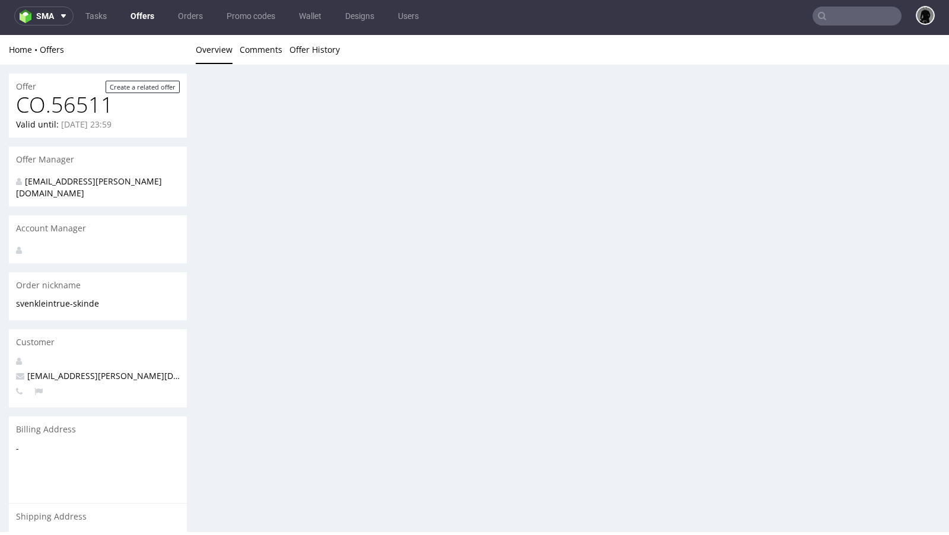
scroll to position [0, 0]
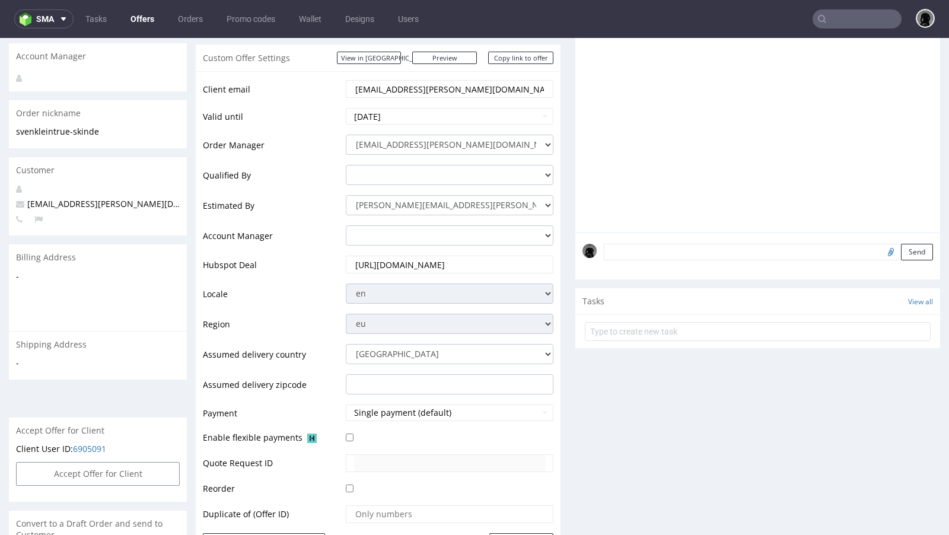
scroll to position [145, 0]
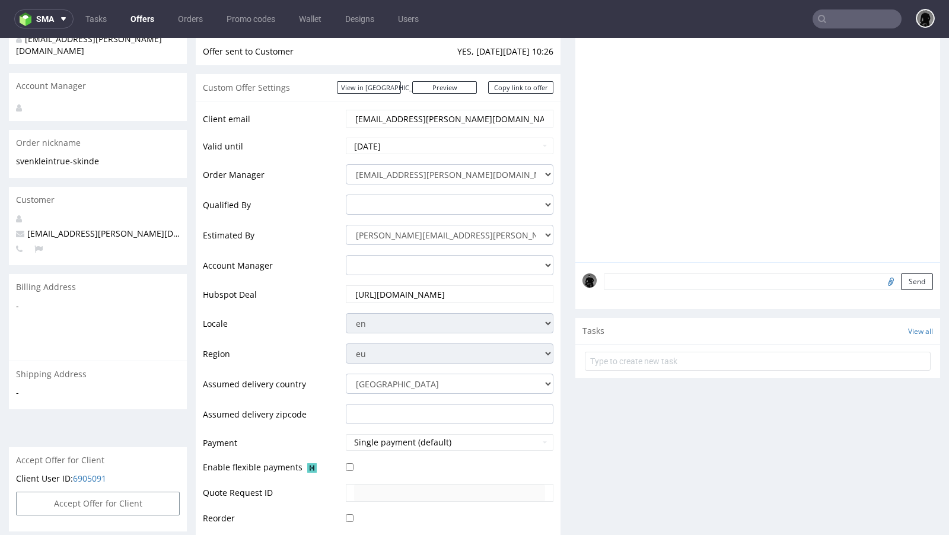
click at [59, 228] on span "sven.klein@true-skin.de" at bounding box center [124, 233] width 216 height 11
copy span "sven.klein@true-skin.de"
click at [828, 20] on input "text" at bounding box center [856, 18] width 89 height 19
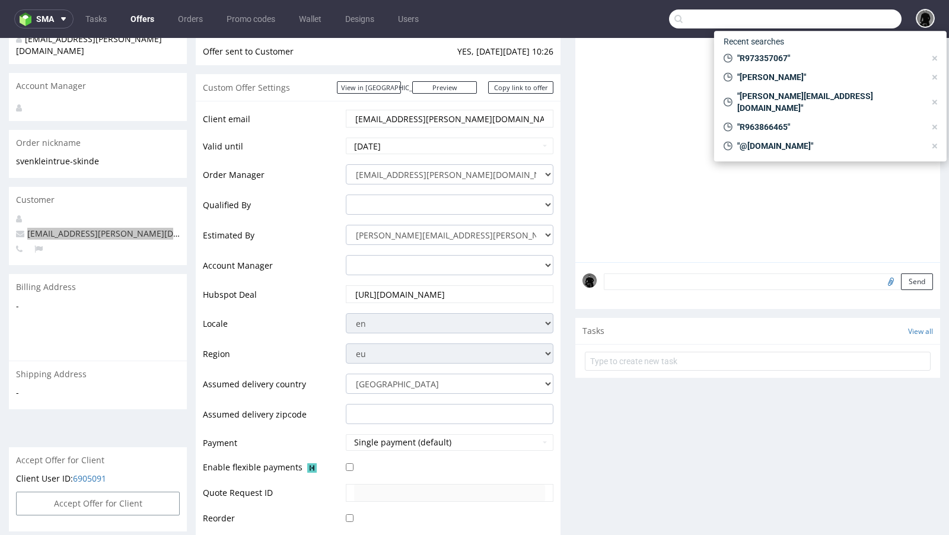
paste input "sven.klein@true-skin.de"
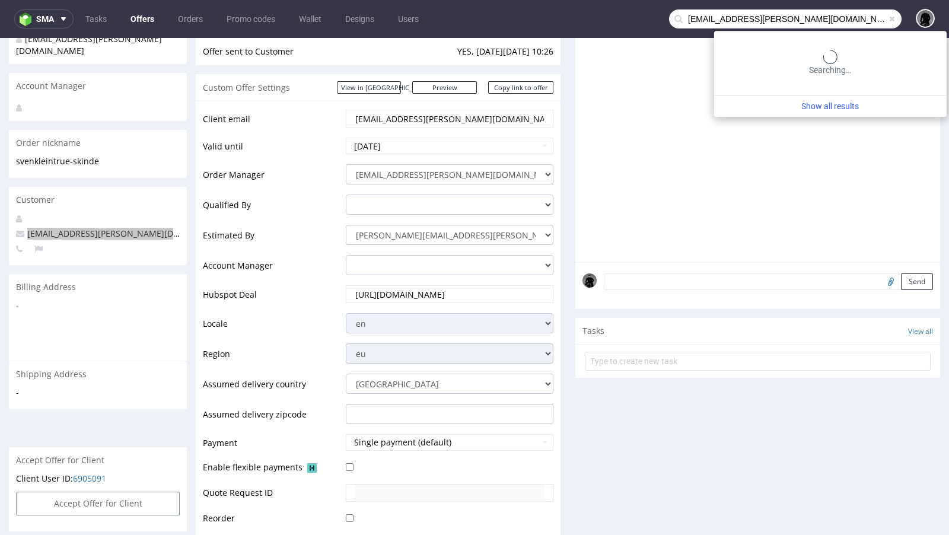
type input "sven.klein@true-skin.de"
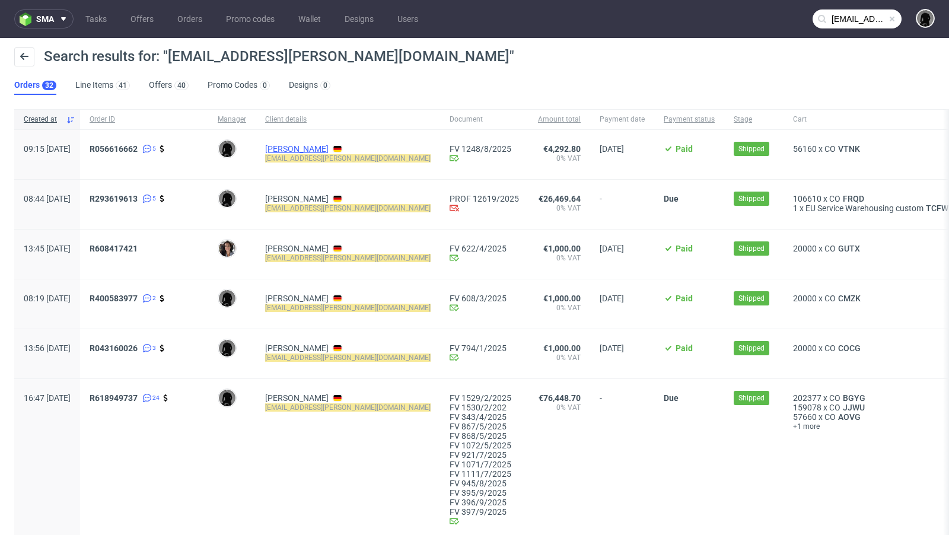
click at [325, 149] on link "Sven Klein" at bounding box center [296, 148] width 63 height 9
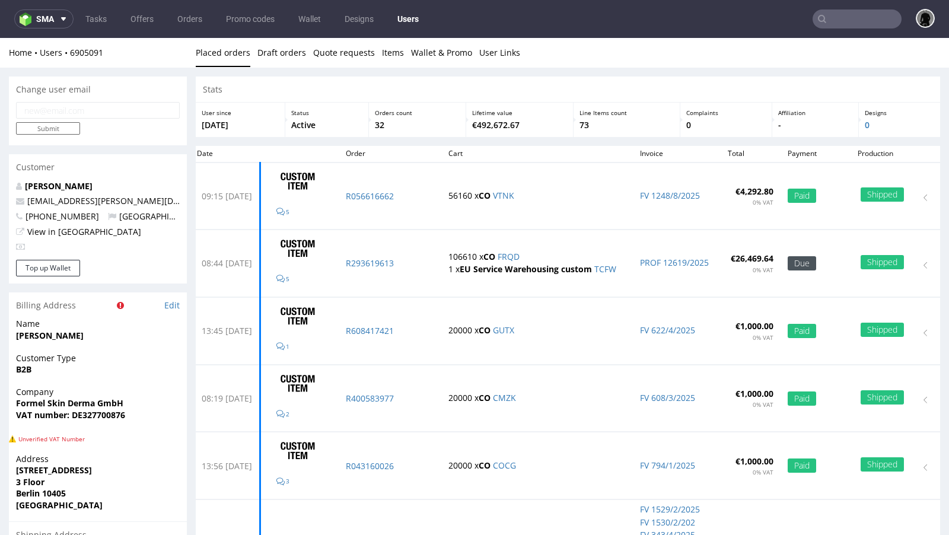
click at [842, 26] on input "text" at bounding box center [856, 18] width 89 height 19
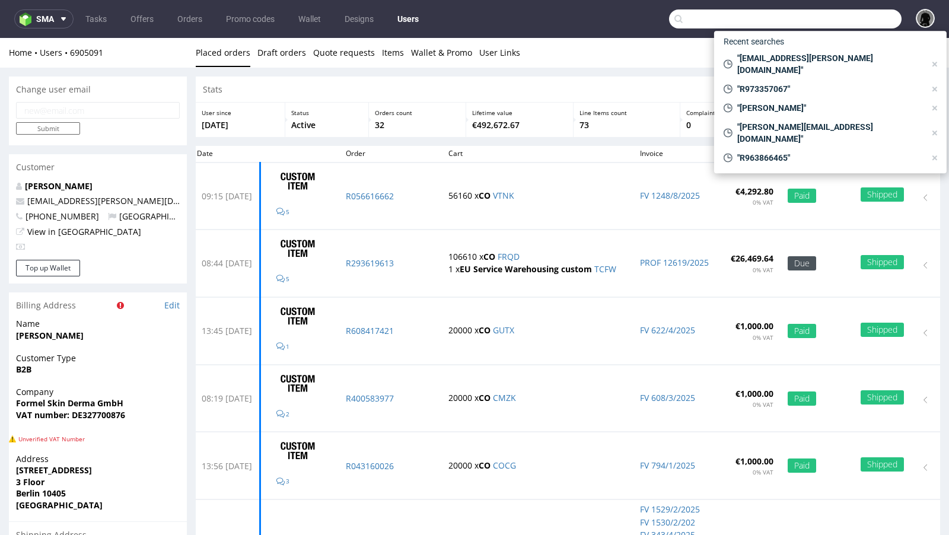
paste input "GUTX"
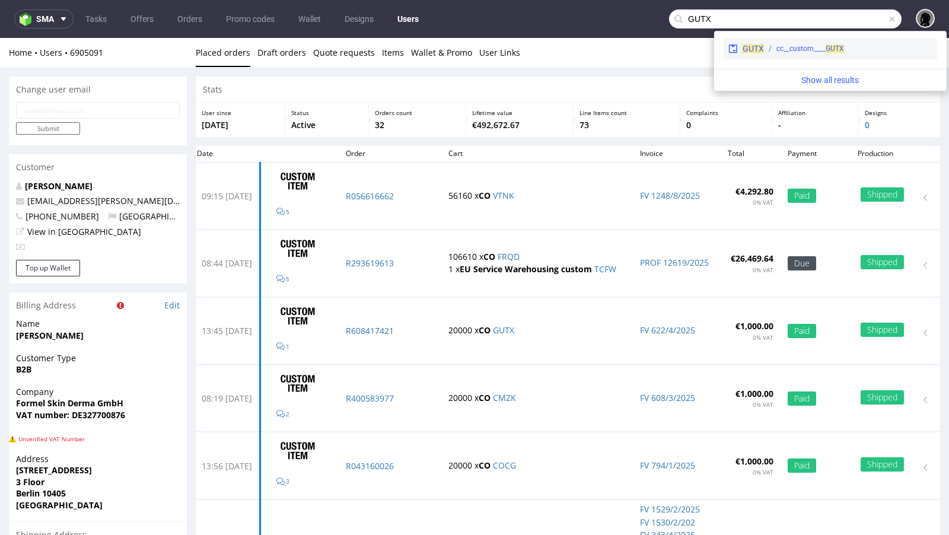
type input "GUTX"
click at [752, 46] on span "GUTX" at bounding box center [752, 48] width 21 height 9
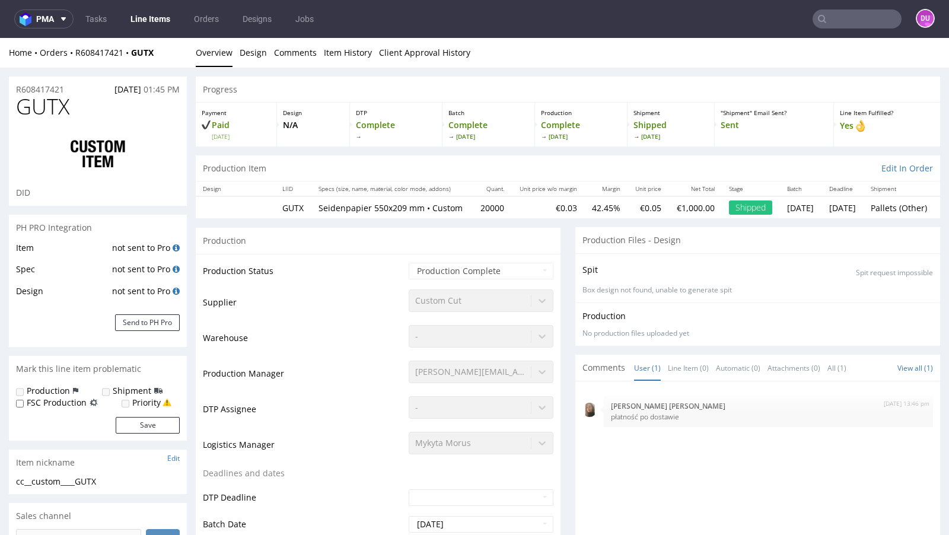
select select "in_progress"
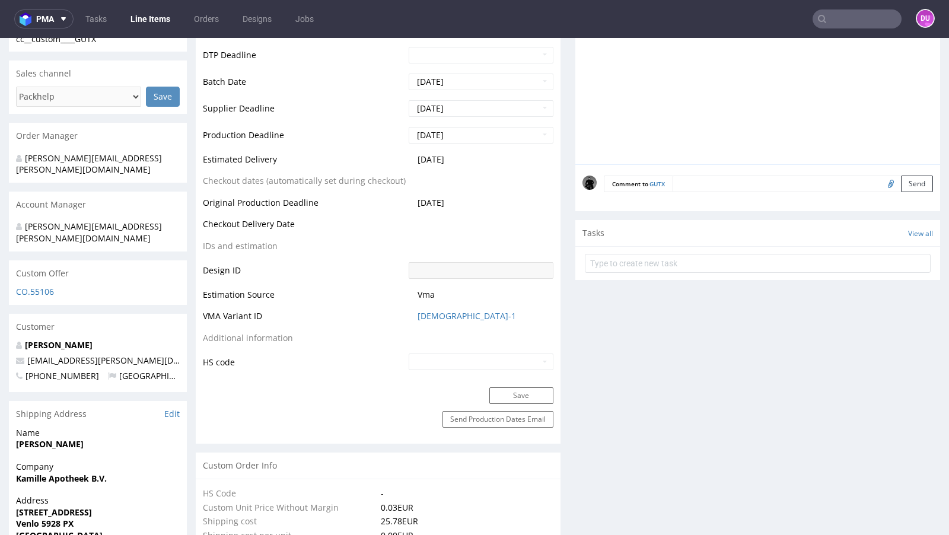
scroll to position [463, 0]
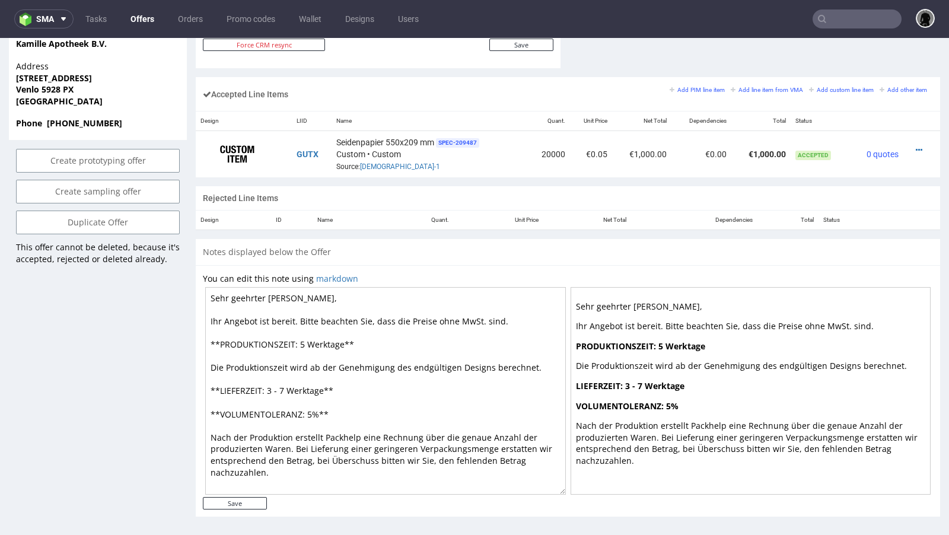
scroll to position [3, 0]
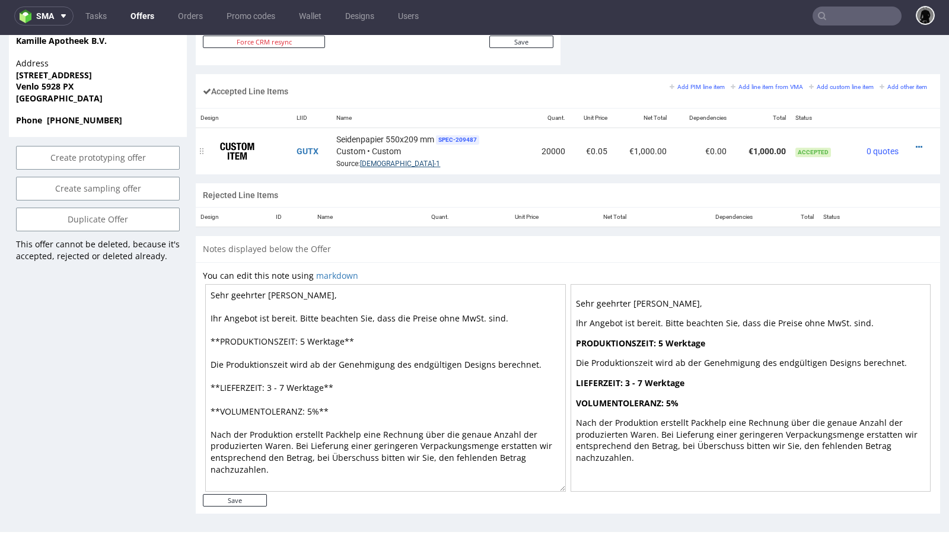
click at [369, 163] on link "BZMJ-1" at bounding box center [400, 163] width 80 height 8
click at [915, 143] on icon at bounding box center [918, 147] width 7 height 8
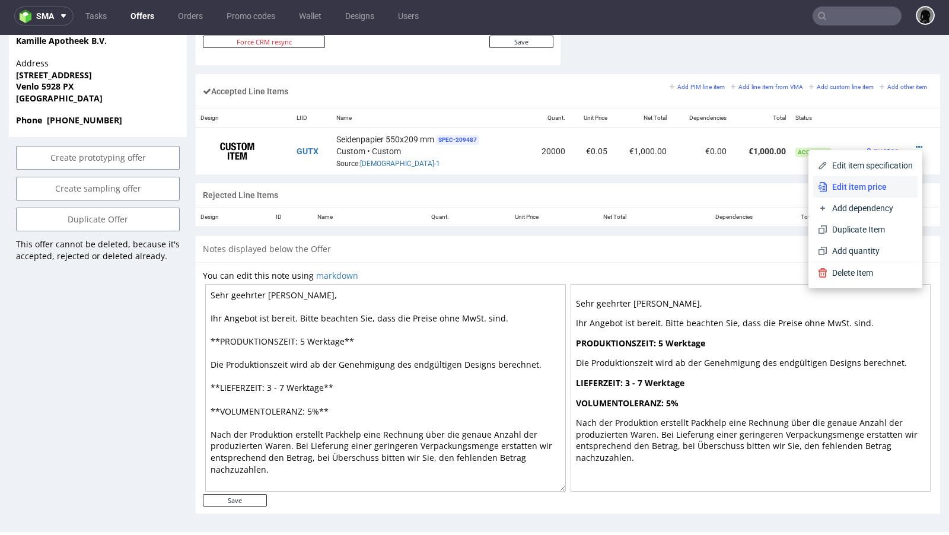
click at [846, 190] on span "Edit item price" at bounding box center [869, 187] width 85 height 12
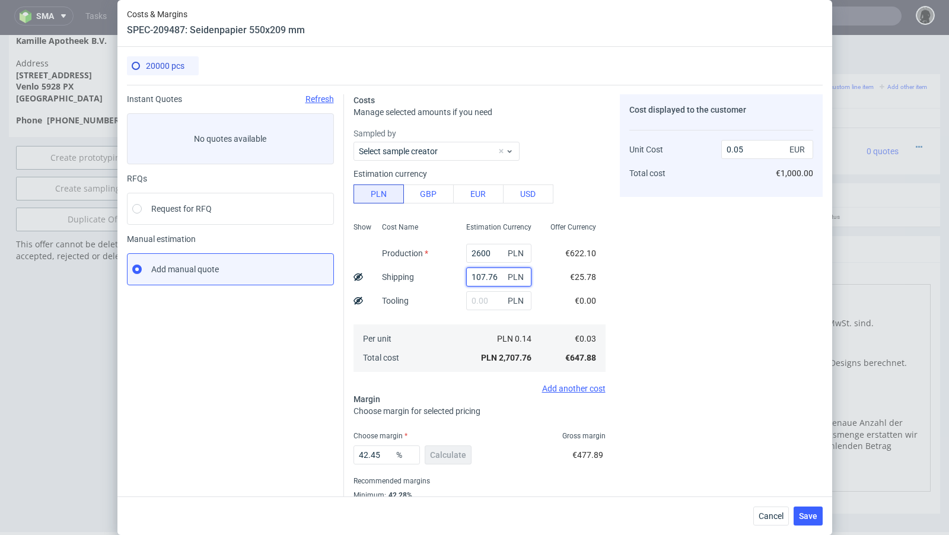
click at [483, 280] on input "107.76" at bounding box center [498, 276] width 65 height 19
drag, startPoint x: 765, startPoint y: 513, endPoint x: 765, endPoint y: 478, distance: 35.0
click at [765, 513] on span "Cancel" at bounding box center [770, 516] width 25 height 8
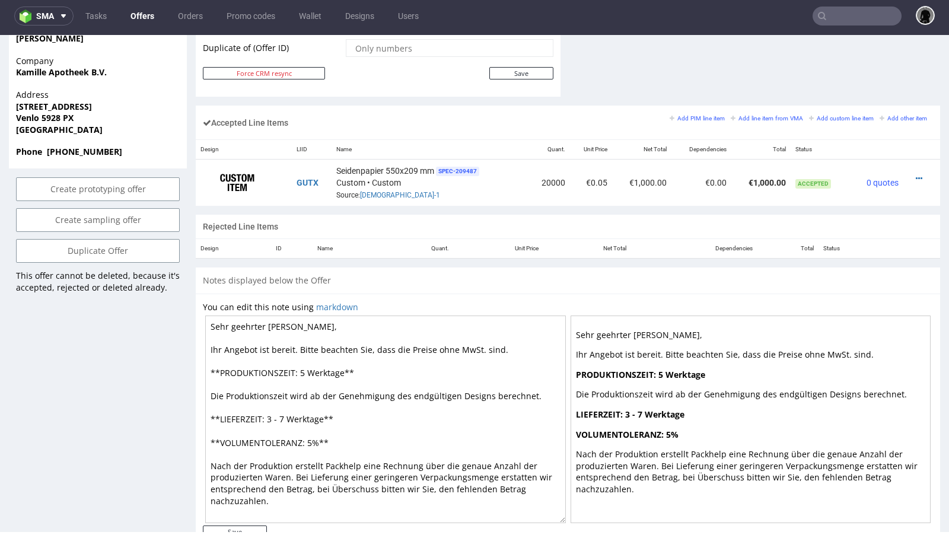
scroll to position [661, 0]
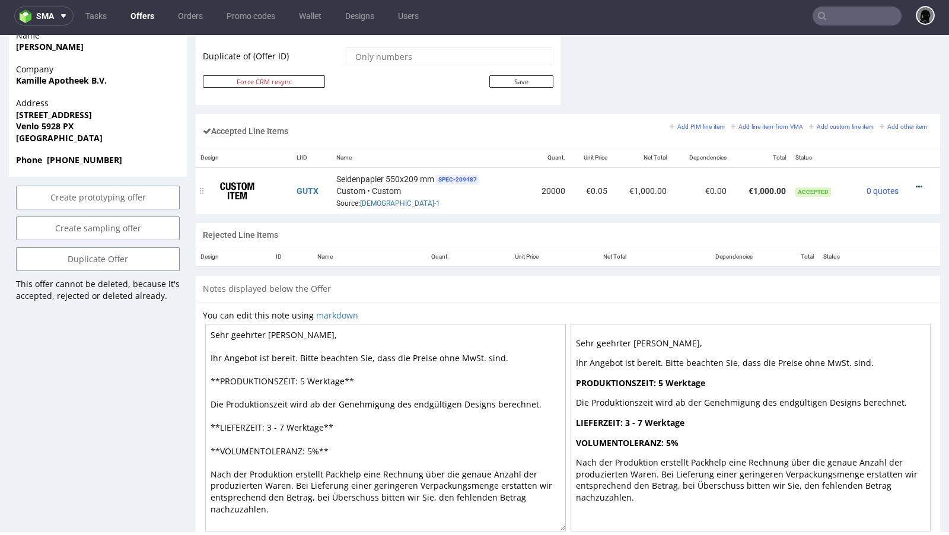
click at [915, 183] on icon at bounding box center [918, 187] width 7 height 8
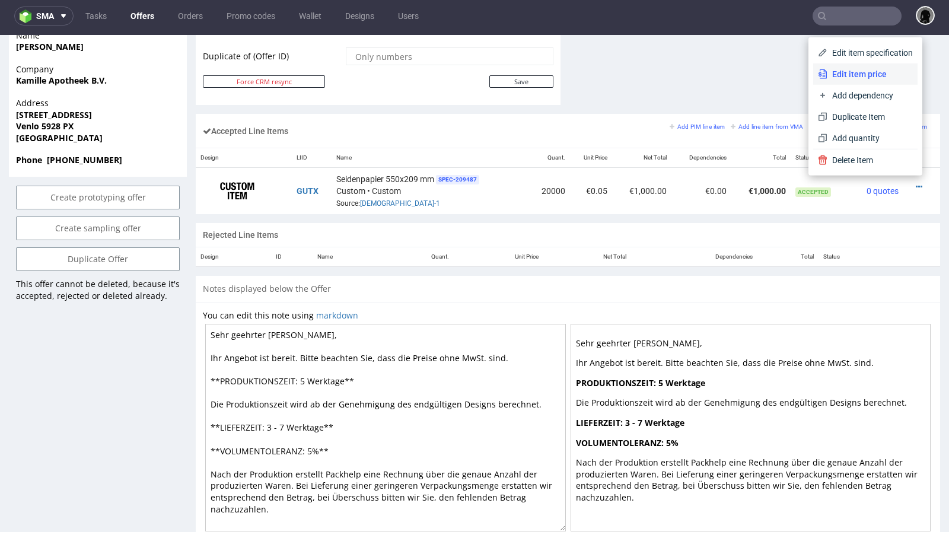
click at [847, 78] on span "Edit item price" at bounding box center [869, 74] width 85 height 12
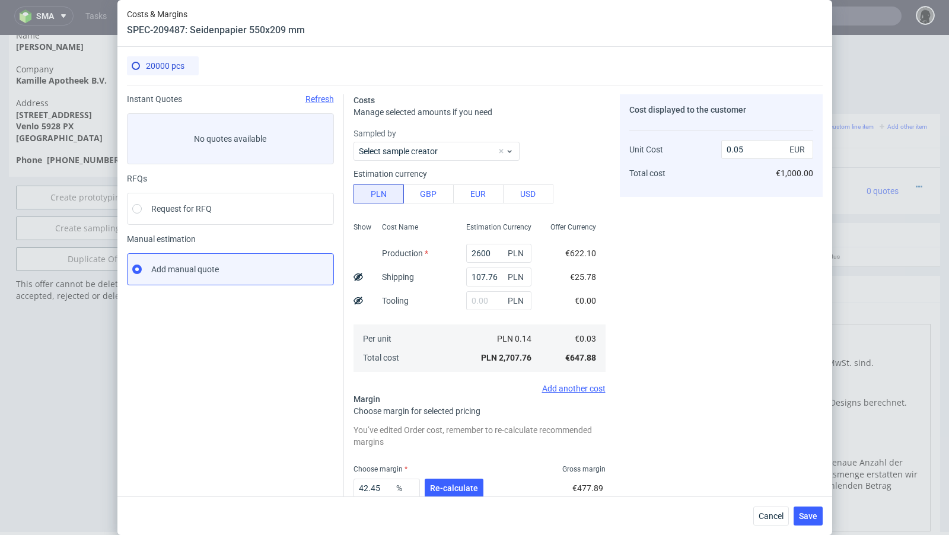
scroll to position [5, 0]
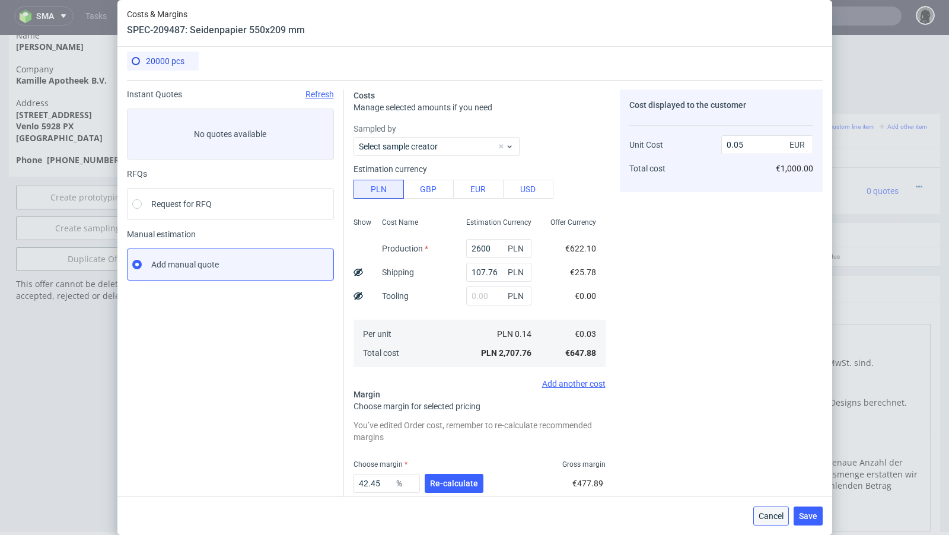
drag, startPoint x: 764, startPoint y: 518, endPoint x: 394, endPoint y: 209, distance: 481.6
click at [764, 518] on span "Cancel" at bounding box center [770, 516] width 25 height 8
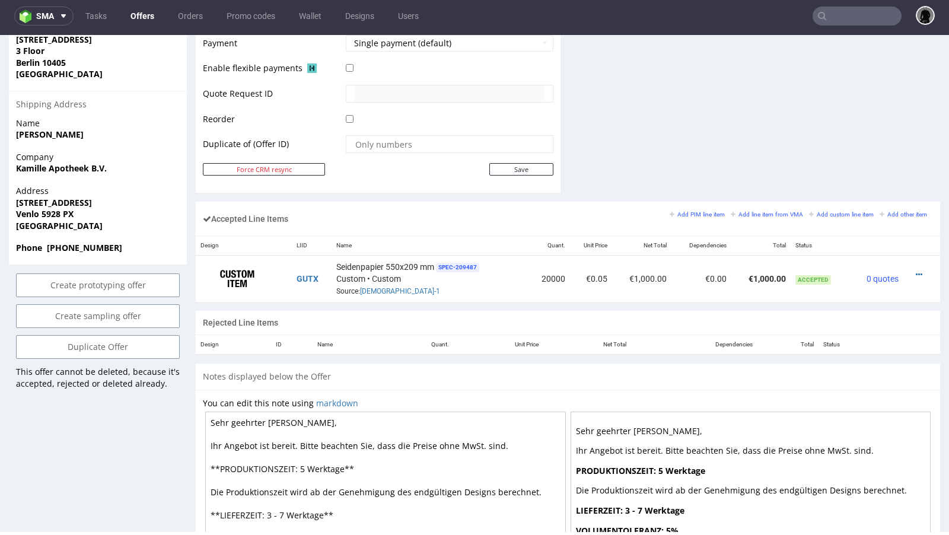
scroll to position [0, 0]
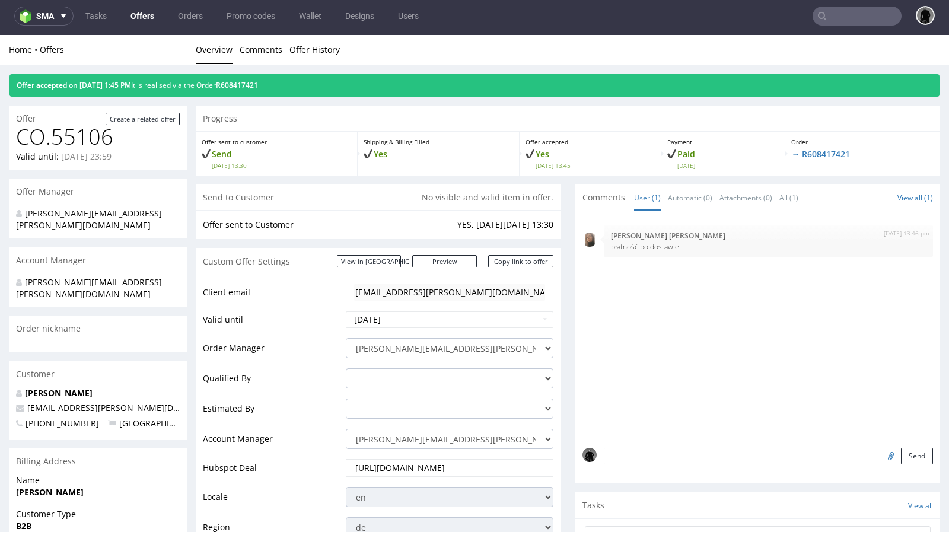
click at [132, 12] on link "Offers" at bounding box center [142, 16] width 38 height 19
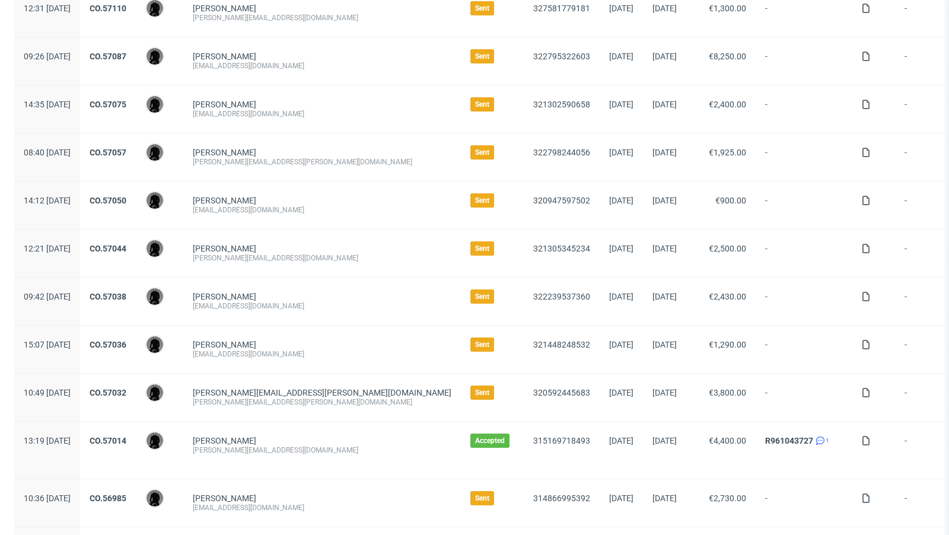
scroll to position [298, 0]
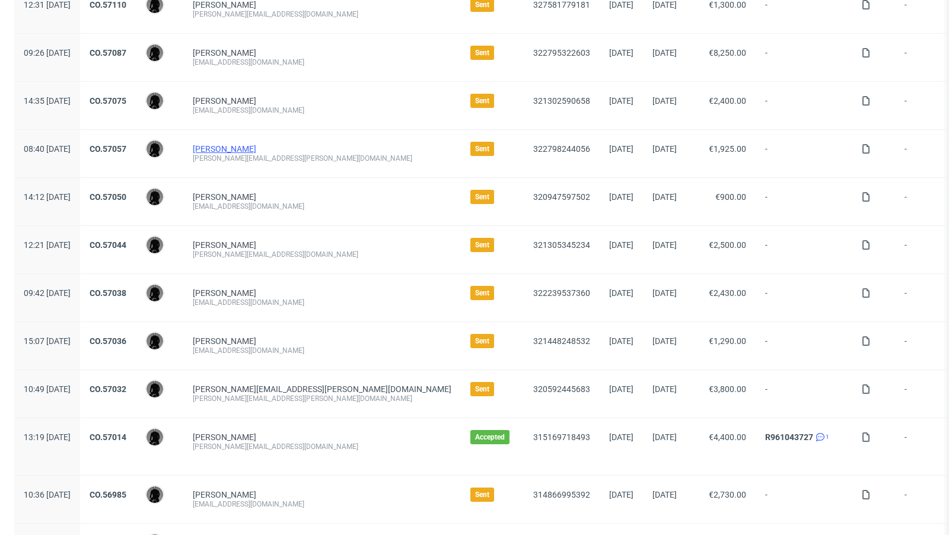
click at [256, 149] on link "Winston Schultze" at bounding box center [224, 148] width 63 height 9
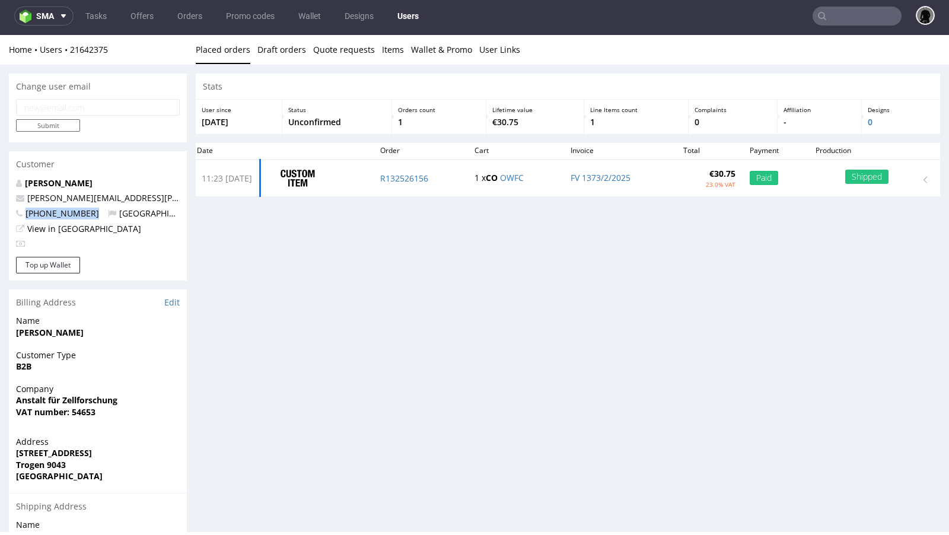
drag, startPoint x: 89, startPoint y: 213, endPoint x: 27, endPoint y: 210, distance: 61.7
click at [27, 210] on p "+491721047207 Switzerland" at bounding box center [98, 214] width 164 height 12
copy span "+491721047207"
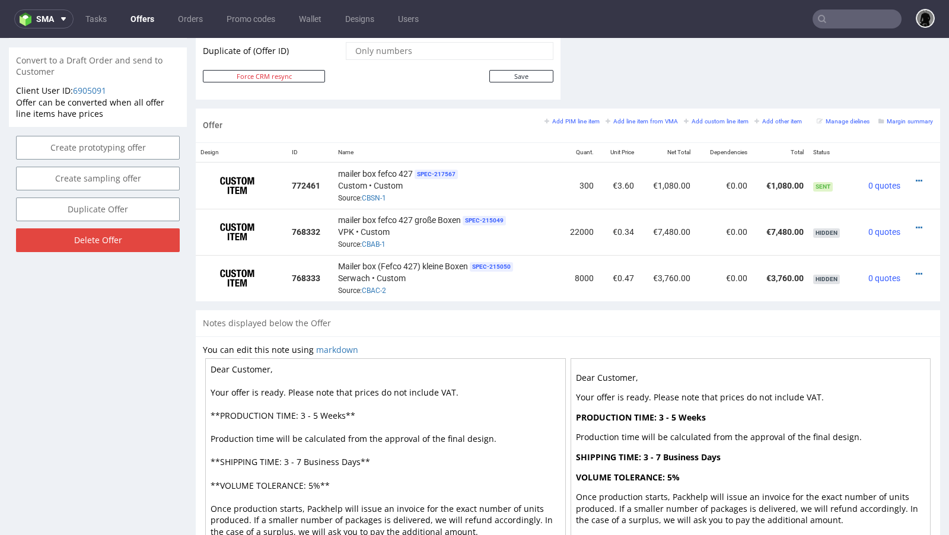
scroll to position [3, 0]
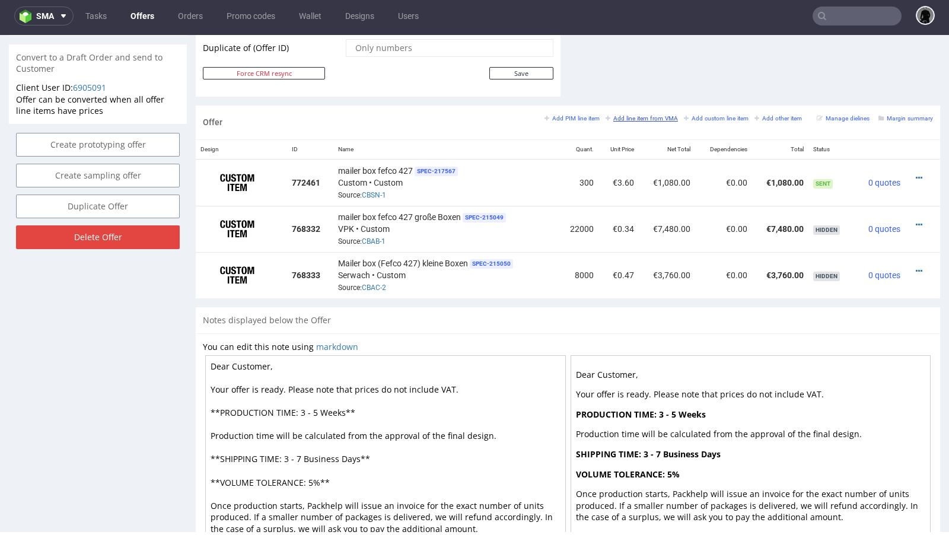
click at [639, 115] on small "Add line item from VMA" at bounding box center [641, 118] width 72 height 7
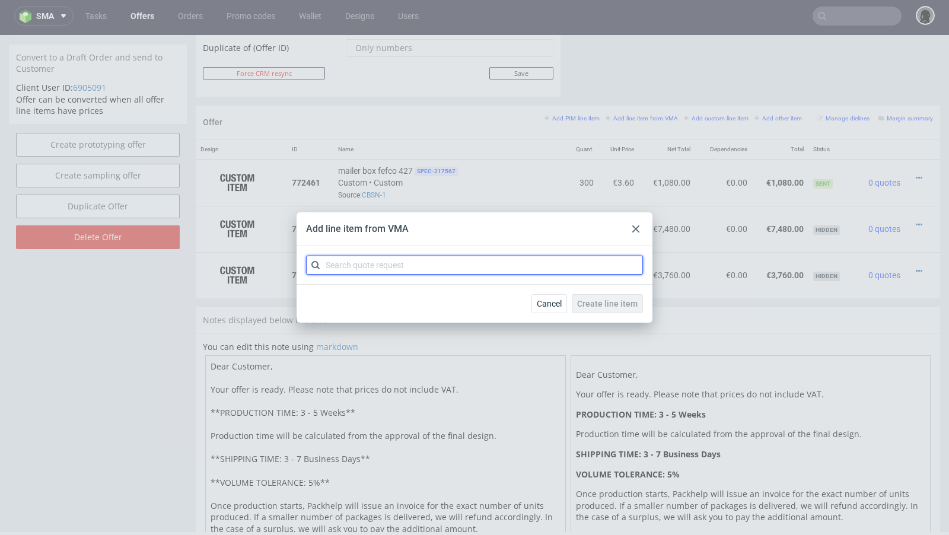
click at [401, 261] on input "text" at bounding box center [474, 265] width 337 height 19
paste input "CBTF"
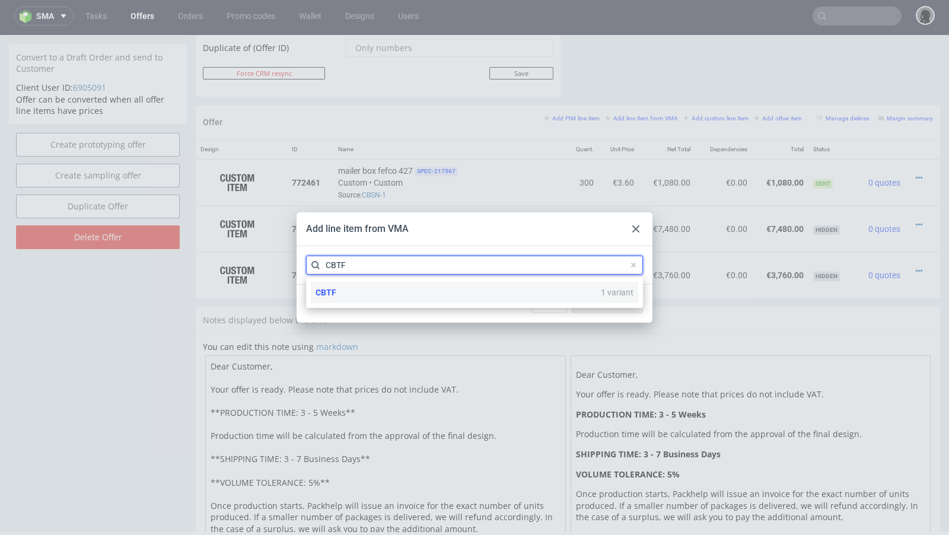
type input "CBTF"
click at [349, 287] on div "CBTF 1 variant" at bounding box center [474, 292] width 327 height 21
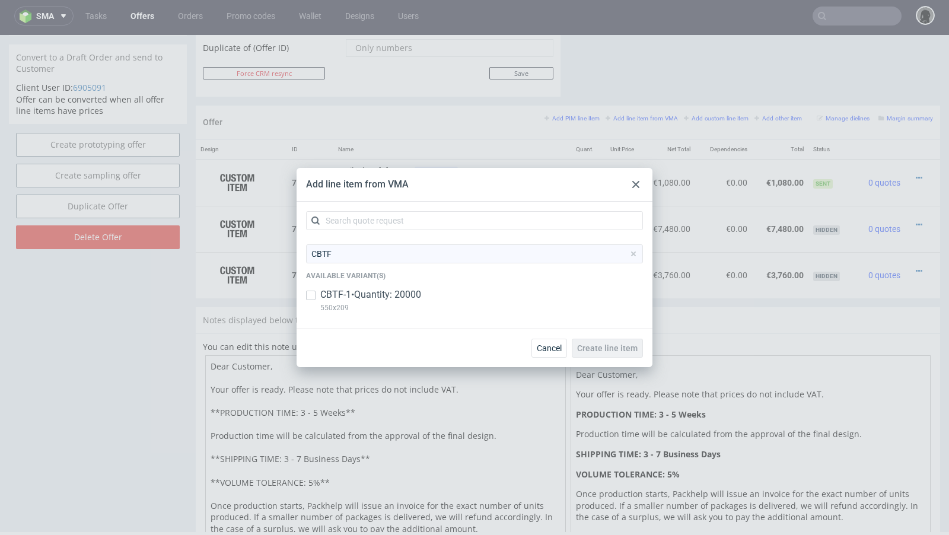
click at [364, 295] on p "CBTF-1 • Quantity: 20000" at bounding box center [370, 294] width 101 height 13
checkbox input "true"
click at [605, 352] on span "Create line item" at bounding box center [607, 348] width 60 height 8
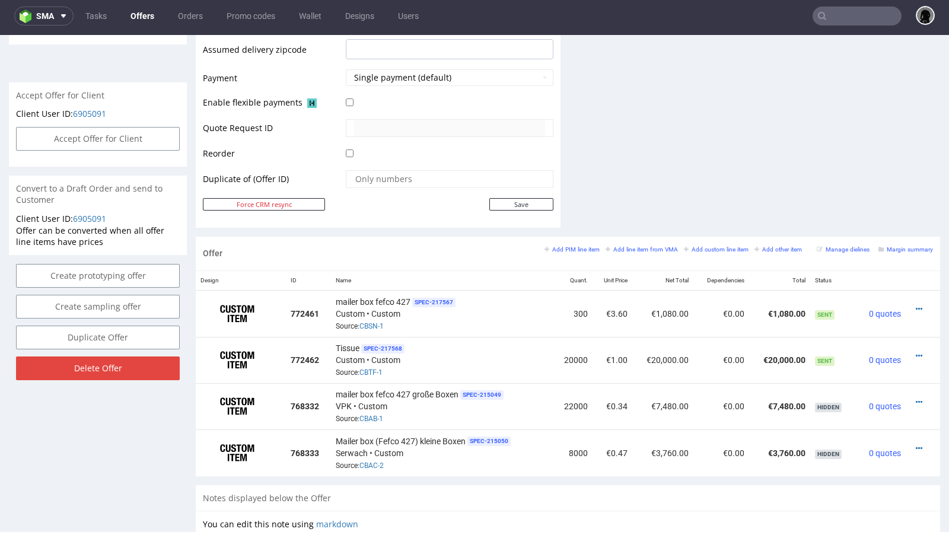
scroll to position [522, 0]
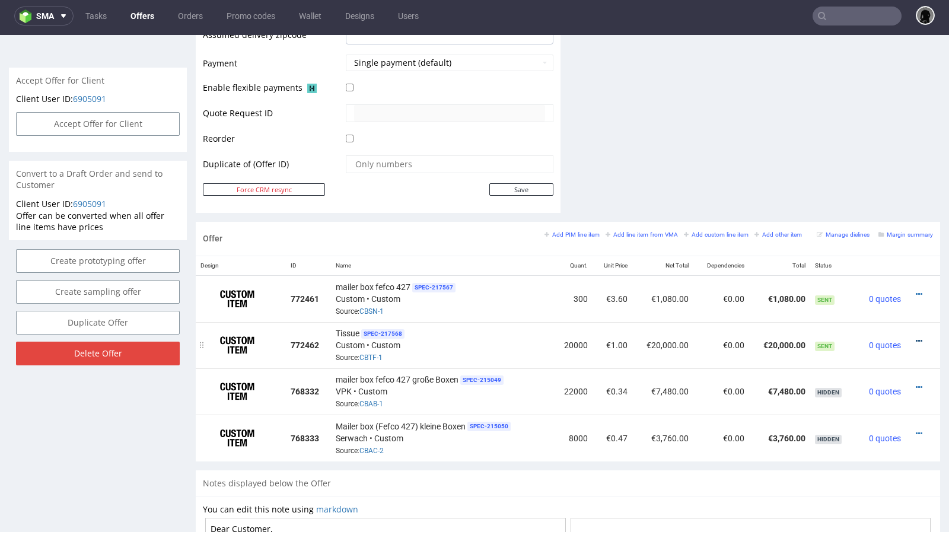
click at [915, 337] on icon at bounding box center [918, 341] width 7 height 8
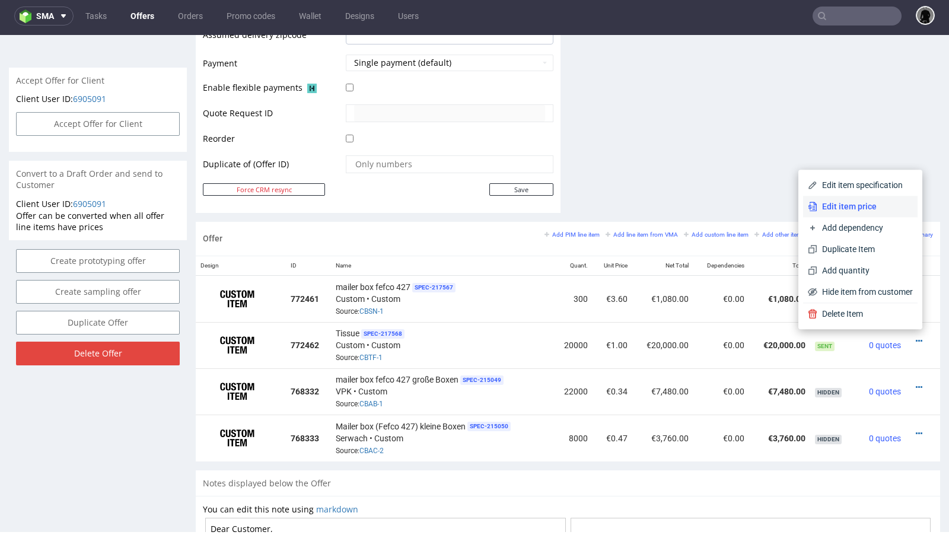
click at [859, 215] on li "Edit item price" at bounding box center [860, 206] width 114 height 21
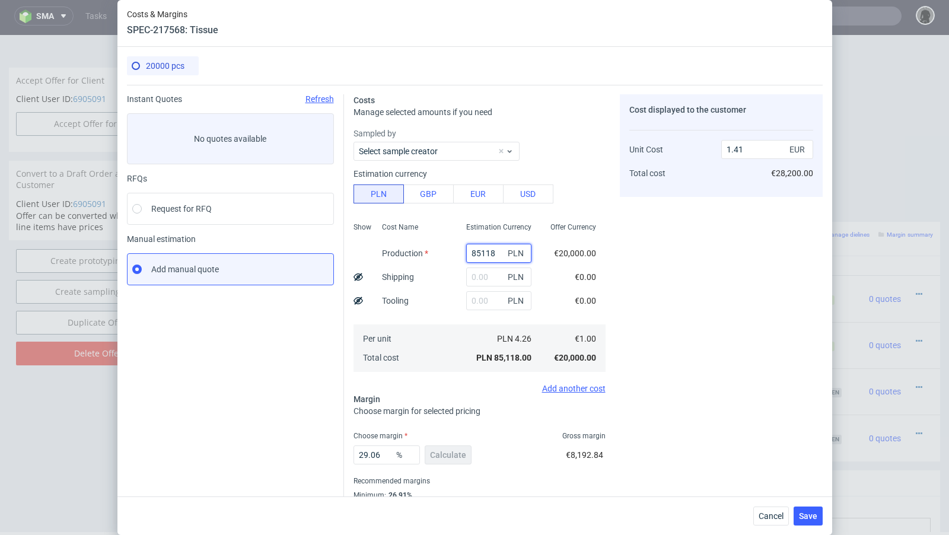
click at [493, 251] on input "85118" at bounding box center [498, 253] width 65 height 19
paste input "2600"
type input "2600"
type input "0.04"
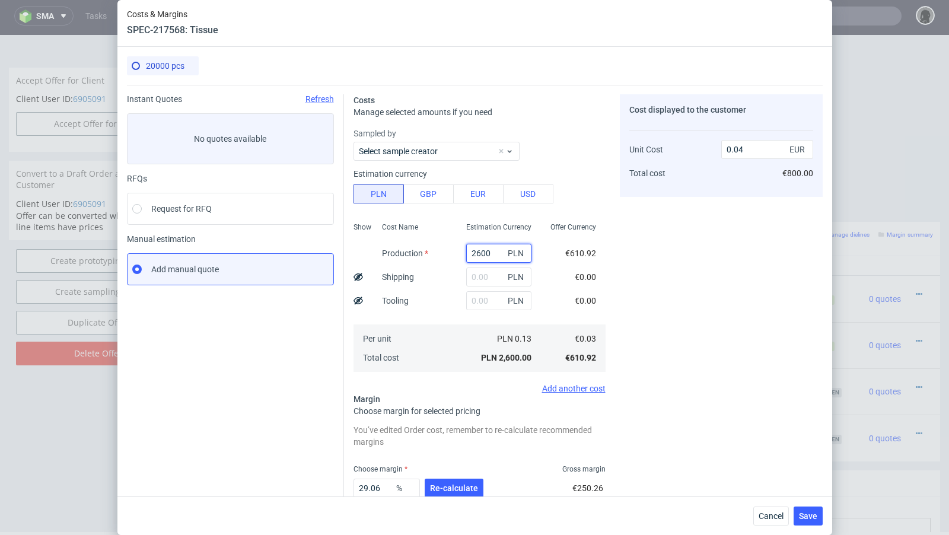
type input "2600"
click at [264, 381] on div "Instant Quotes Refresh No quotes available RFQs Request for RFQ Manual estimati…" at bounding box center [235, 327] width 217 height 467
click at [474, 272] on input "text" at bounding box center [498, 276] width 65 height 19
paste input "107.76"
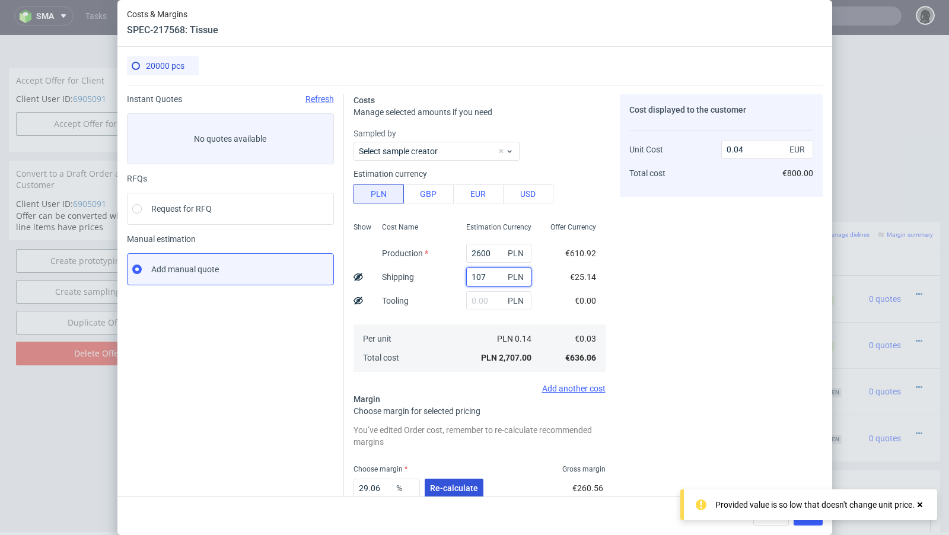
type input "107"
click at [460, 485] on span "Re-calculate" at bounding box center [454, 488] width 48 height 8
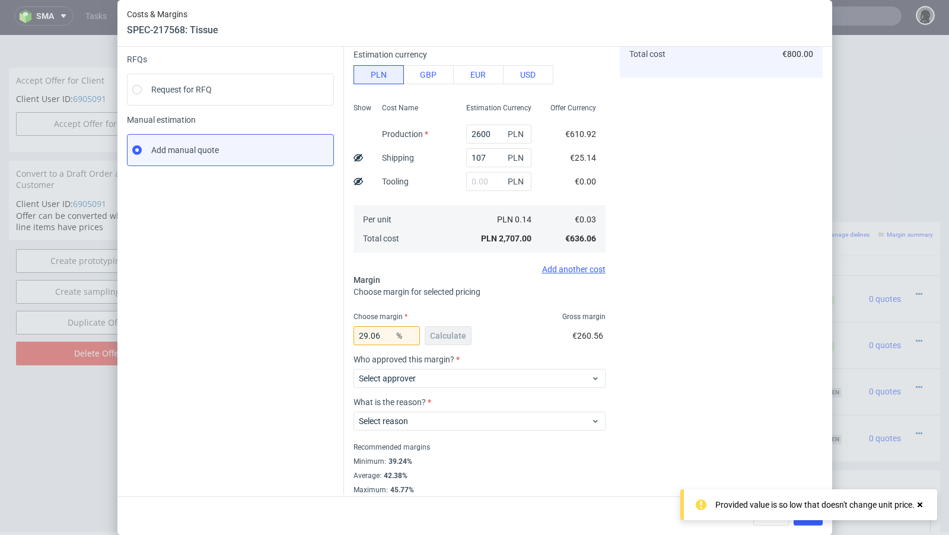
scroll to position [126, 0]
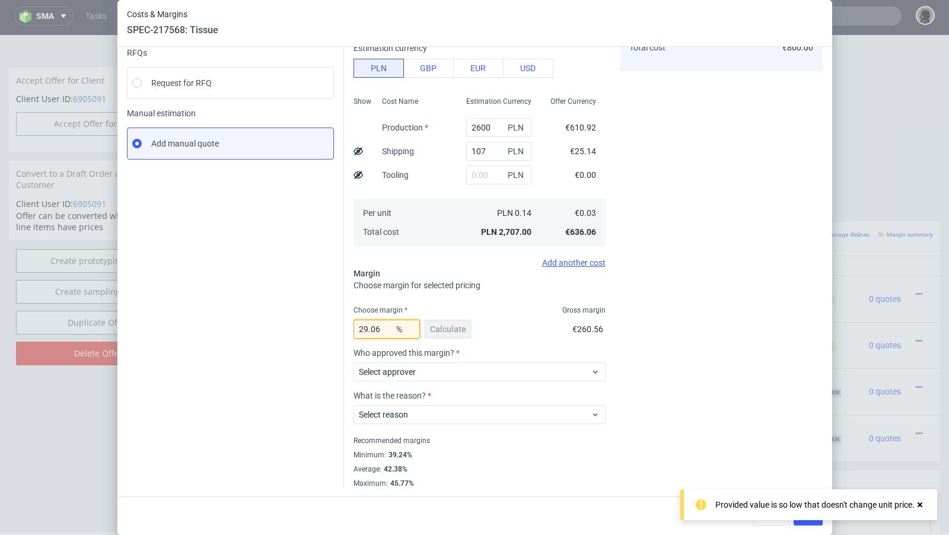
drag, startPoint x: 384, startPoint y: 330, endPoint x: 280, endPoint y: 321, distance: 104.7
click at [280, 321] on div "Instant Quotes Refresh No quotes available RFQs Request for RFQ Manual estimati…" at bounding box center [474, 223] width 695 height 529
type input "33"
click at [179, 302] on div "Instant Quotes Refresh No quotes available RFQs Request for RFQ Manual estimati…" at bounding box center [235, 228] width 217 height 519
type input "0.05"
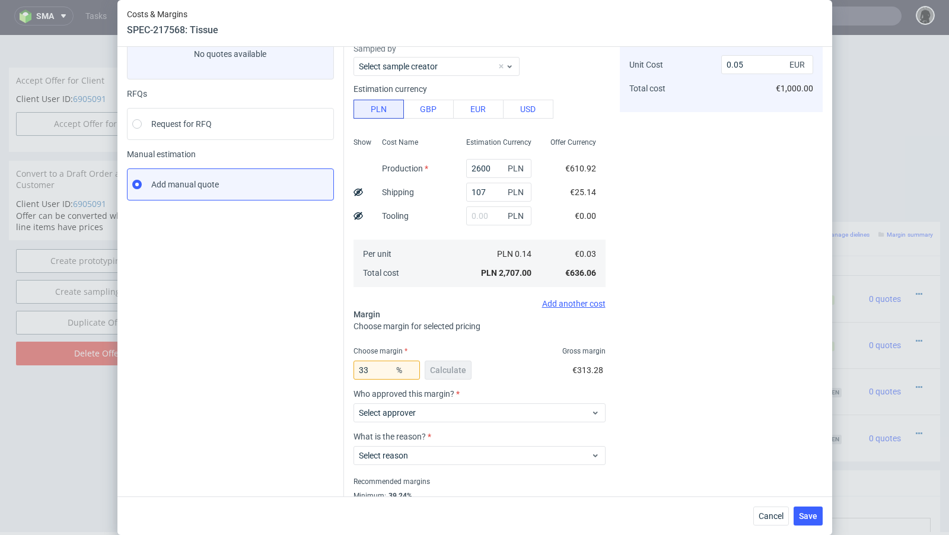
scroll to position [66, 0]
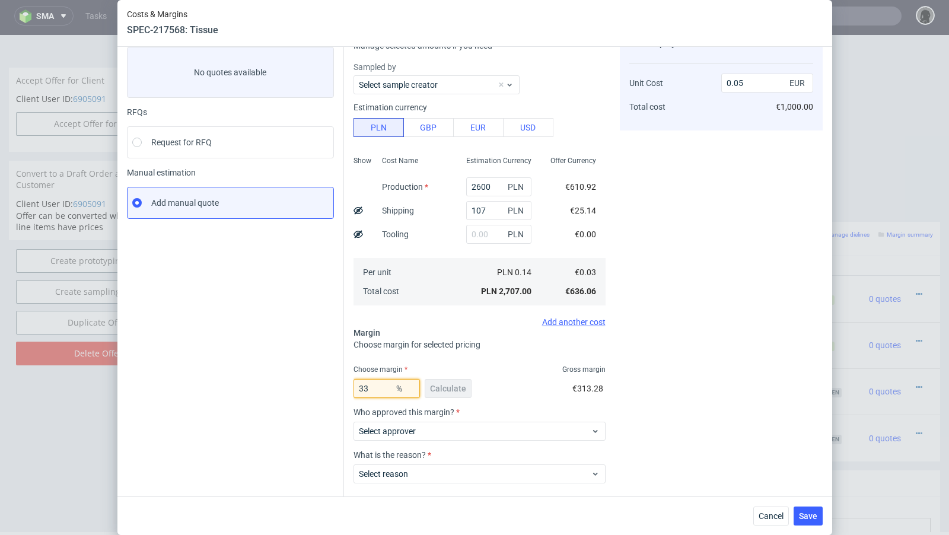
click at [382, 388] on input "33" at bounding box center [386, 388] width 66 height 19
click at [224, 366] on div "Instant Quotes Refresh No quotes available RFQs Request for RFQ Manual estimati…" at bounding box center [235, 287] width 217 height 519
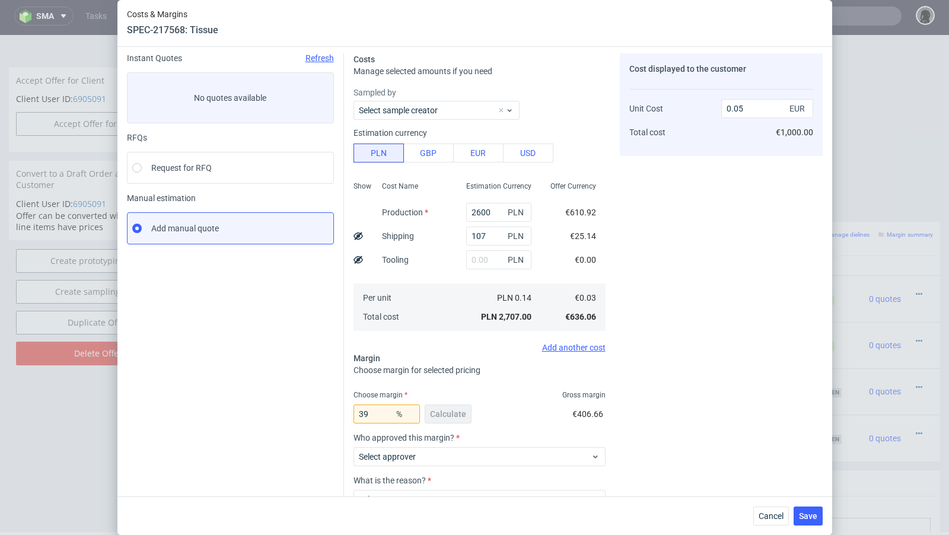
scroll to position [11, 0]
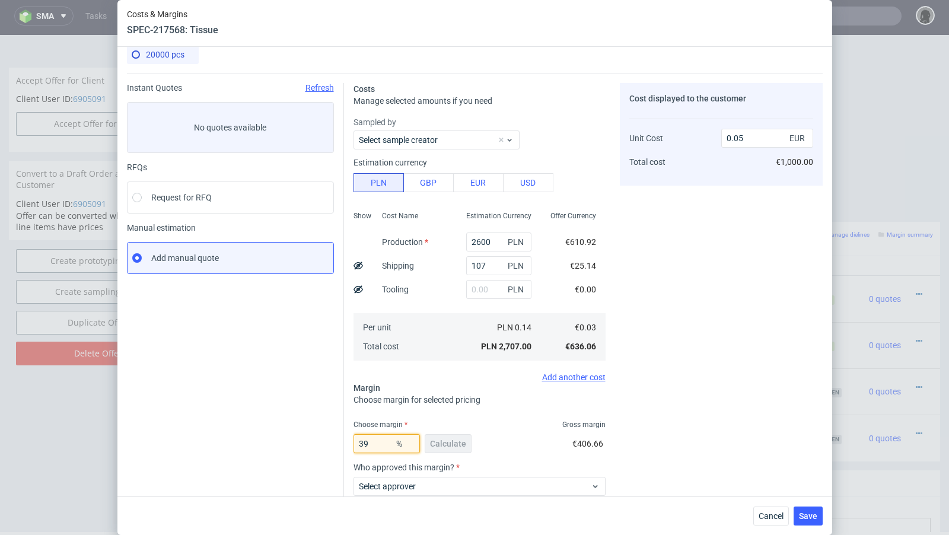
drag, startPoint x: 373, startPoint y: 447, endPoint x: 266, endPoint y: 430, distance: 108.0
click at [266, 430] on div "Instant Quotes Refresh No quotes available RFQs Request for RFQ Manual estimati…" at bounding box center [474, 338] width 695 height 529
click at [197, 436] on div "Instant Quotes Refresh No quotes available RFQs Request for RFQ Manual estimati…" at bounding box center [235, 300] width 217 height 434
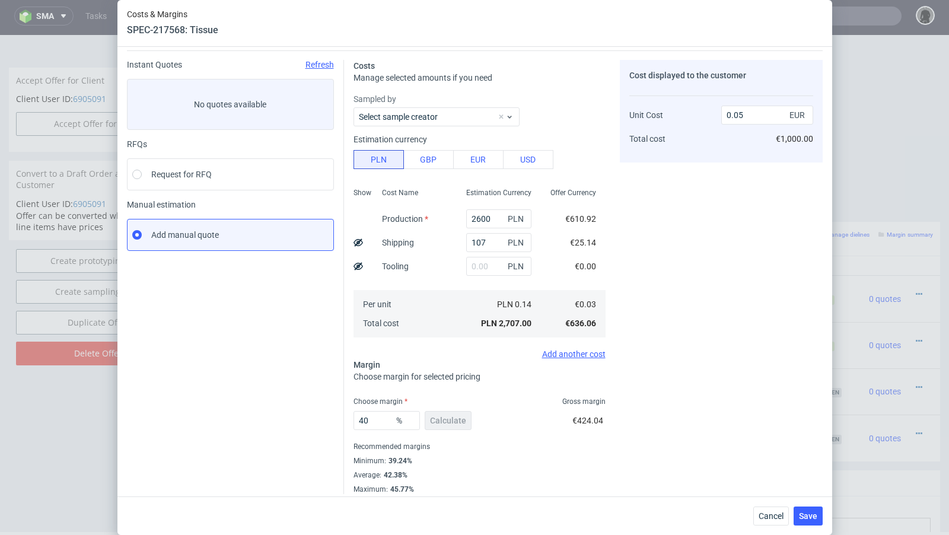
scroll to position [39, 0]
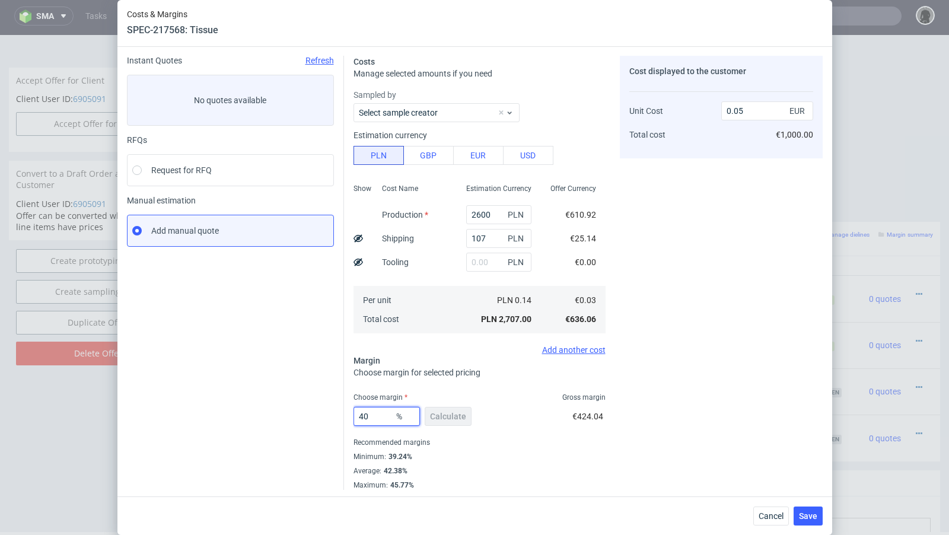
click at [376, 420] on input "40" at bounding box center [386, 416] width 66 height 19
type input "44"
type input "0.06"
type input "43"
type input "0.05"
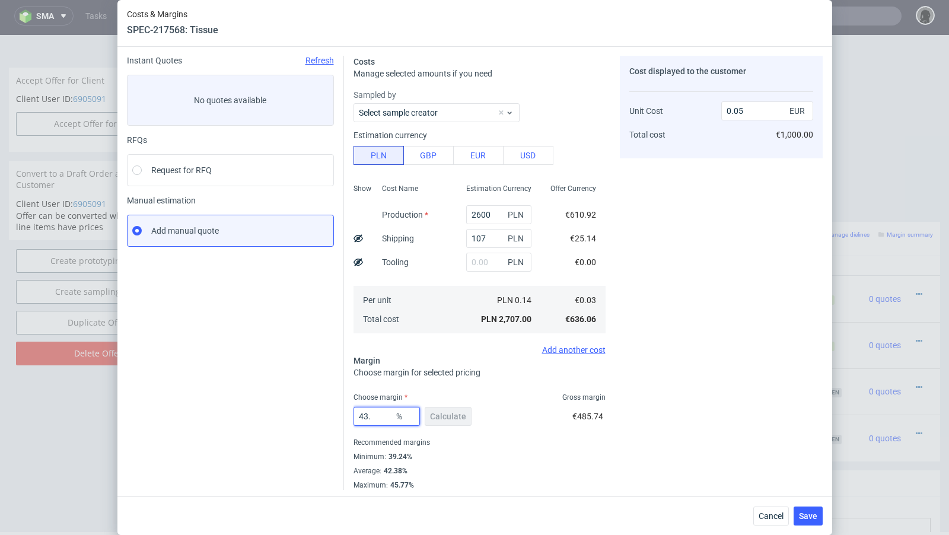
type input "43.5"
type input "0.06"
type input "43.4"
type input "0.05"
type input "43.47"
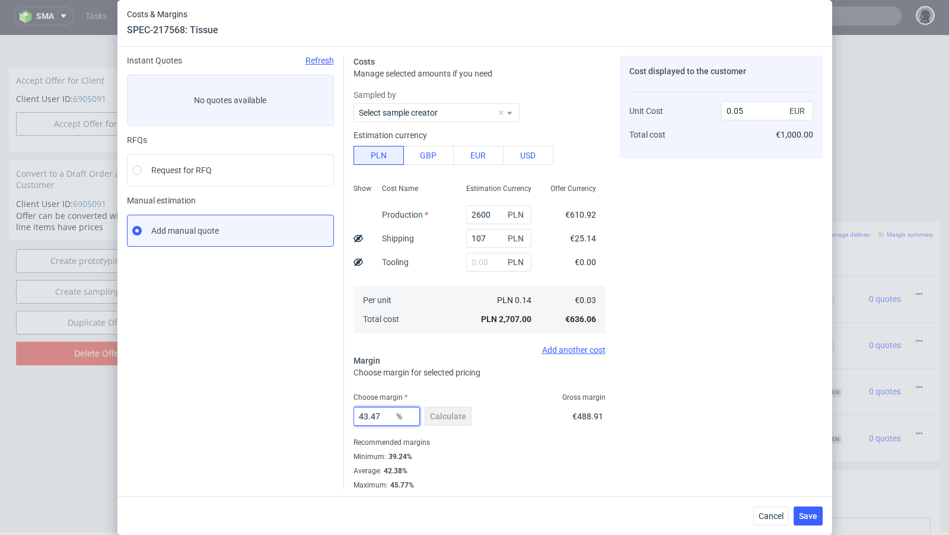
type input "0.06"
type input "43.46"
type input "0.05"
type input "43.46"
click at [307, 385] on div "Instant Quotes Refresh No quotes available RFQs Request for RFQ Manual estimati…" at bounding box center [235, 273] width 217 height 434
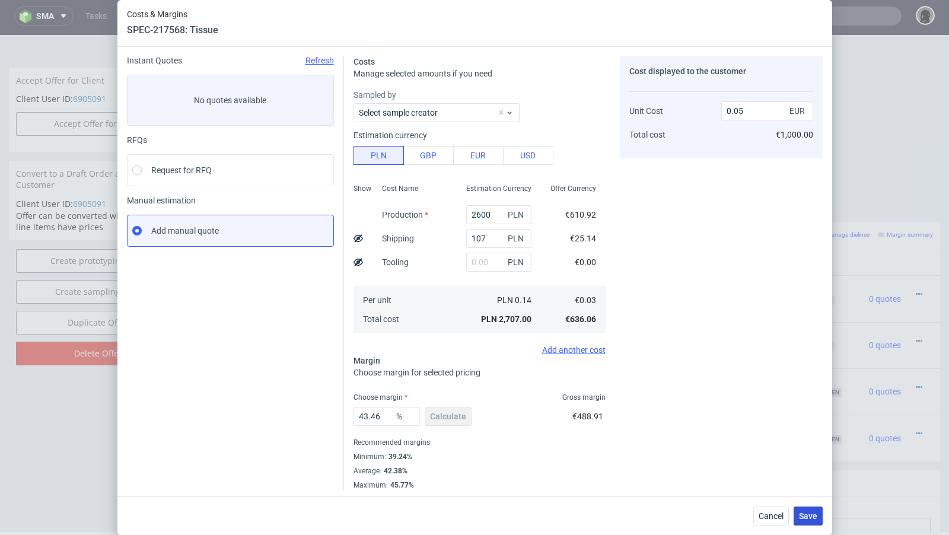
click at [813, 516] on span "Save" at bounding box center [808, 516] width 18 height 8
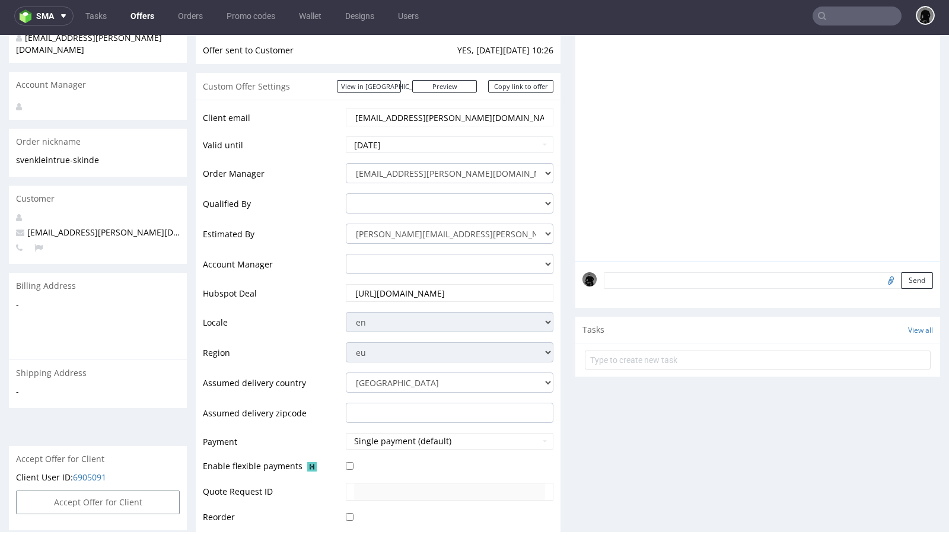
scroll to position [44, 0]
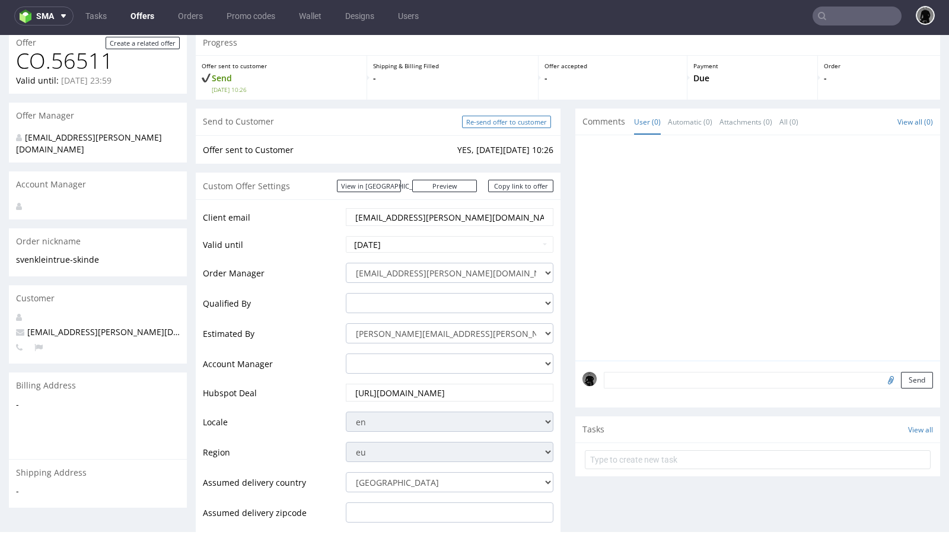
click at [492, 126] on input "Re-send offer to customer" at bounding box center [506, 122] width 89 height 12
type input "In progress..."
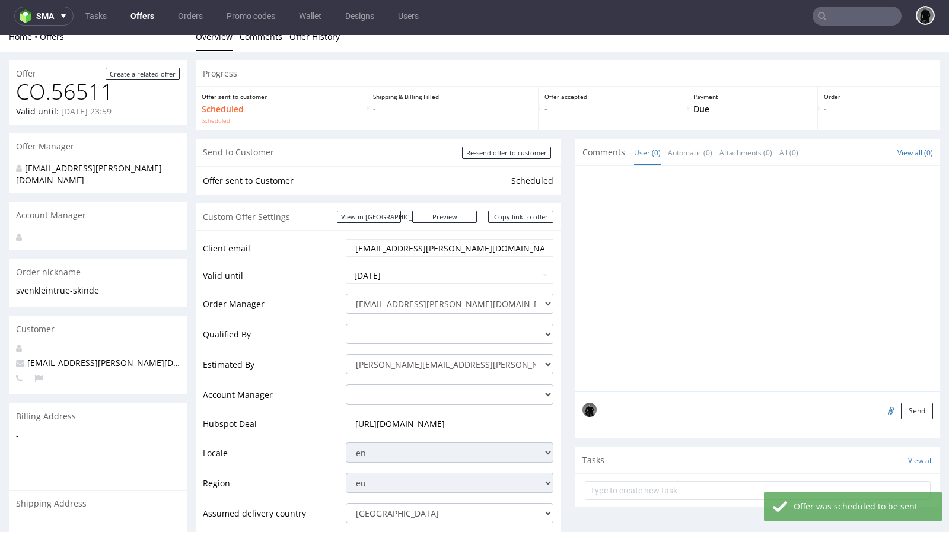
scroll to position [0, 0]
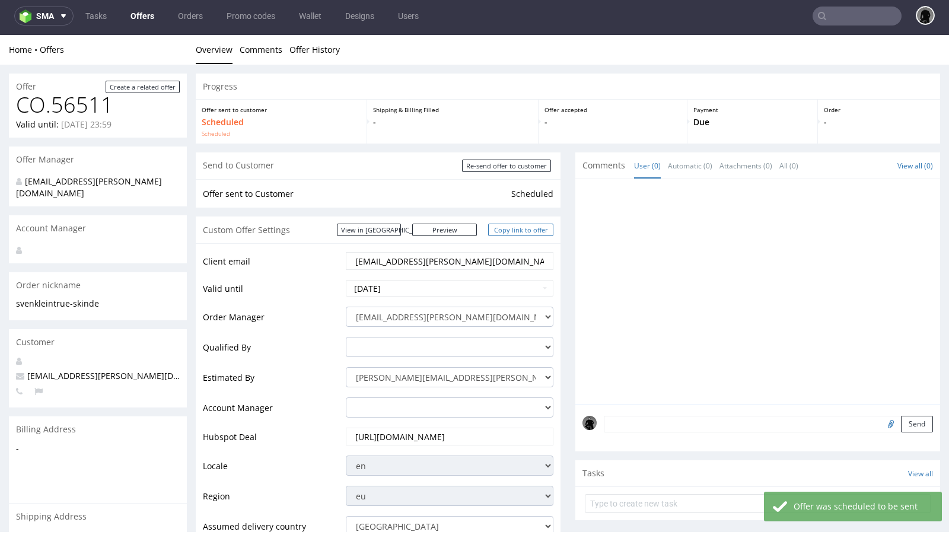
click at [502, 231] on link "Copy link to offer" at bounding box center [520, 230] width 65 height 12
click at [514, 225] on link "Copy link to offer" at bounding box center [520, 230] width 65 height 12
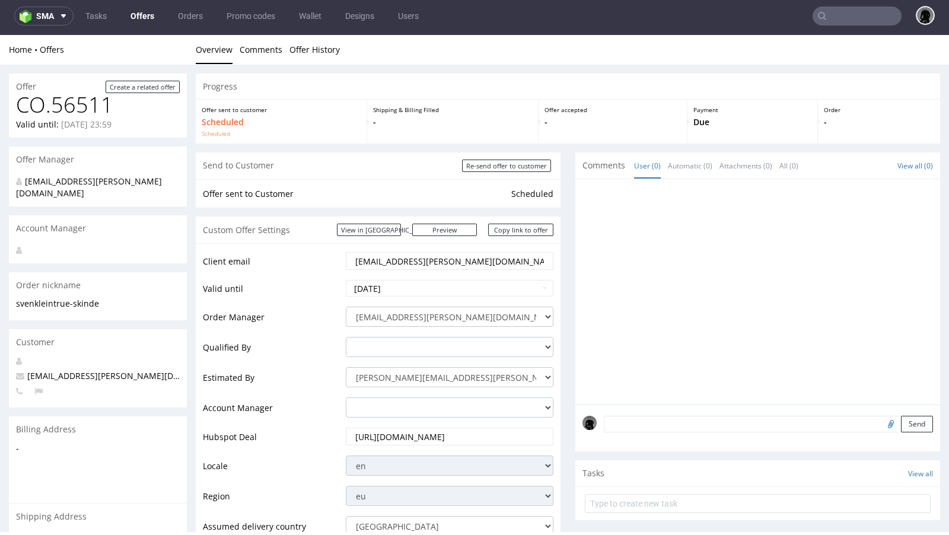
click at [842, 13] on input "text" at bounding box center [856, 16] width 89 height 19
paste input "dennis.kmiec@freudebox.de"
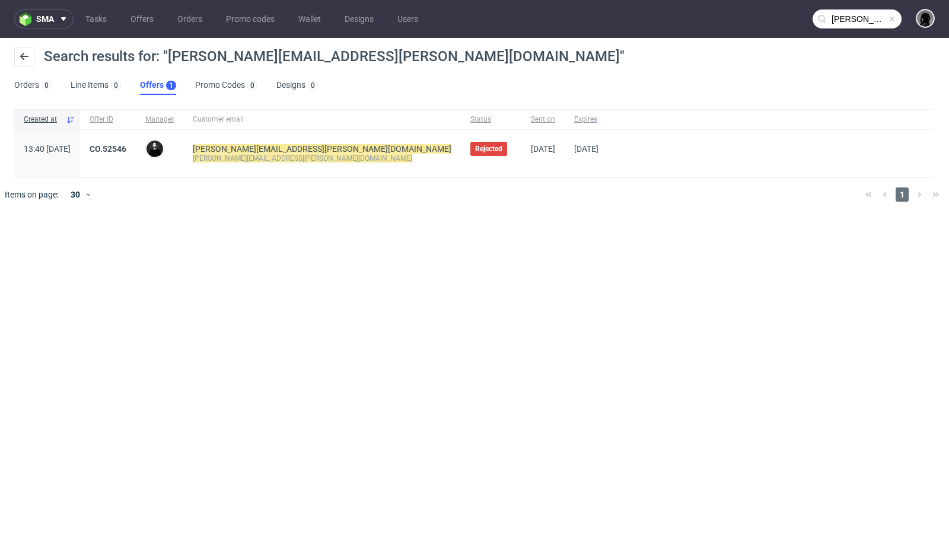
click at [872, 12] on input "dennis.kmiec@freudebox.de" at bounding box center [856, 18] width 89 height 19
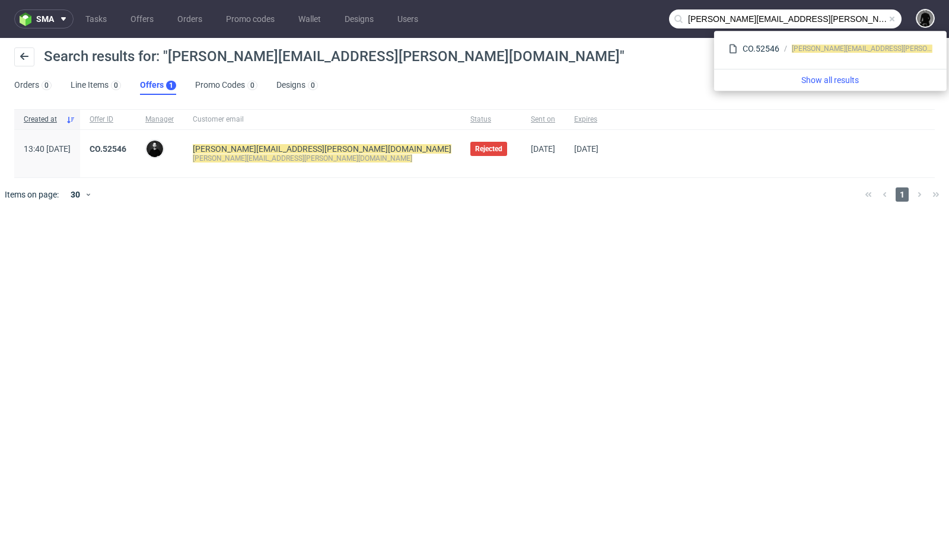
drag, startPoint x: 736, startPoint y: 18, endPoint x: 653, endPoint y: 18, distance: 83.6
click at [653, 18] on nav "sma Tasks Offers Orders Promo codes Wallet Designs Users dennis.kmiec@freudebox…" at bounding box center [474, 19] width 949 height 38
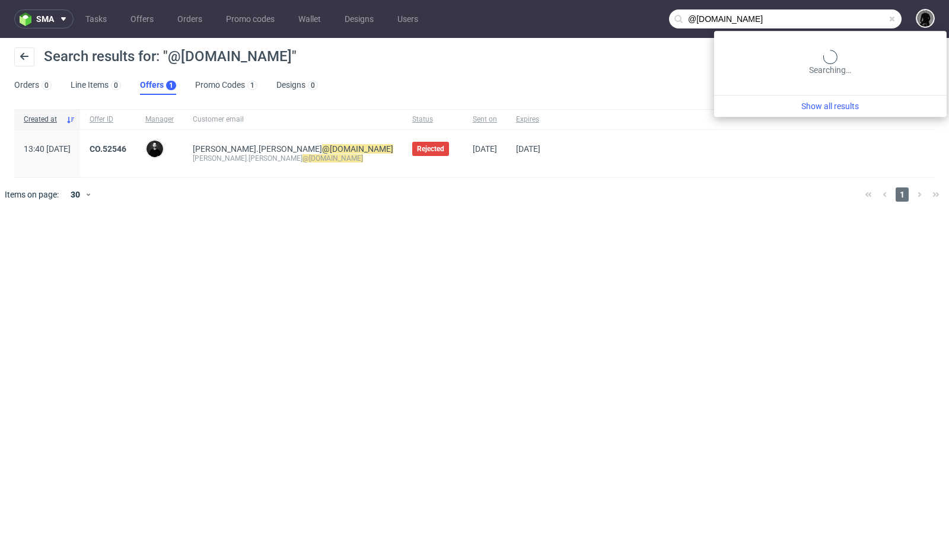
click at [878, 18] on input "@freudebox.de" at bounding box center [785, 18] width 232 height 19
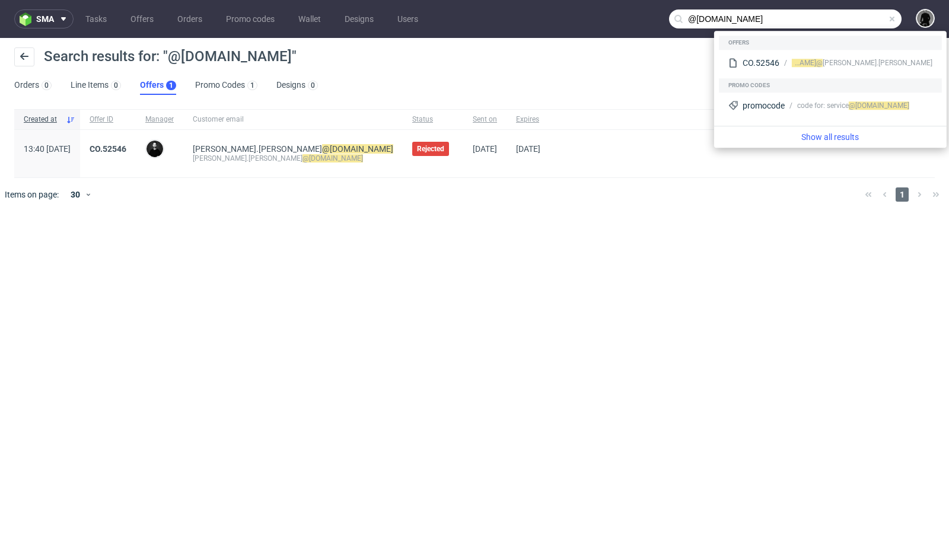
click at [698, 22] on input "@freudebox.de" at bounding box center [785, 18] width 232 height 19
click at [760, 20] on input "freudebox.de" at bounding box center [785, 18] width 232 height 19
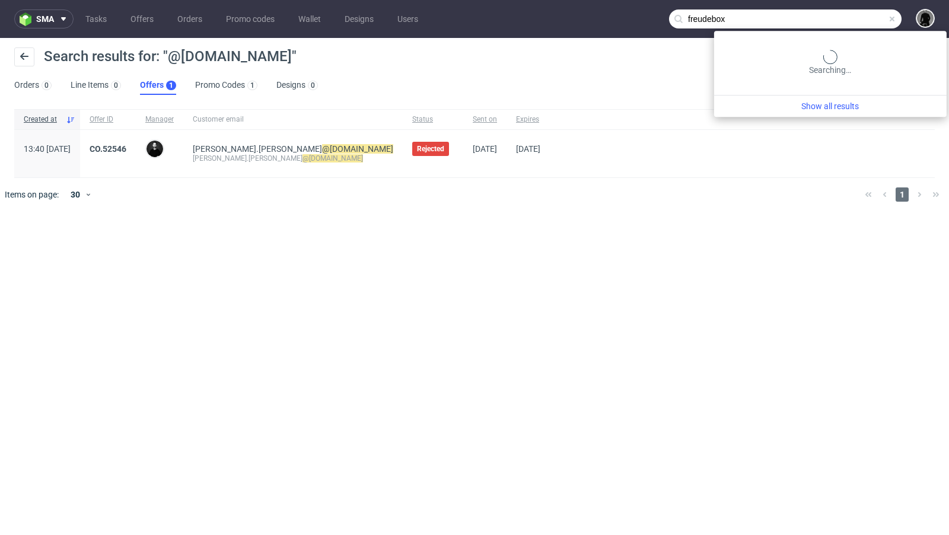
type input "freudebox"
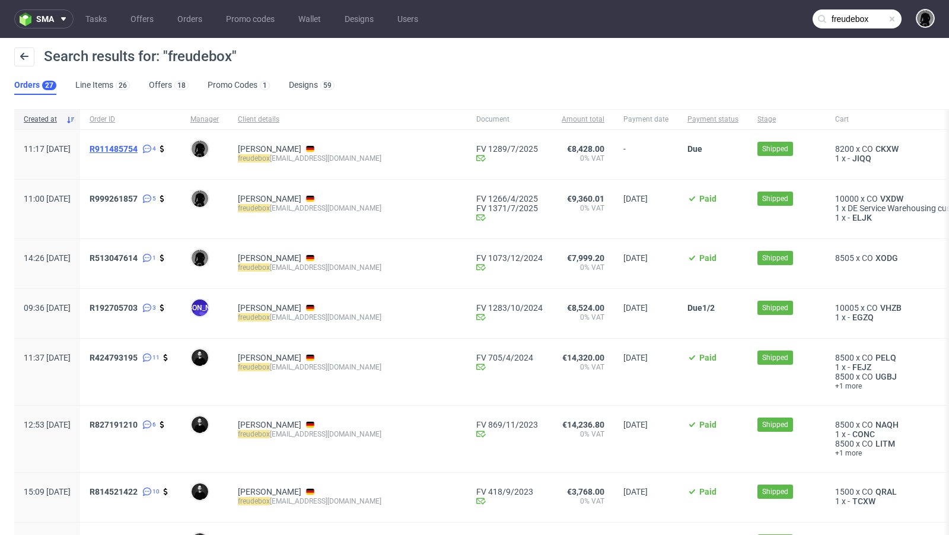
click at [138, 146] on span "R911485754" at bounding box center [114, 148] width 48 height 9
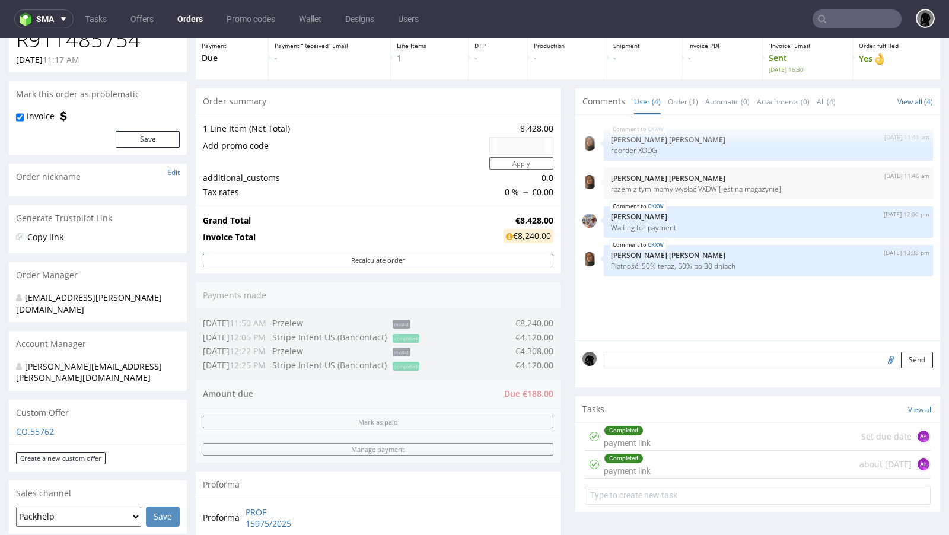
scroll to position [76, 0]
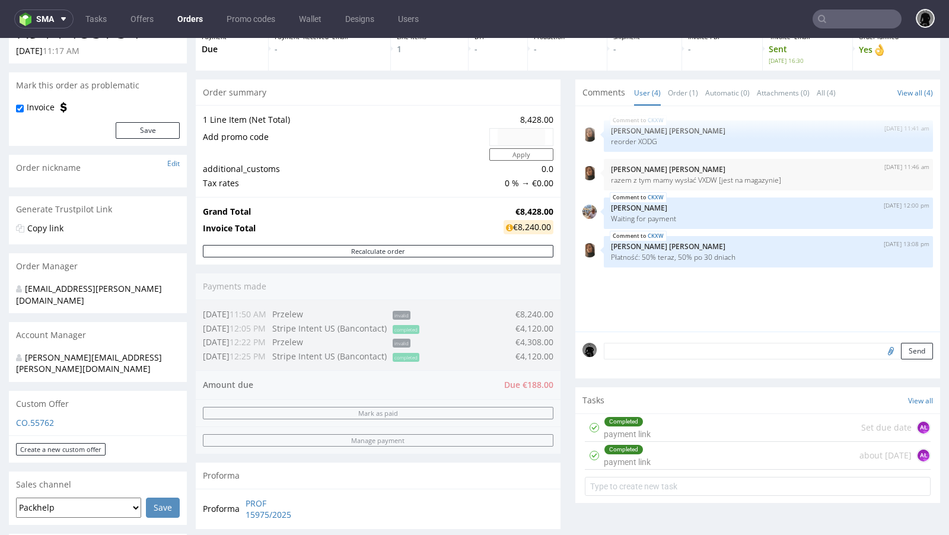
type input "freudebox"
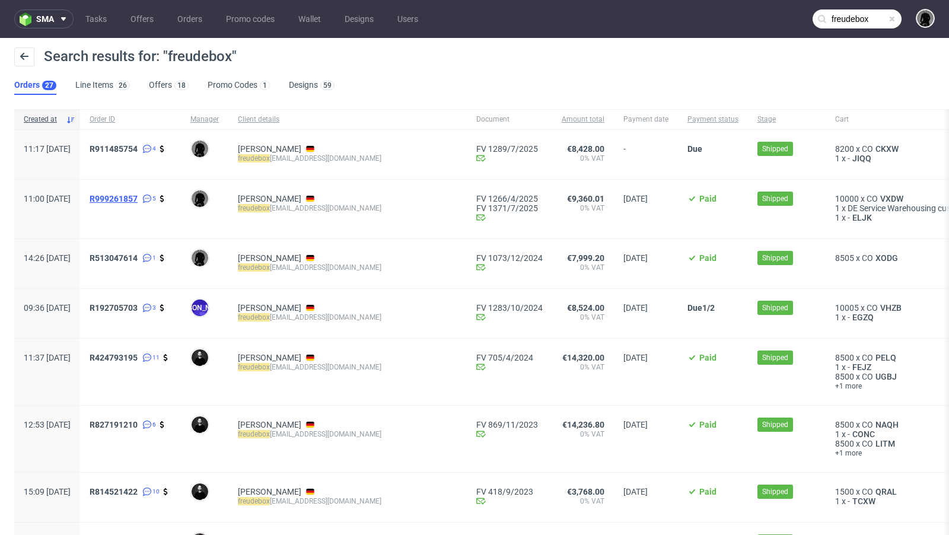
click at [138, 194] on span "R999261857" at bounding box center [114, 198] width 48 height 9
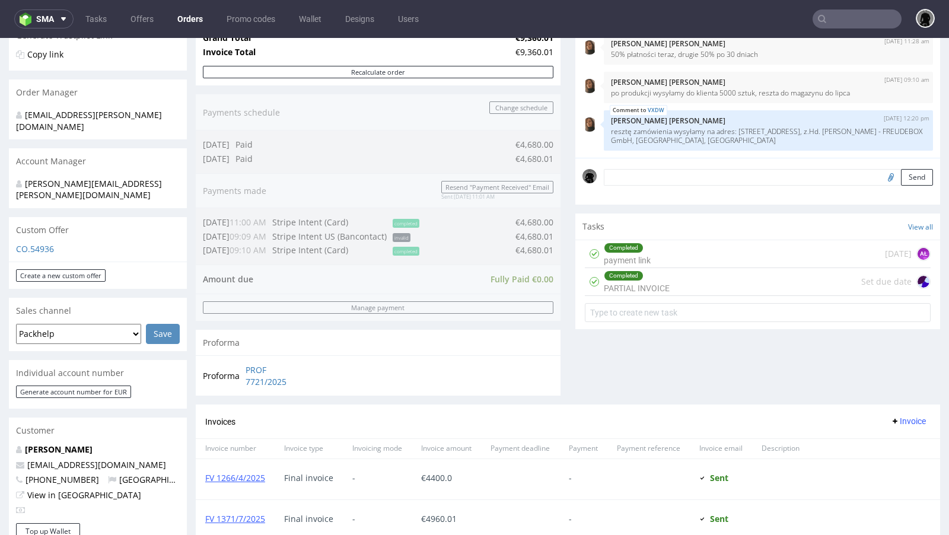
scroll to position [248, 0]
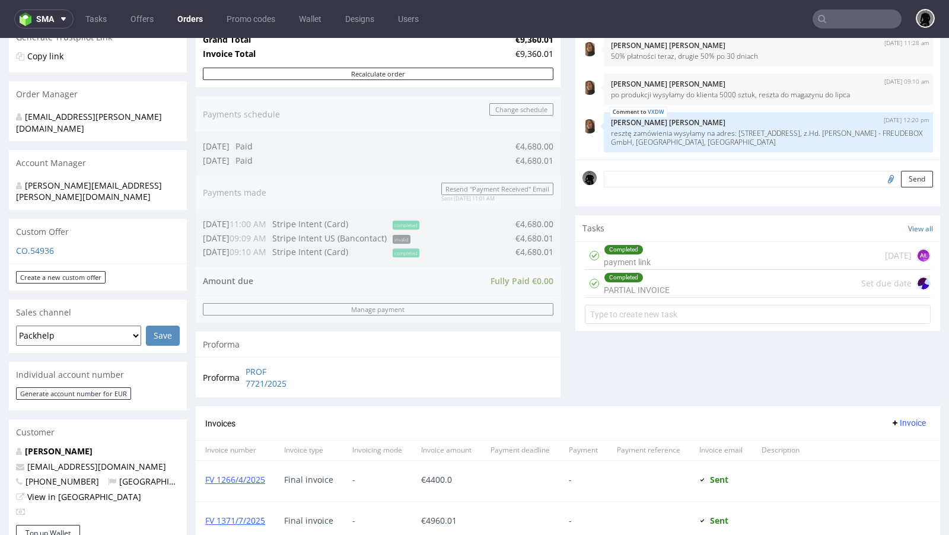
type input "freudebox"
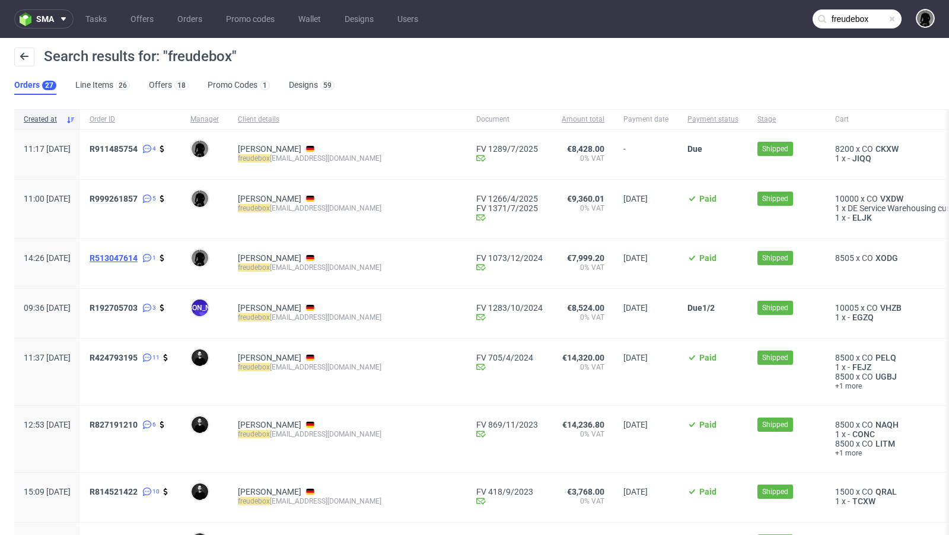
click at [138, 258] on span "R513047614" at bounding box center [114, 257] width 48 height 9
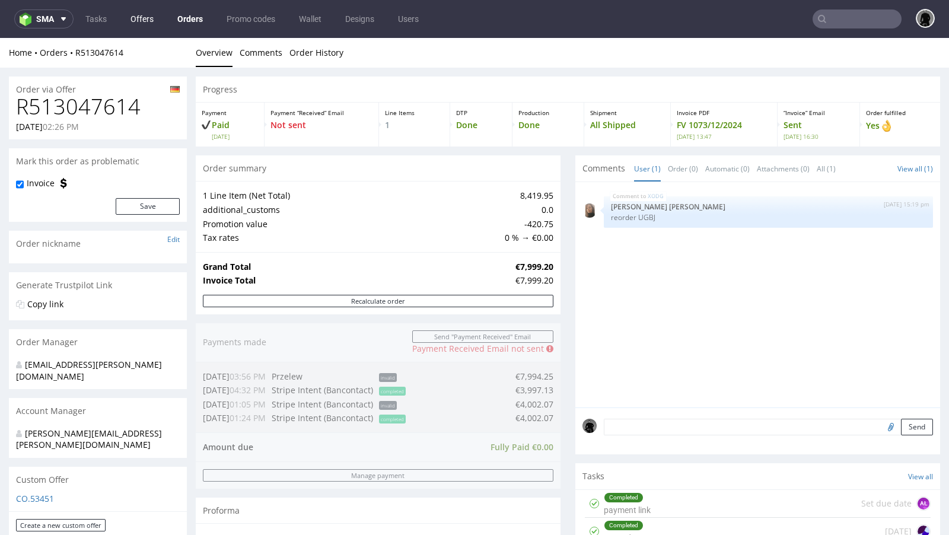
click at [141, 20] on link "Offers" at bounding box center [141, 18] width 37 height 19
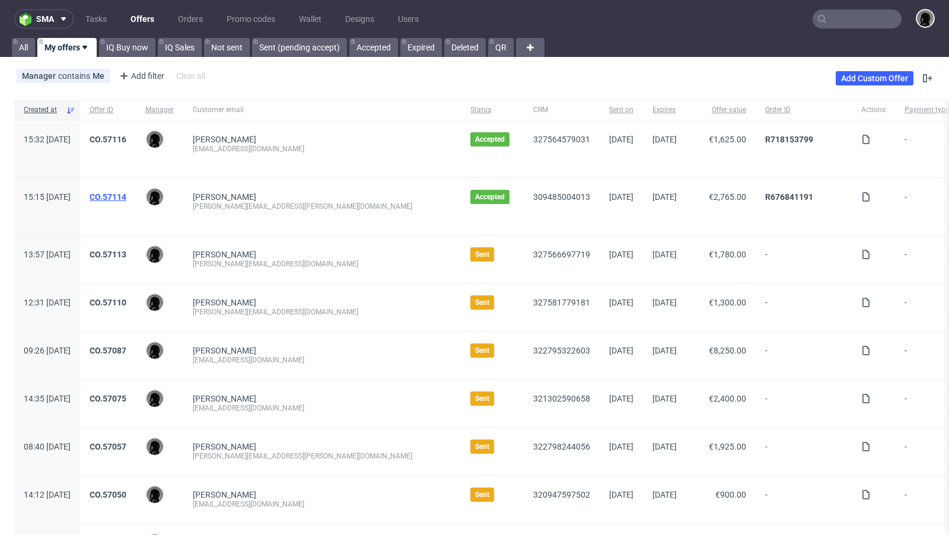
click at [126, 195] on link "CO.57114" at bounding box center [108, 196] width 37 height 9
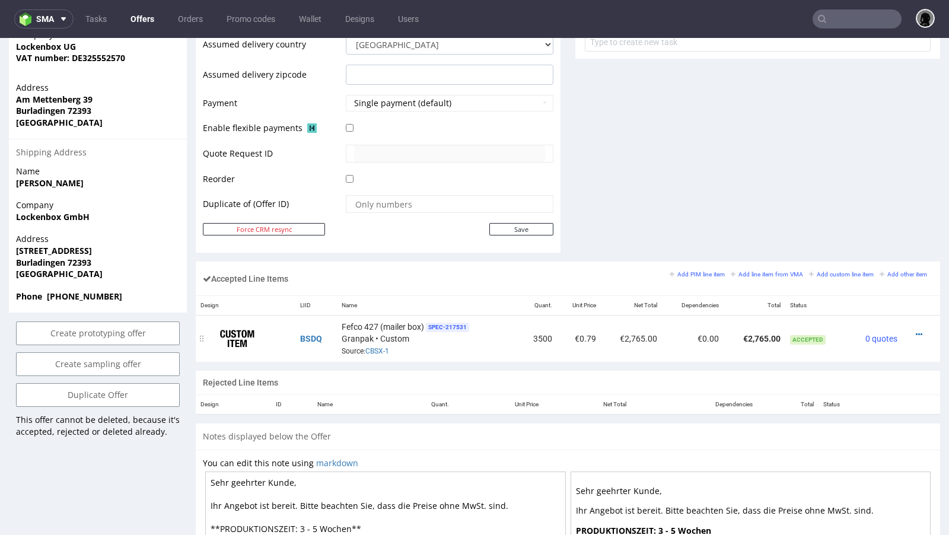
scroll to position [581, 0]
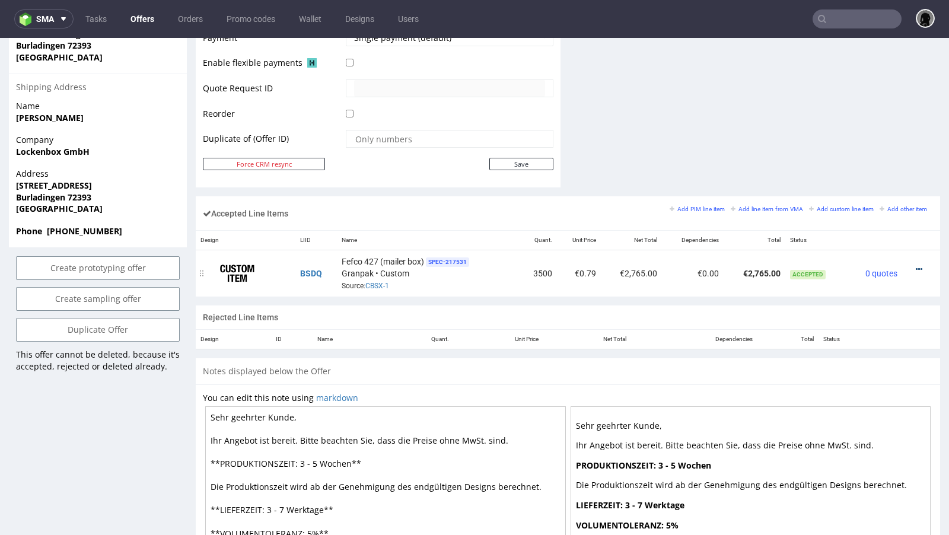
click at [915, 265] on icon at bounding box center [918, 269] width 7 height 8
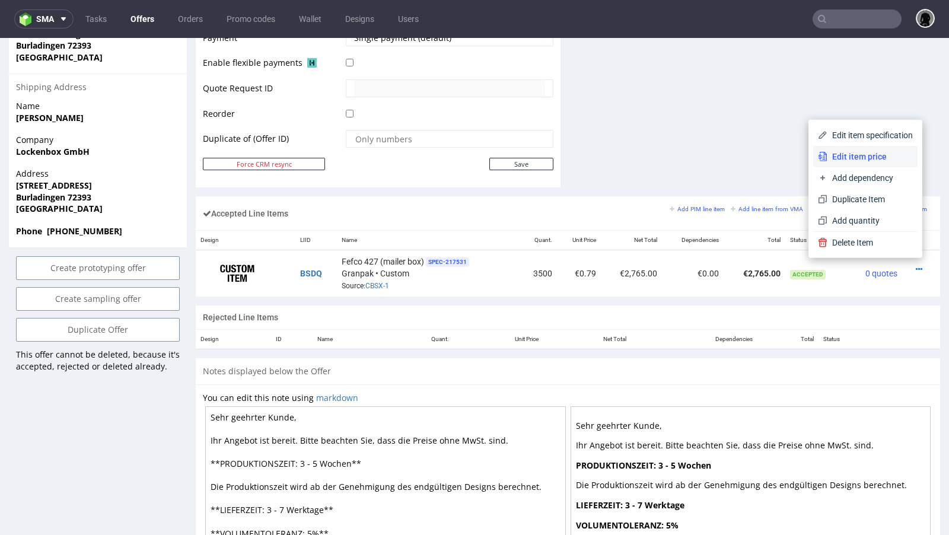
click at [854, 157] on span "Edit item price" at bounding box center [869, 157] width 85 height 12
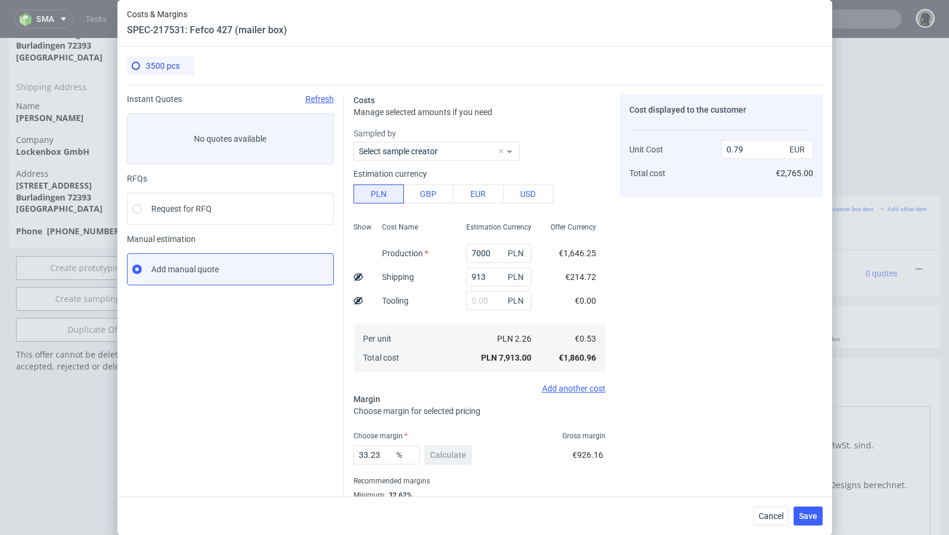
scroll to position [40, 0]
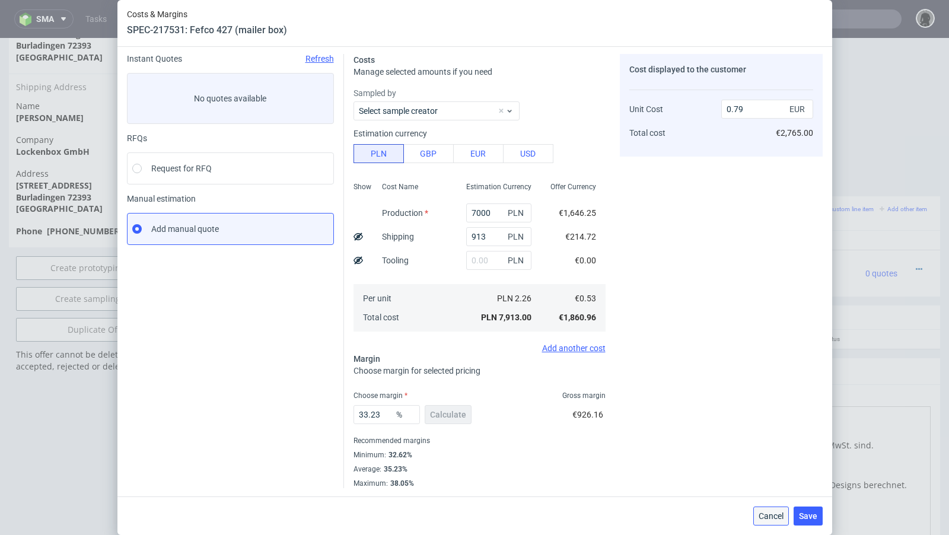
click at [787, 522] on button "Cancel" at bounding box center [771, 515] width 36 height 19
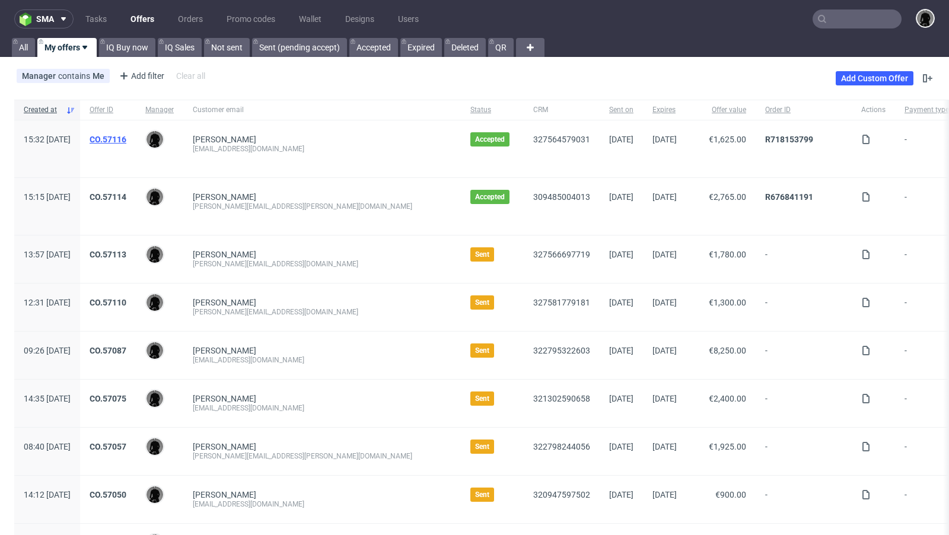
click at [126, 138] on link "CO.57116" at bounding box center [108, 139] width 37 height 9
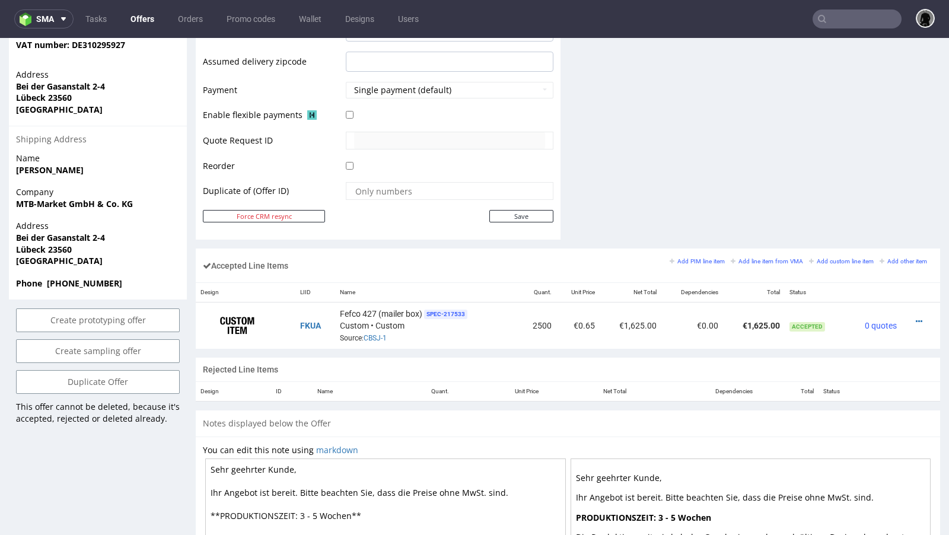
scroll to position [531, 0]
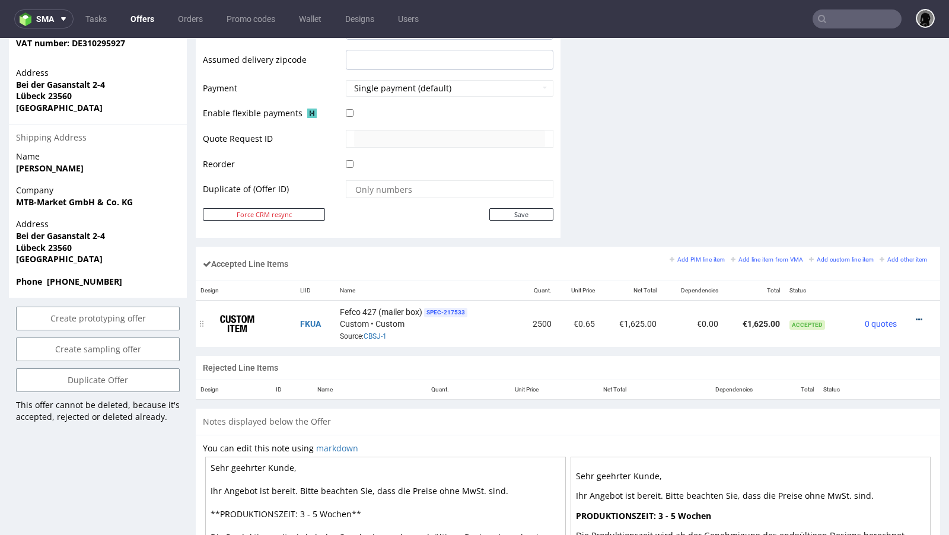
click at [915, 315] on icon at bounding box center [918, 319] width 7 height 8
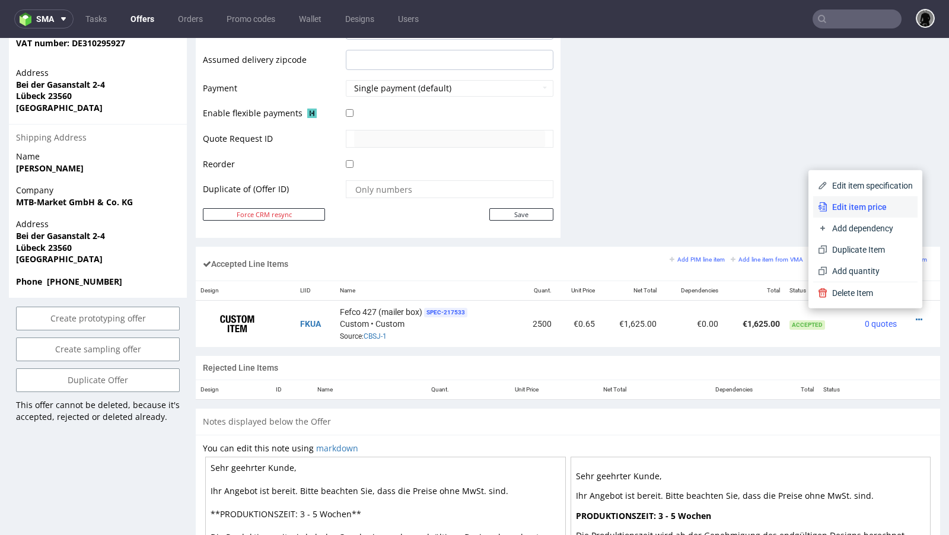
click at [844, 207] on span "Edit item price" at bounding box center [869, 207] width 85 height 12
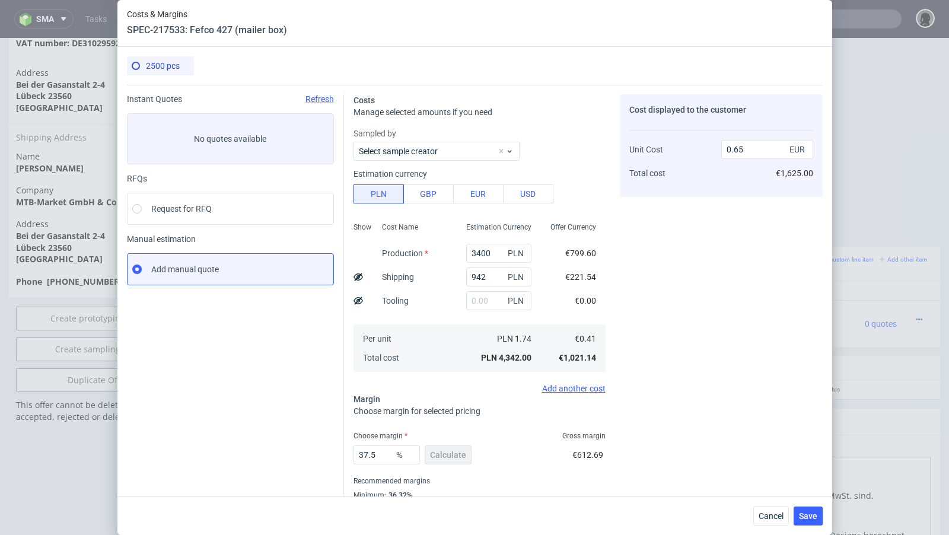
scroll to position [40, 0]
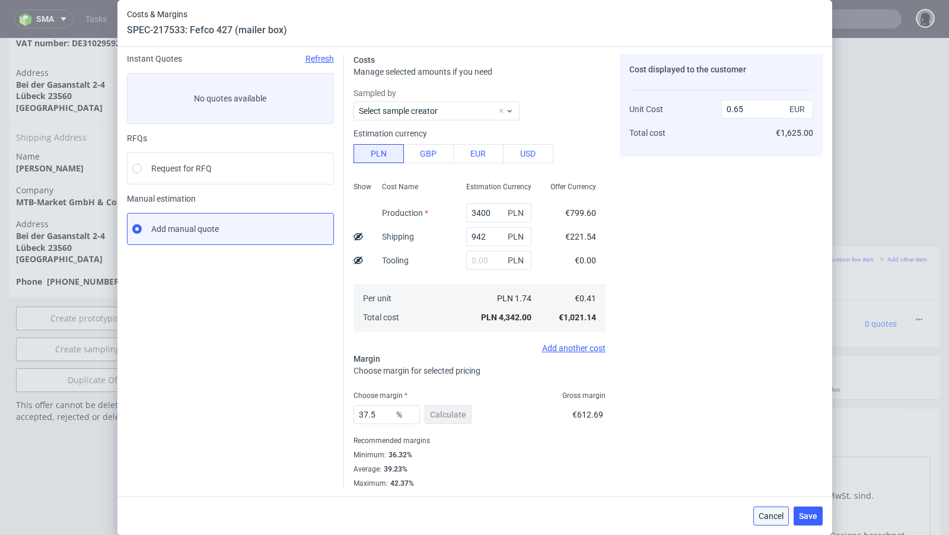
click at [784, 521] on button "Cancel" at bounding box center [771, 515] width 36 height 19
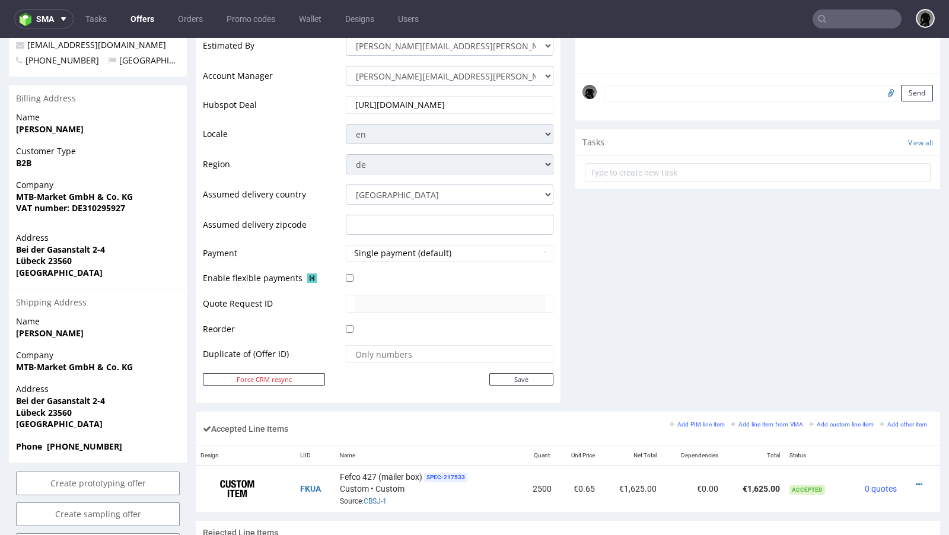
scroll to position [271, 0]
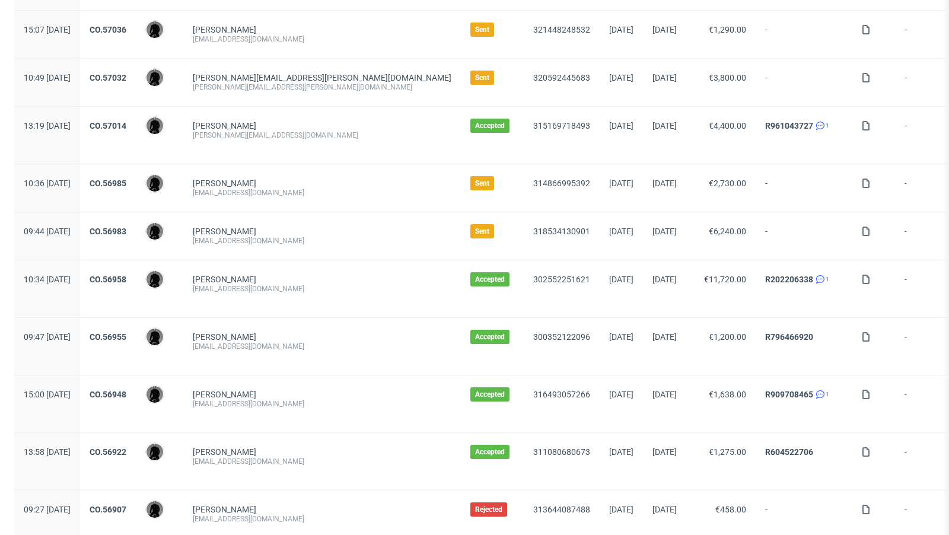
scroll to position [1207, 0]
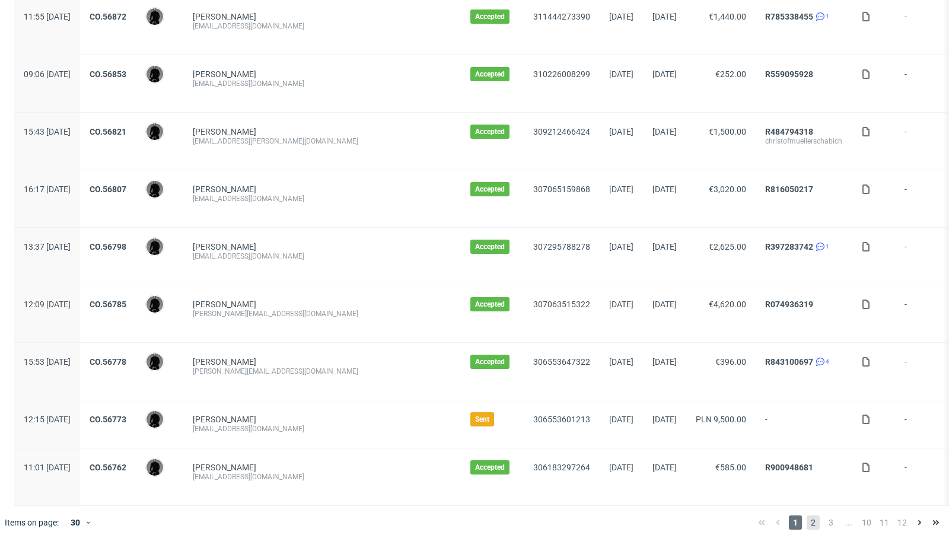
click at [806, 515] on span "2" at bounding box center [812, 522] width 13 height 14
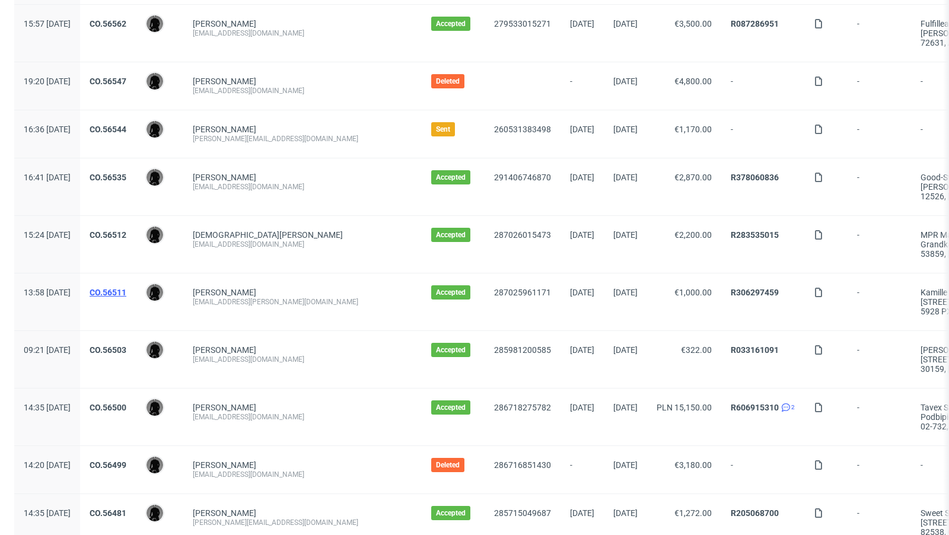
click at [126, 288] on link "CO.56511" at bounding box center [108, 292] width 37 height 9
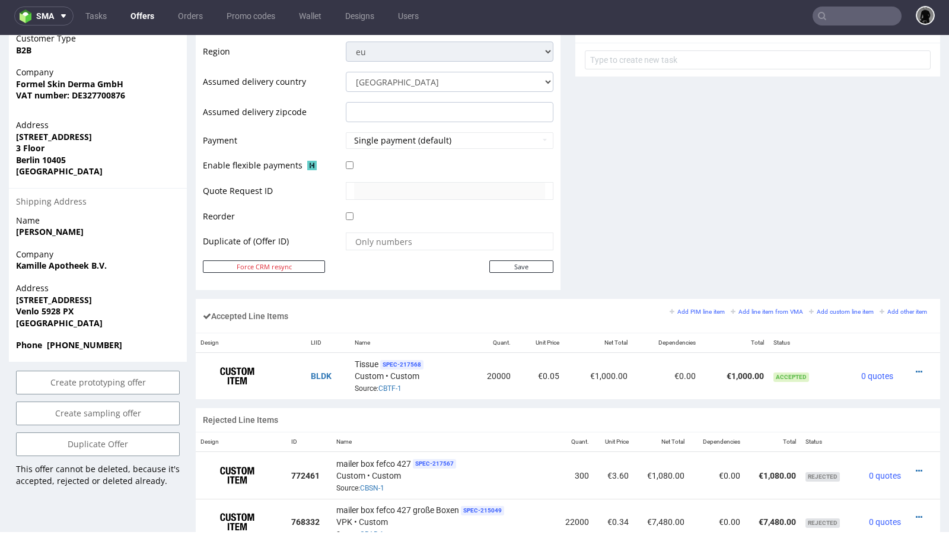
scroll to position [460, 0]
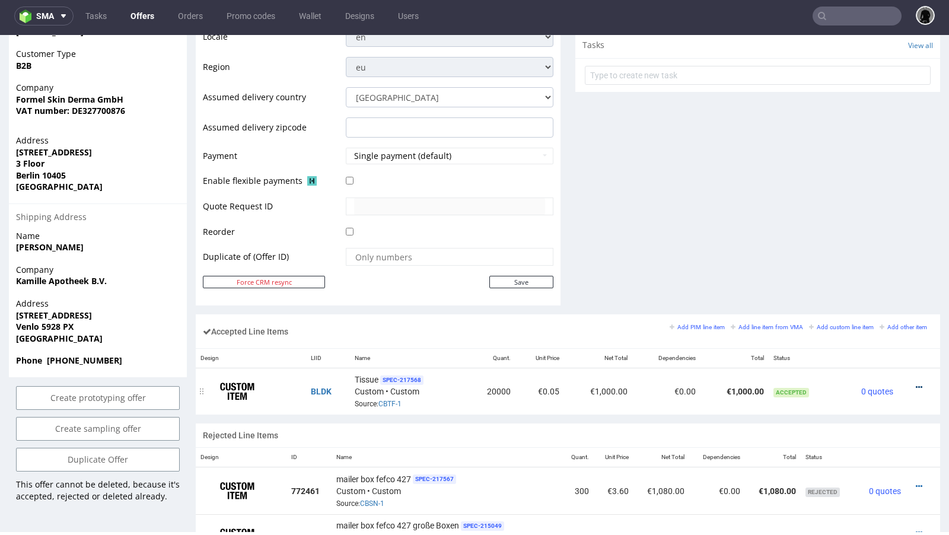
click at [915, 383] on icon at bounding box center [918, 387] width 7 height 8
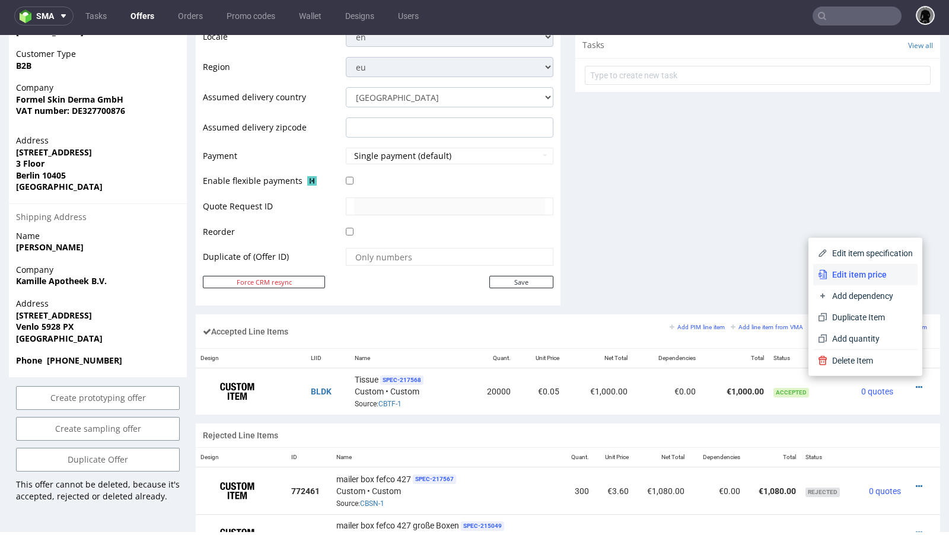
click at [875, 273] on span "Edit item price" at bounding box center [869, 275] width 85 height 12
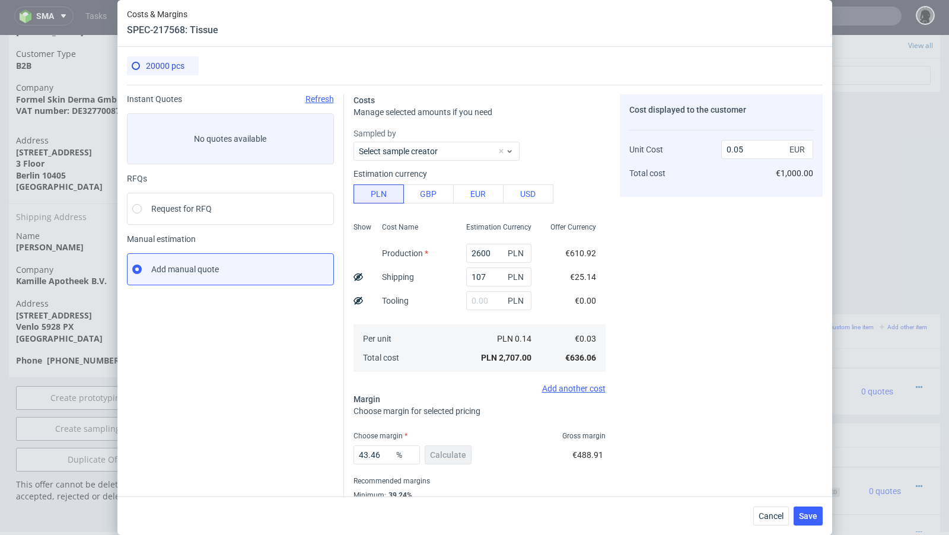
scroll to position [40, 0]
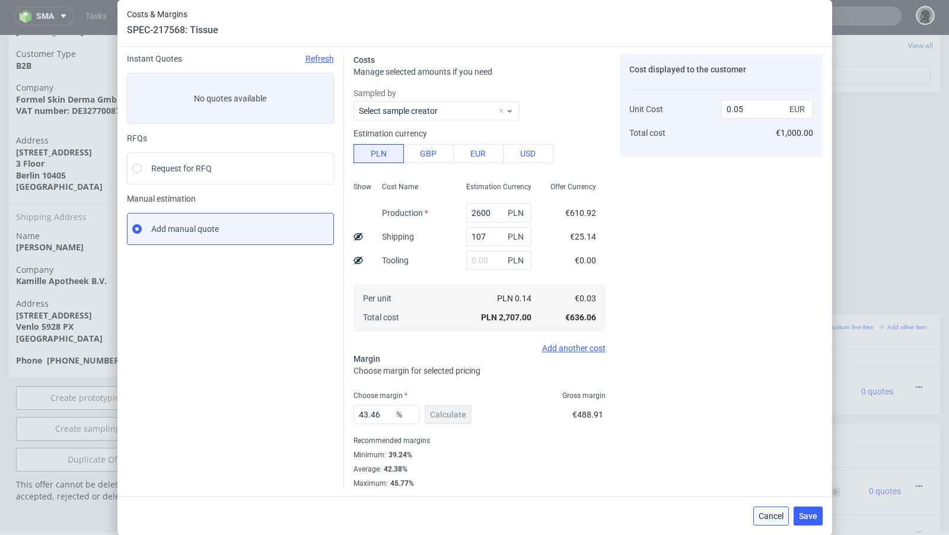
click at [779, 515] on span "Cancel" at bounding box center [770, 516] width 25 height 8
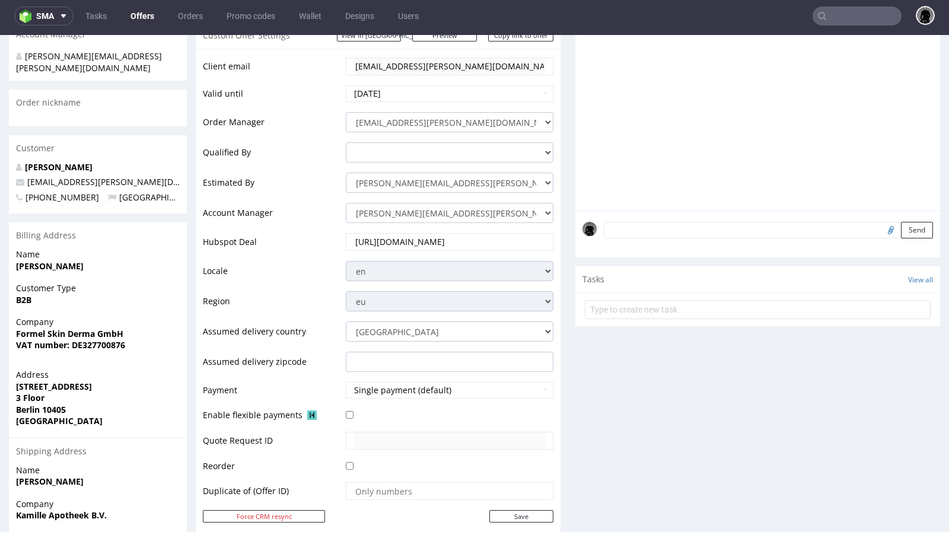
scroll to position [0, 0]
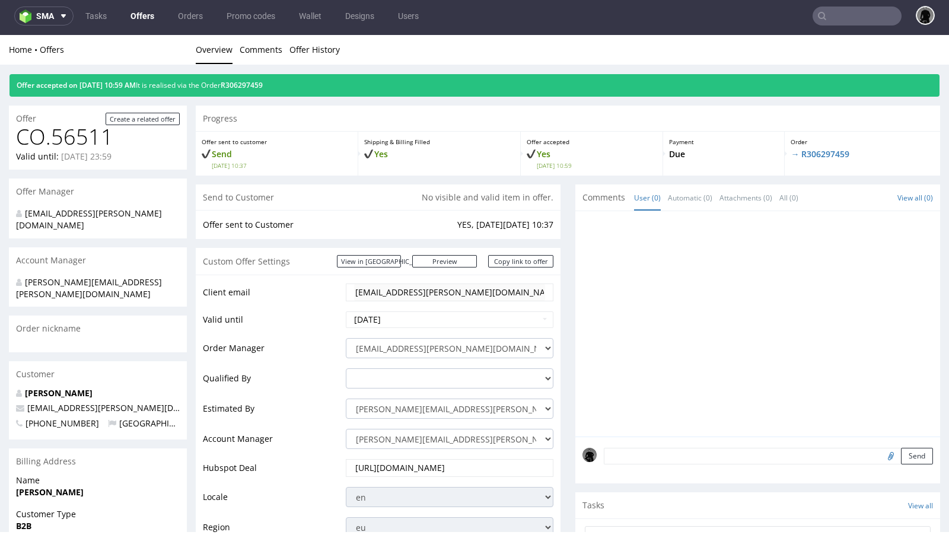
click at [143, 20] on link "Offers" at bounding box center [142, 16] width 38 height 19
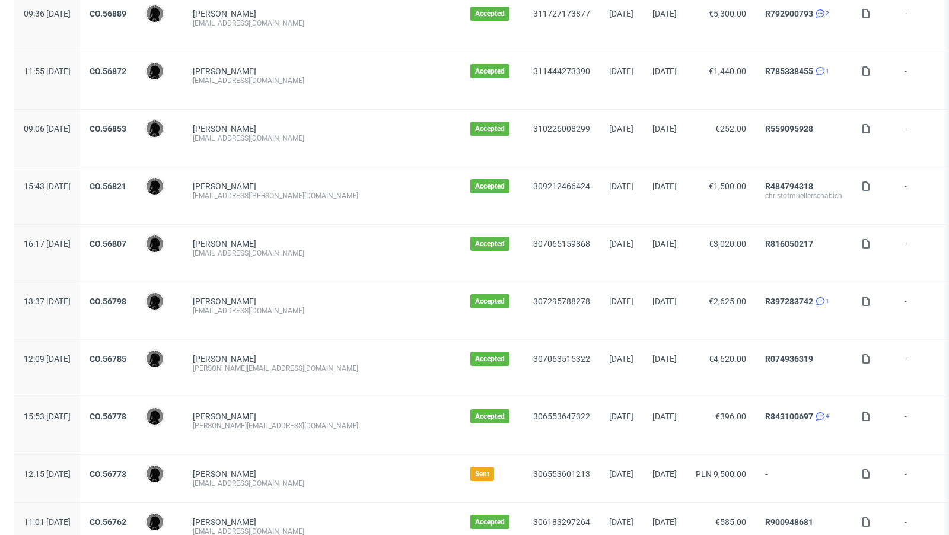
scroll to position [1207, 0]
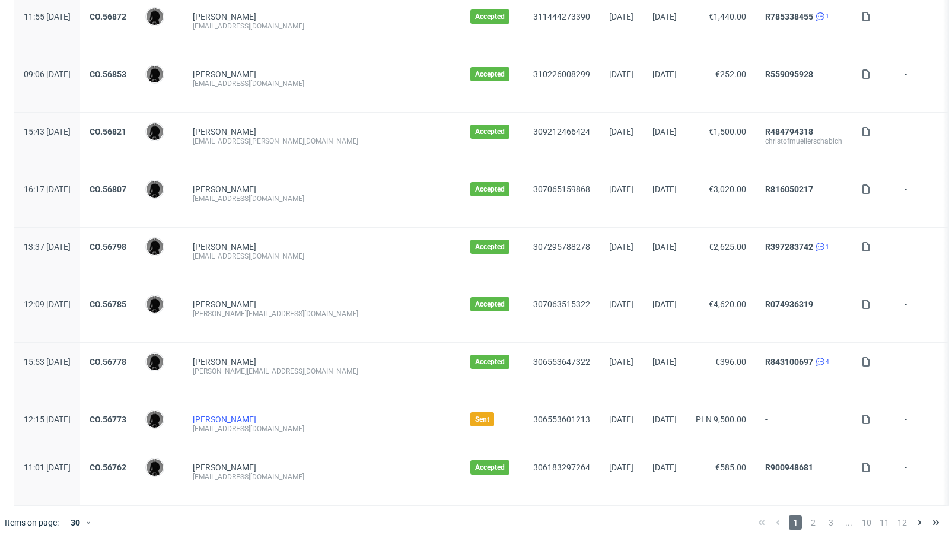
click at [237, 414] on link "[PERSON_NAME]" at bounding box center [224, 418] width 63 height 9
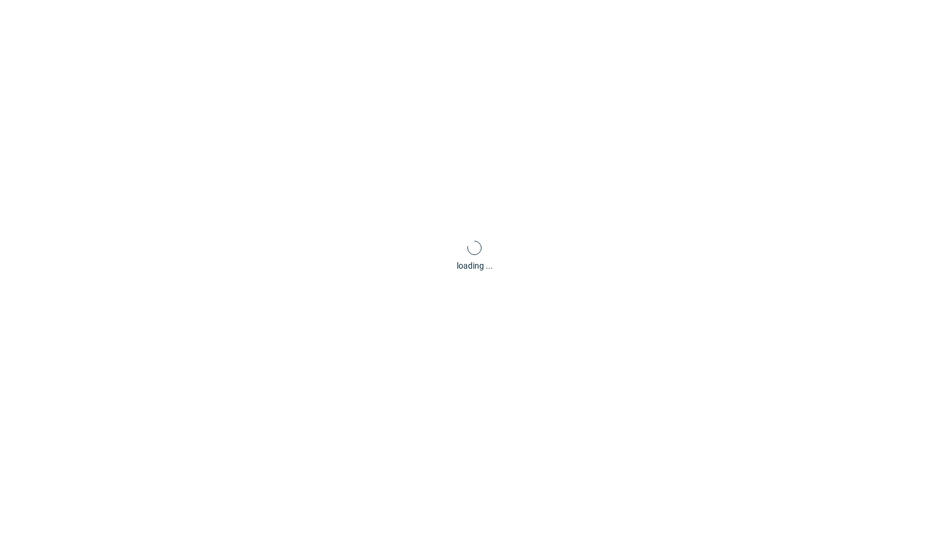
scroll to position [3, 0]
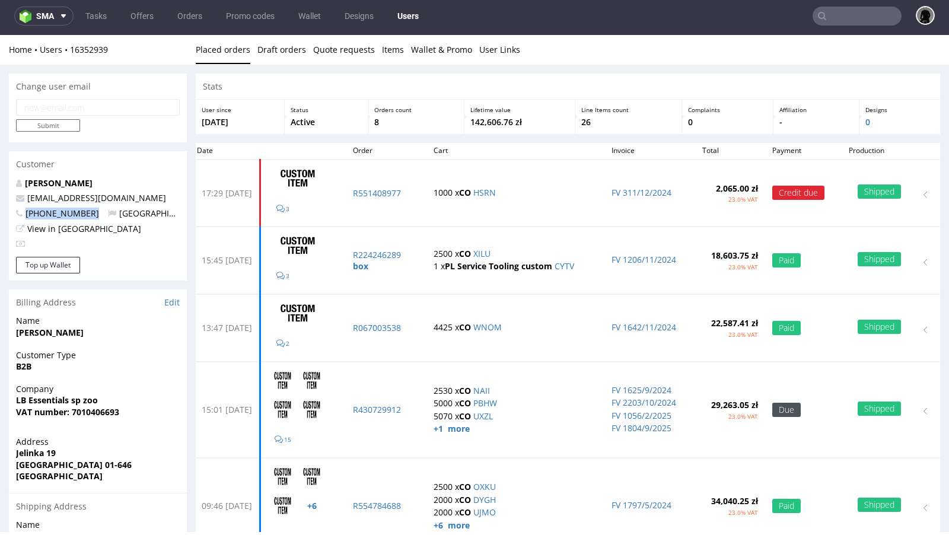
drag, startPoint x: 87, startPoint y: 215, endPoint x: 24, endPoint y: 213, distance: 62.9
click at [24, 213] on p "+48512049652 Poland" at bounding box center [98, 214] width 164 height 12
copy span "+48512049652"
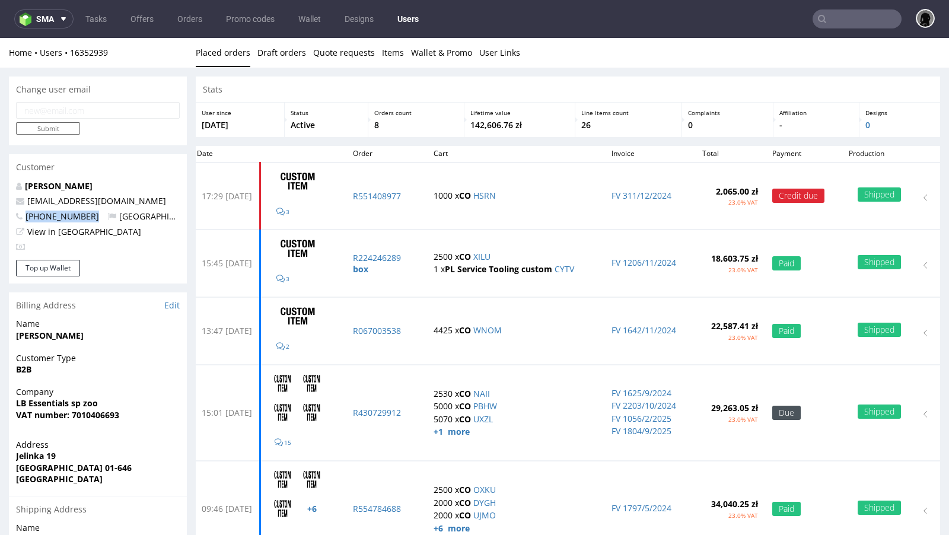
scroll to position [3, 0]
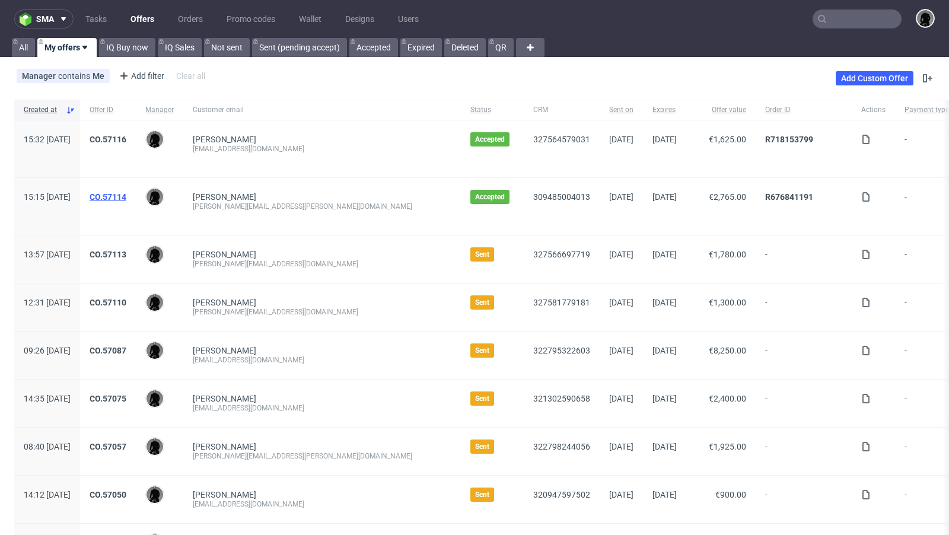
click at [126, 196] on link "CO.57114" at bounding box center [108, 196] width 37 height 9
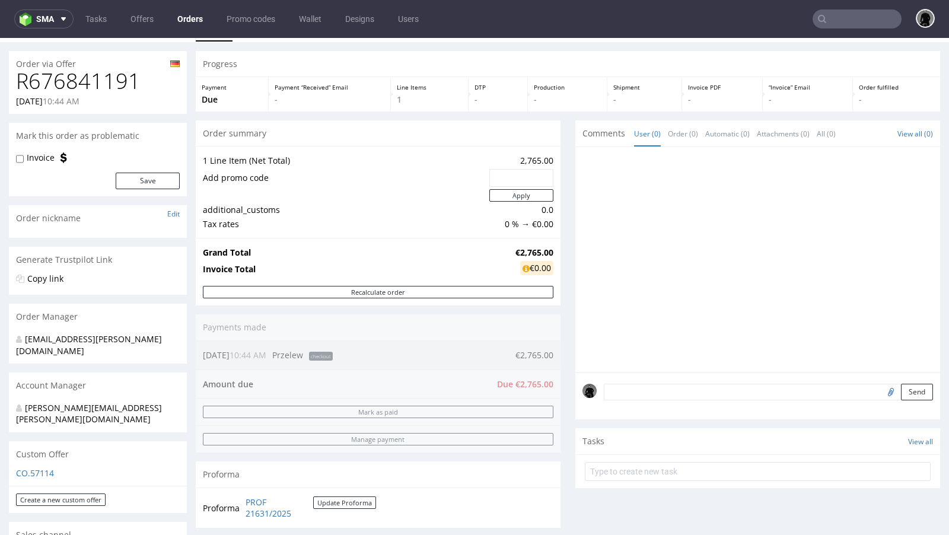
scroll to position [28, 0]
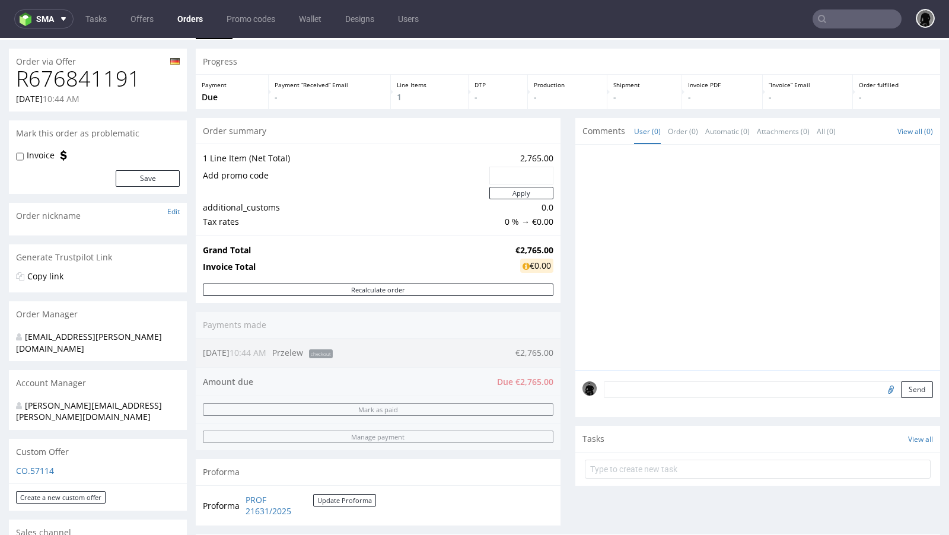
click at [880, 391] on input "file" at bounding box center [888, 388] width 17 height 15
type input "C:\fakepath\wetransfer_november-box-design_2025-10-08_0920.zip"
click at [700, 382] on textarea at bounding box center [768, 389] width 329 height 17
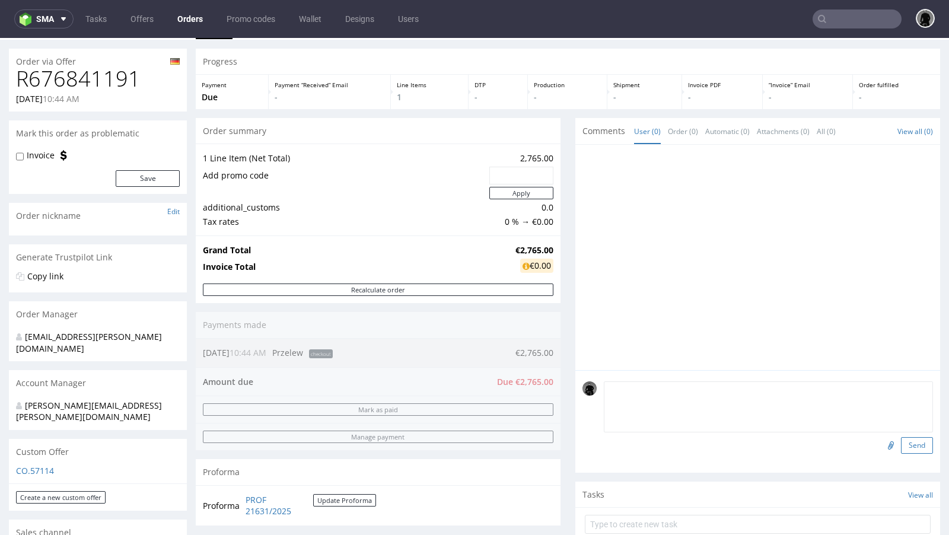
click at [913, 442] on button "Send" at bounding box center [917, 445] width 32 height 17
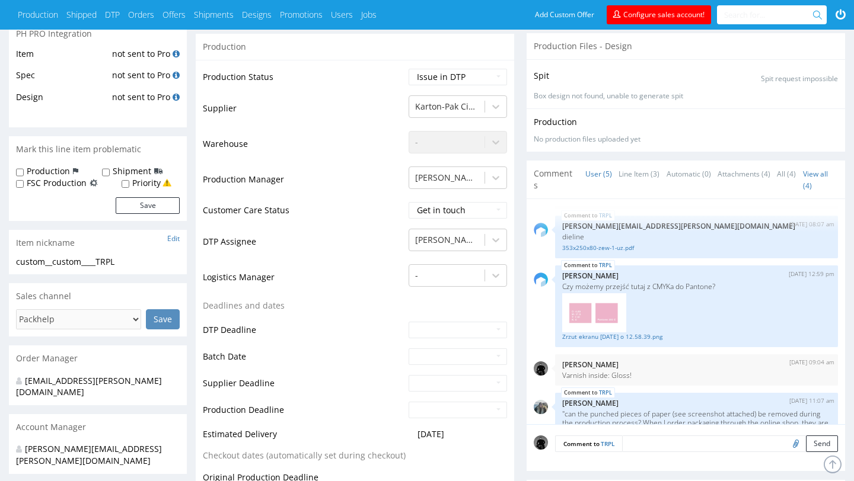
scroll to position [123, 0]
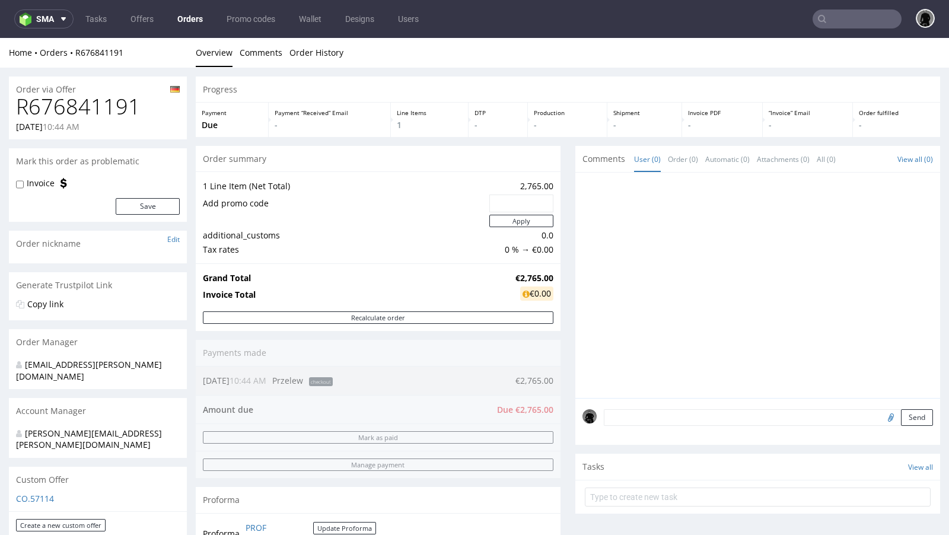
click at [880, 417] on input "file" at bounding box center [888, 416] width 17 height 15
type input "C:\fakepath\[URL]"
click at [909, 419] on button "Send" at bounding box center [917, 417] width 32 height 17
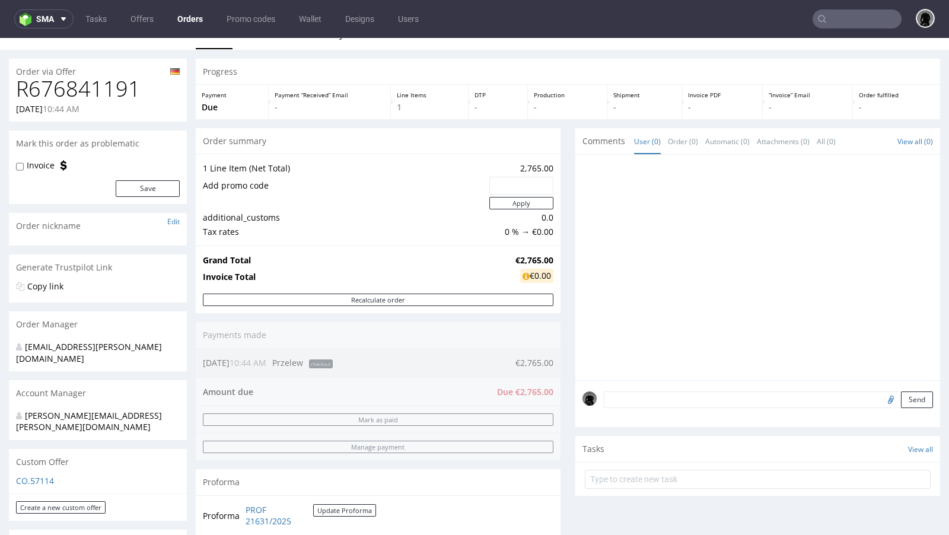
click at [880, 397] on input "file" at bounding box center [888, 398] width 17 height 15
type input "C:\fakepath\[URL]"
click at [907, 401] on button "Send" at bounding box center [917, 399] width 32 height 17
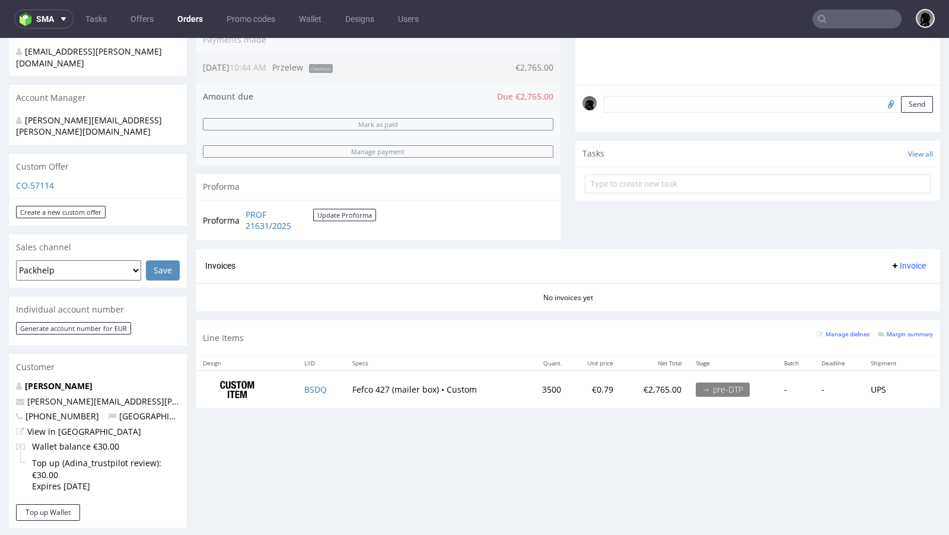
scroll to position [0, 0]
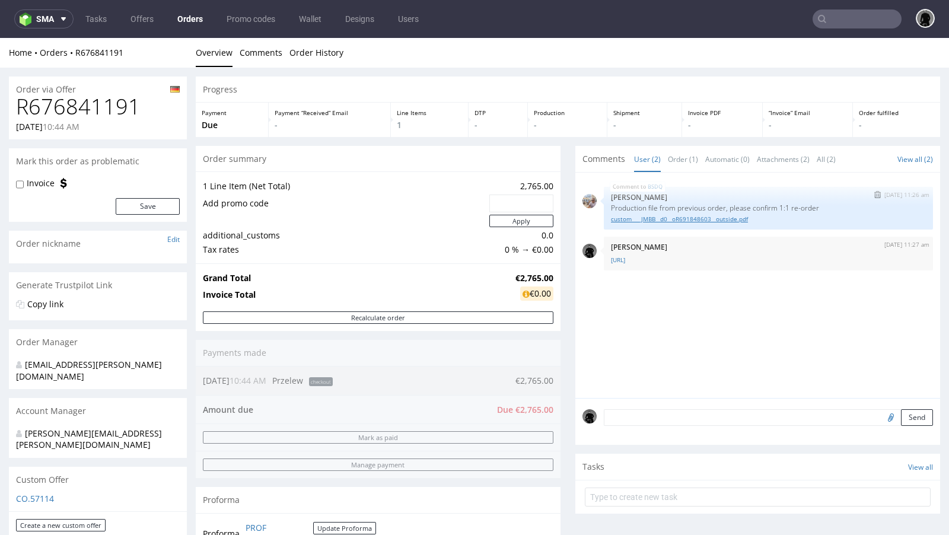
click at [690, 216] on link "custom____JMBB__d0__oR691848603__outside.pdf" at bounding box center [768, 219] width 315 height 9
click at [662, 425] on div "Send" at bounding box center [757, 421] width 365 height 47
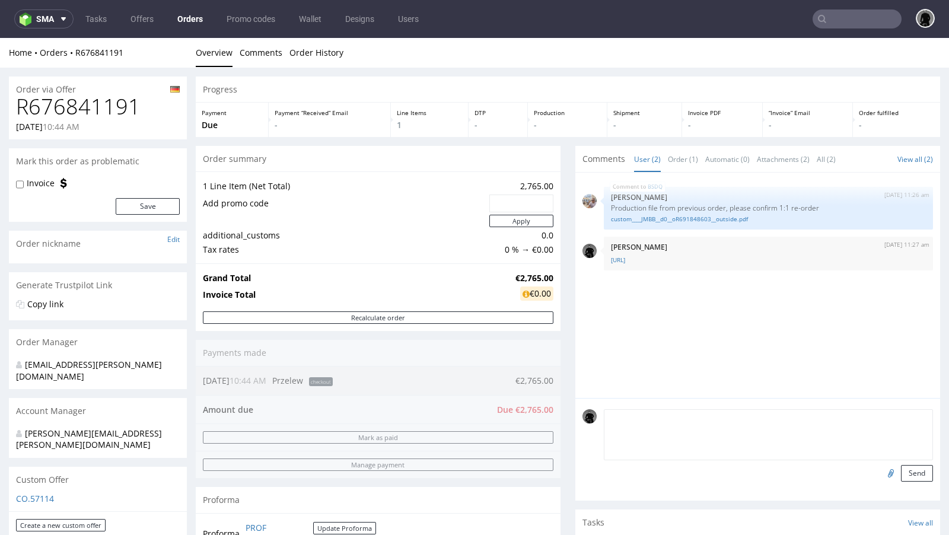
click at [652, 419] on textarea at bounding box center [768, 434] width 329 height 51
type textarea "nowy design powyzej."
click at [901, 471] on button "Send" at bounding box center [917, 473] width 32 height 17
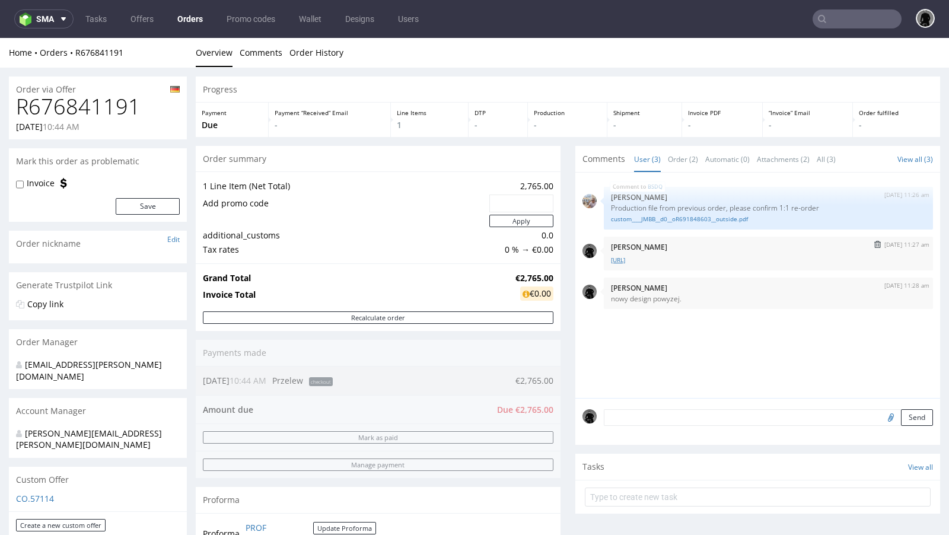
click at [650, 258] on link "[URL]" at bounding box center [768, 260] width 315 height 9
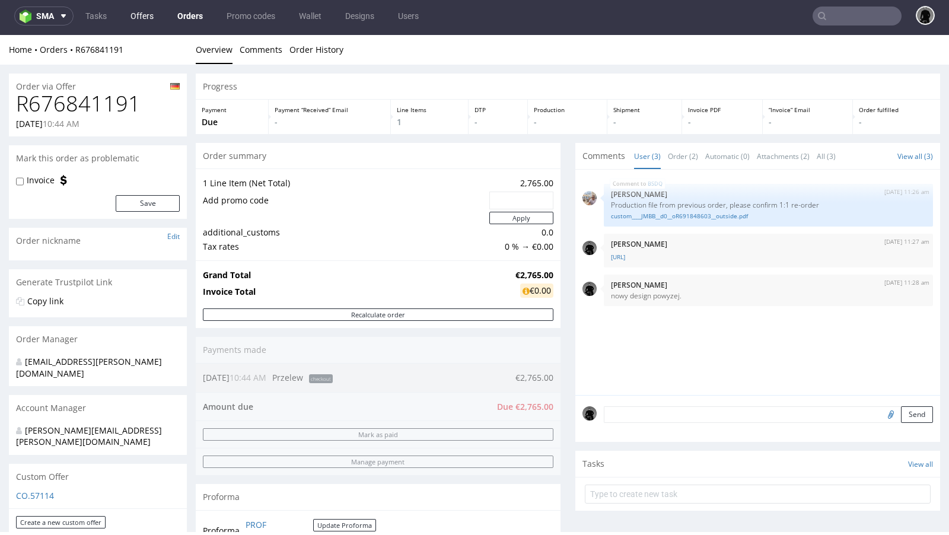
click at [139, 14] on link "Offers" at bounding box center [141, 16] width 37 height 19
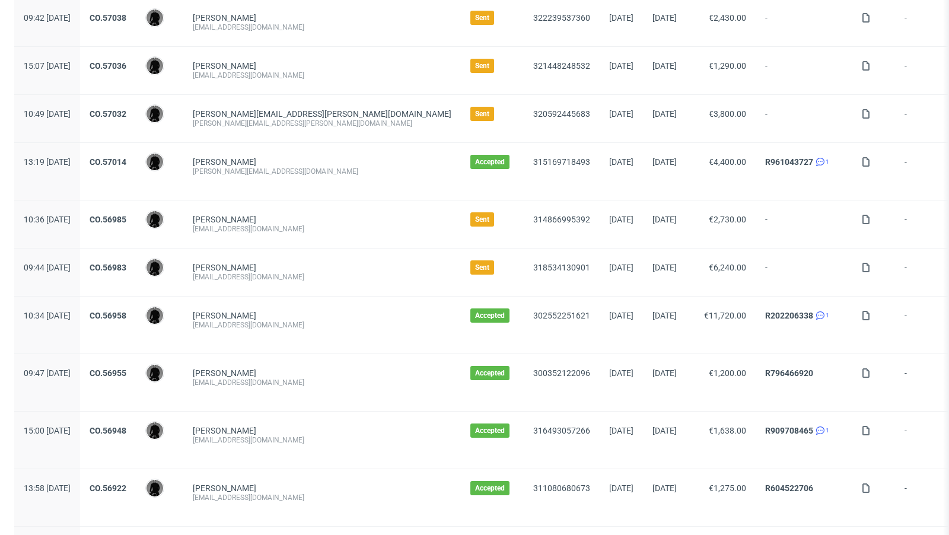
scroll to position [594, 0]
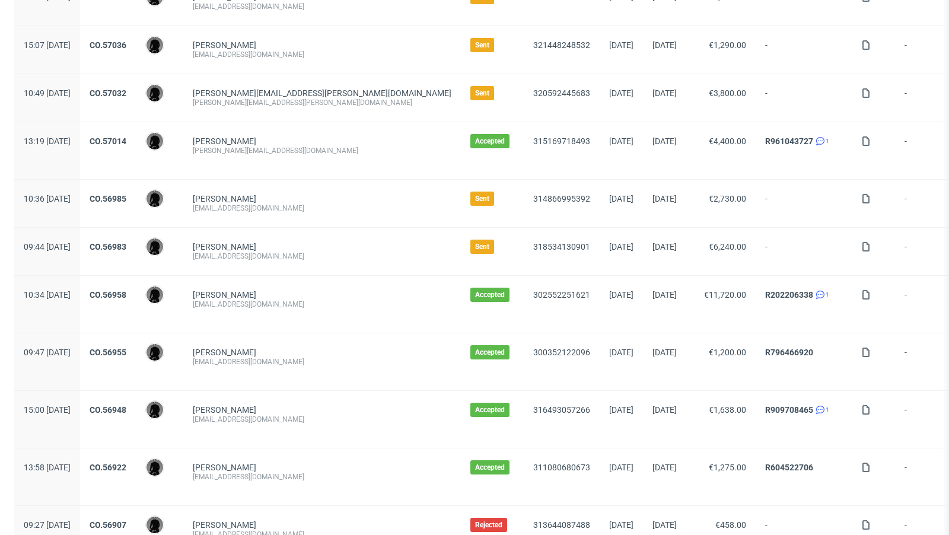
click at [276, 252] on div "[EMAIL_ADDRESS][DOMAIN_NAME]" at bounding box center [322, 255] width 259 height 9
copy div "[EMAIL_ADDRESS][DOMAIN_NAME]"
click at [126, 242] on link "CO.56983" at bounding box center [108, 246] width 37 height 9
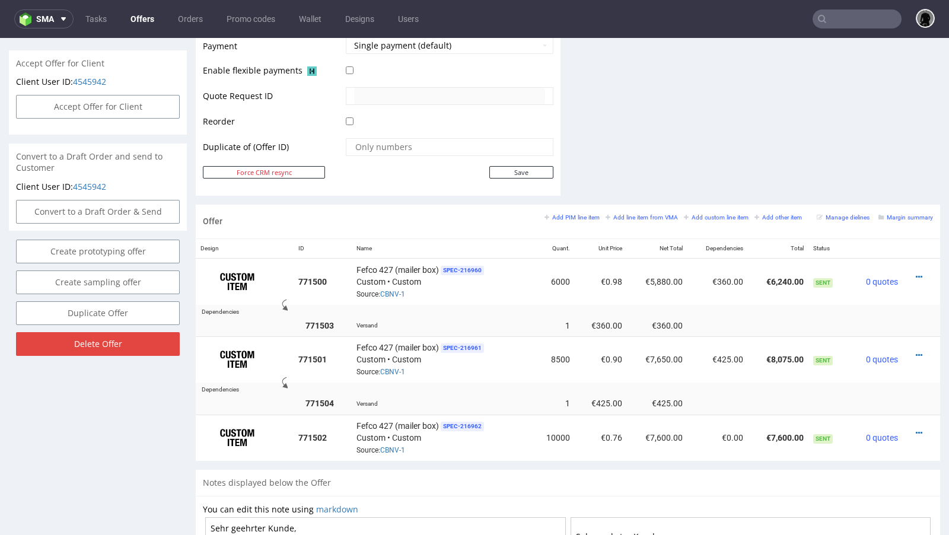
scroll to position [698, 0]
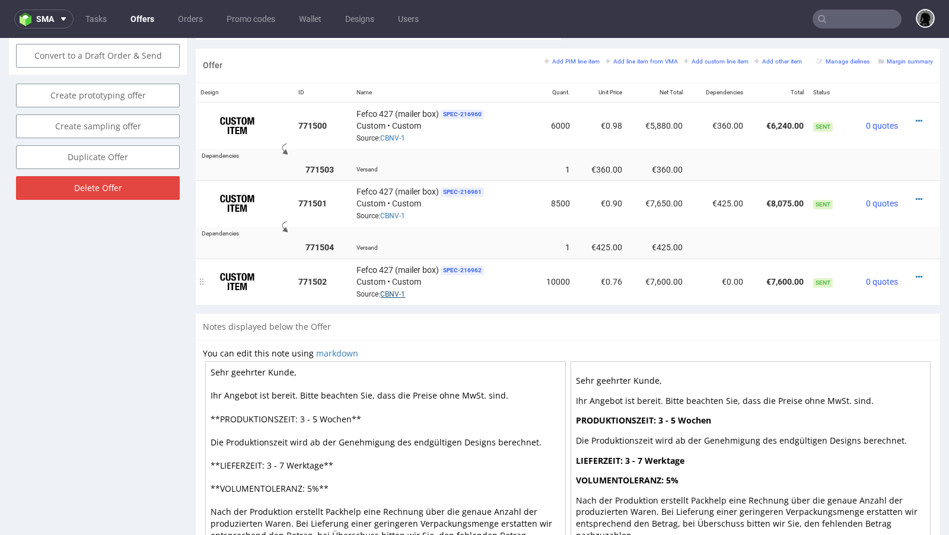
click at [391, 291] on link "CBNV-1" at bounding box center [392, 294] width 25 height 8
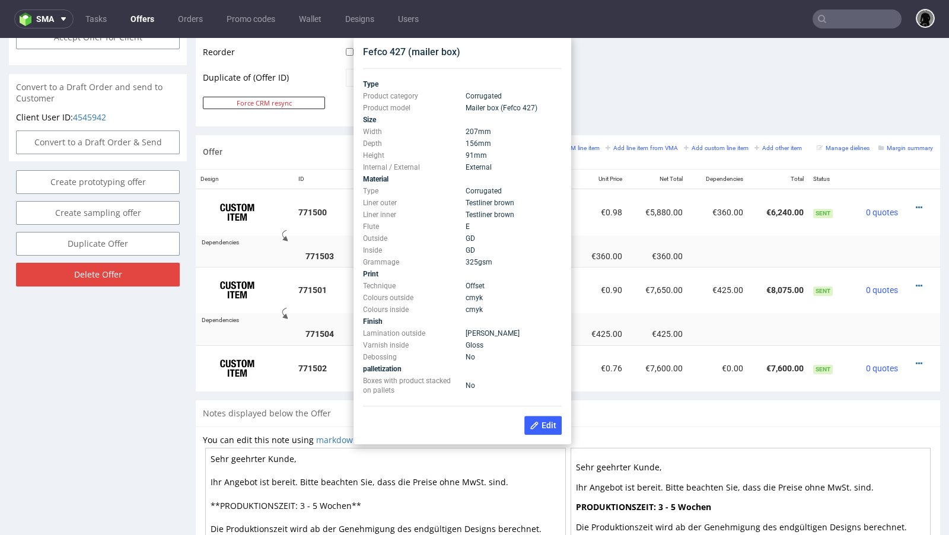
scroll to position [589, 0]
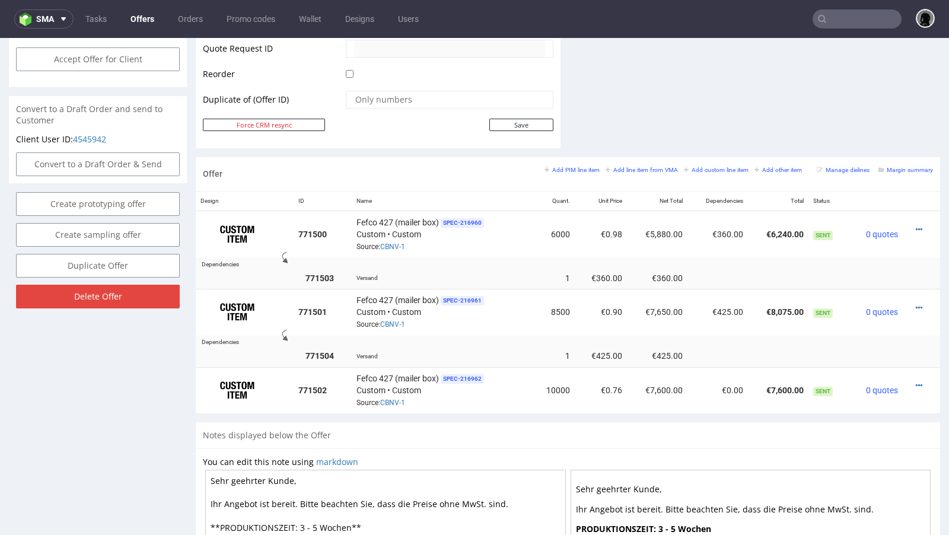
click at [141, 20] on link "Offers" at bounding box center [142, 18] width 38 height 19
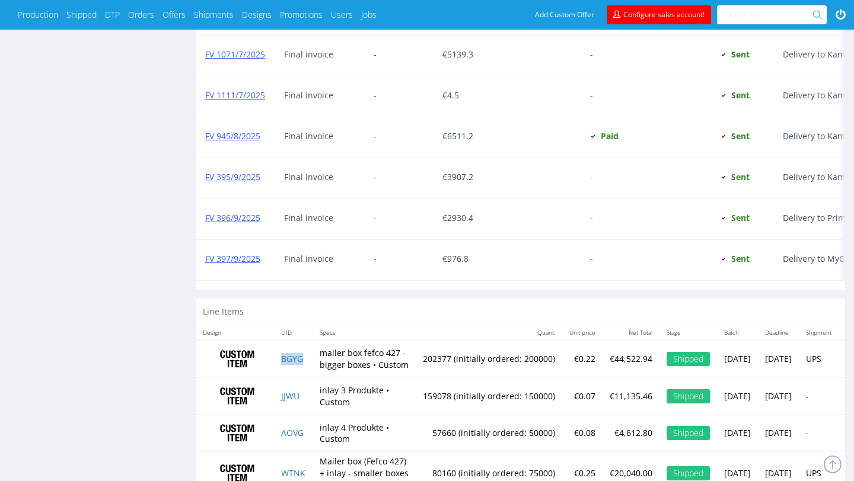
scroll to position [1392, 0]
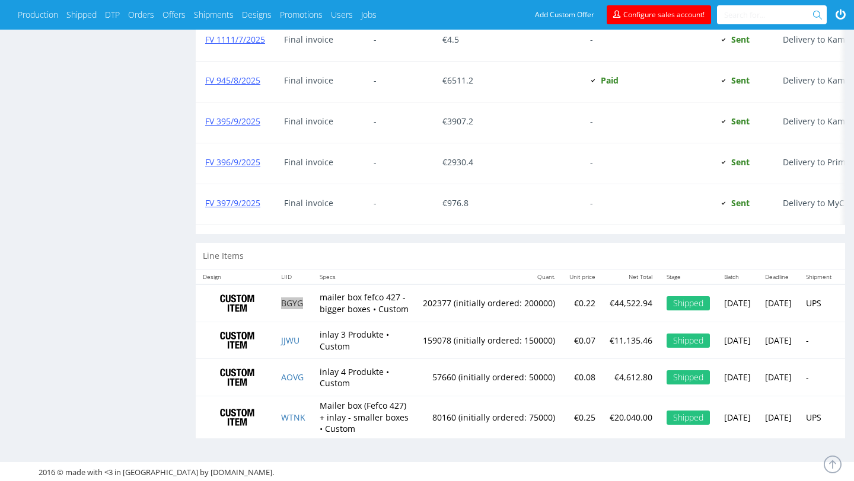
drag, startPoint x: 307, startPoint y: 357, endPoint x: 296, endPoint y: 5, distance: 351.8
click at [312, 374] on td "inlay 4 Produkte • Custom" at bounding box center [363, 377] width 103 height 37
drag, startPoint x: 312, startPoint y: 375, endPoint x: 293, endPoint y: 375, distance: 18.4
click at [293, 375] on td "AOVG" at bounding box center [293, 377] width 39 height 37
copy link "AOVG"
